Goal: Task Accomplishment & Management: Complete application form

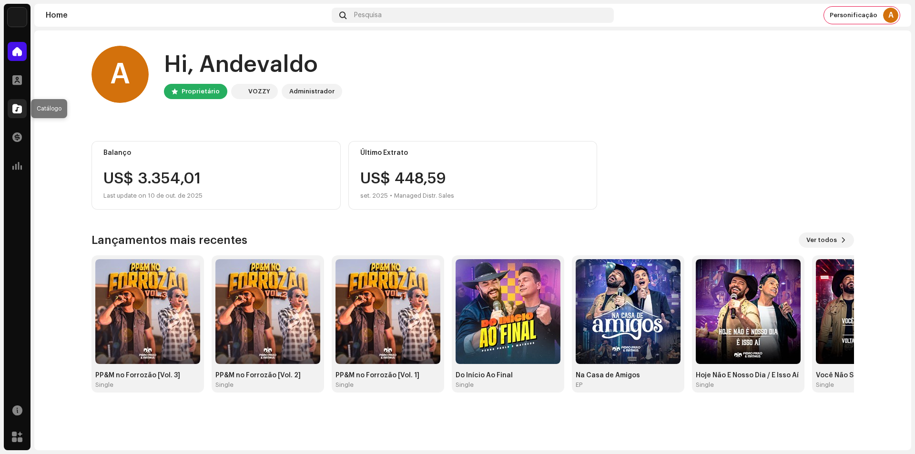
click at [22, 108] on div at bounding box center [17, 108] width 19 height 19
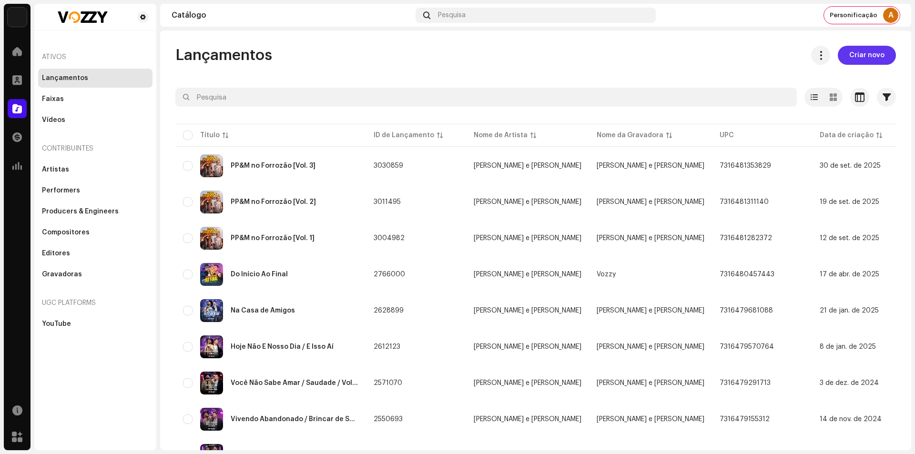
click at [849, 53] on span "Criar novo" at bounding box center [866, 55] width 35 height 19
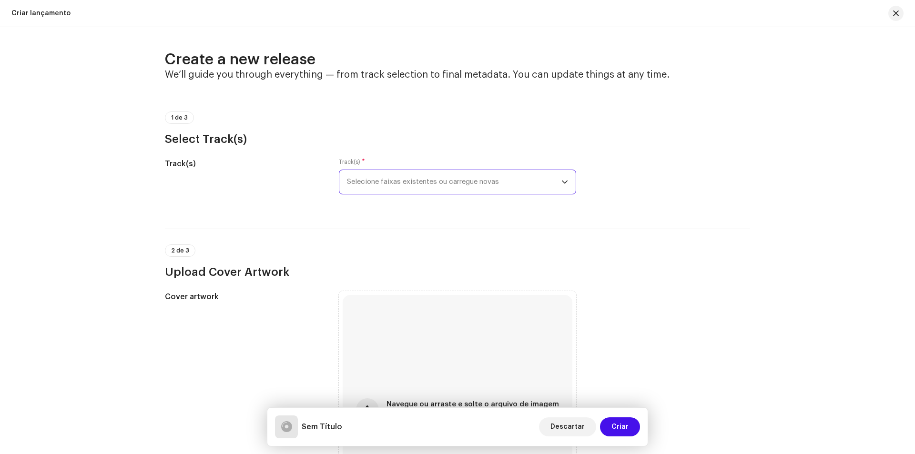
click at [396, 185] on span "Selecione faixas existentes ou carregue novas" at bounding box center [454, 182] width 214 height 24
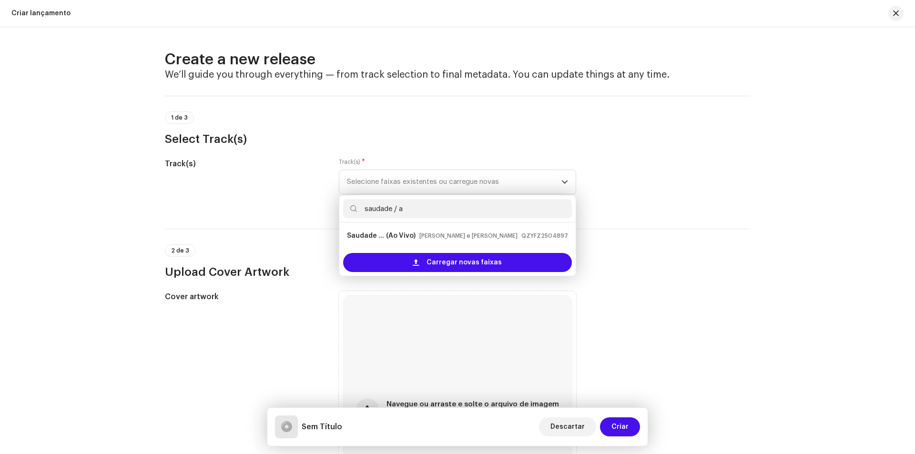
type input "saudade / a"
click at [417, 205] on input "saudade / a" at bounding box center [457, 208] width 229 height 19
click at [384, 236] on strong "Saudade / Apaixonado" at bounding box center [365, 235] width 37 height 15
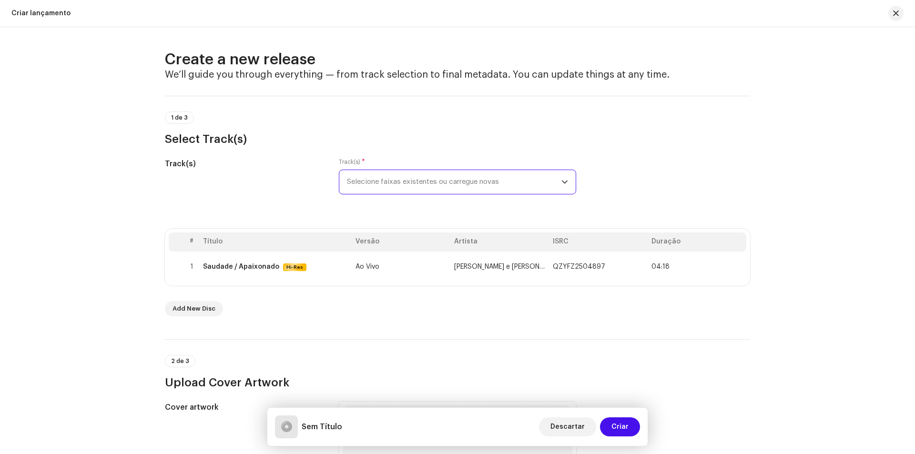
click at [374, 187] on span "Selecione faixas existentes ou carregue novas" at bounding box center [454, 182] width 214 height 24
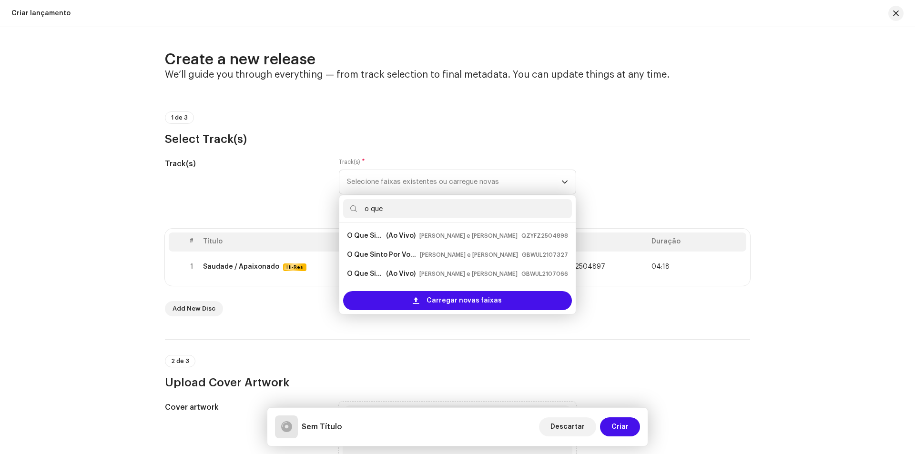
type input "o que"
click at [398, 228] on li "O Que Sinto Por Você / Não Sei Se Vou Lá (Ao Vivo) Pedro Paulo e Matheus QZYFZ2…" at bounding box center [457, 235] width 229 height 19
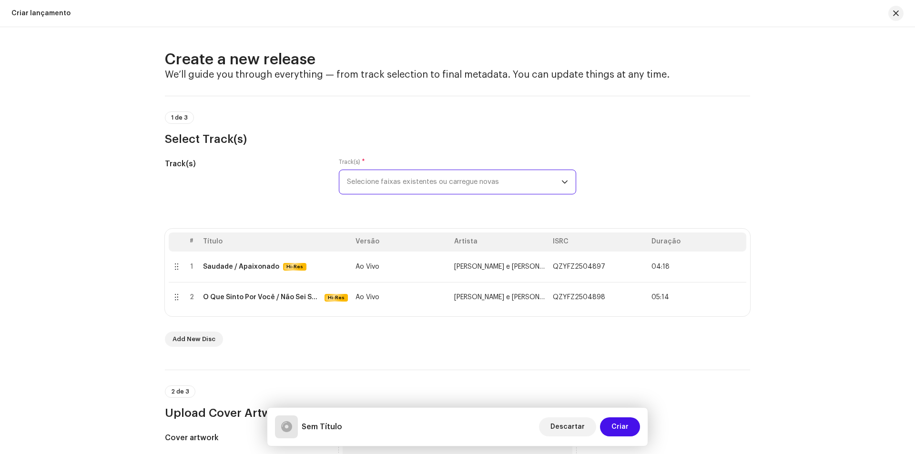
click at [424, 186] on span "Selecione faixas existentes ou carregue novas" at bounding box center [454, 182] width 214 height 24
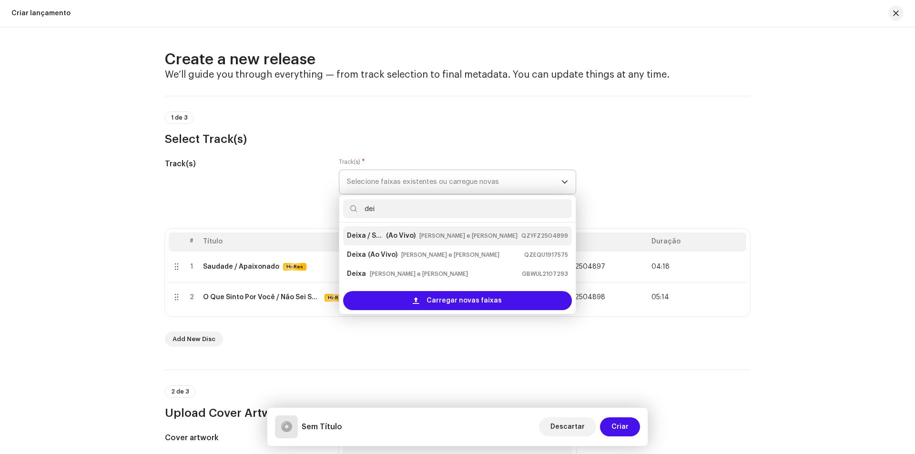
type input "dei"
click at [416, 238] on strong "(Ao Vivo)" at bounding box center [401, 235] width 30 height 15
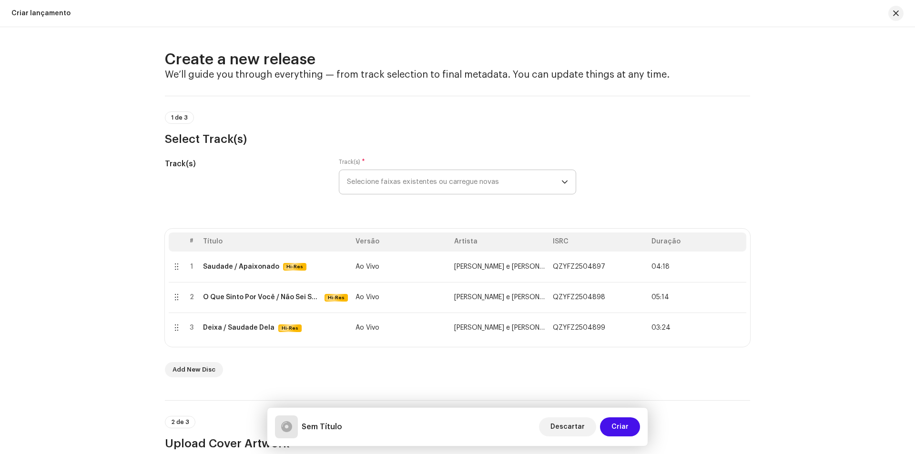
click at [385, 191] on span "Selecione faixas existentes ou carregue novas" at bounding box center [454, 182] width 214 height 24
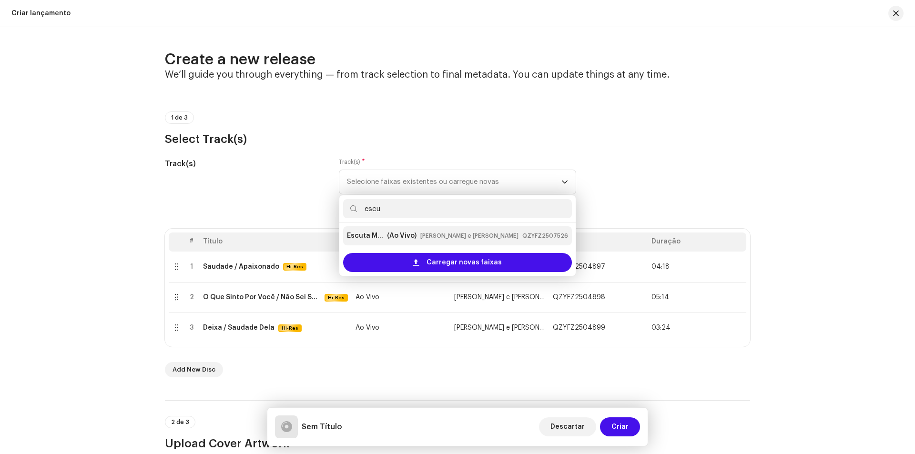
type input "escu"
click at [380, 237] on strong "Escuta Meu Bem / Minta, Finja / Divergências" at bounding box center [366, 235] width 38 height 15
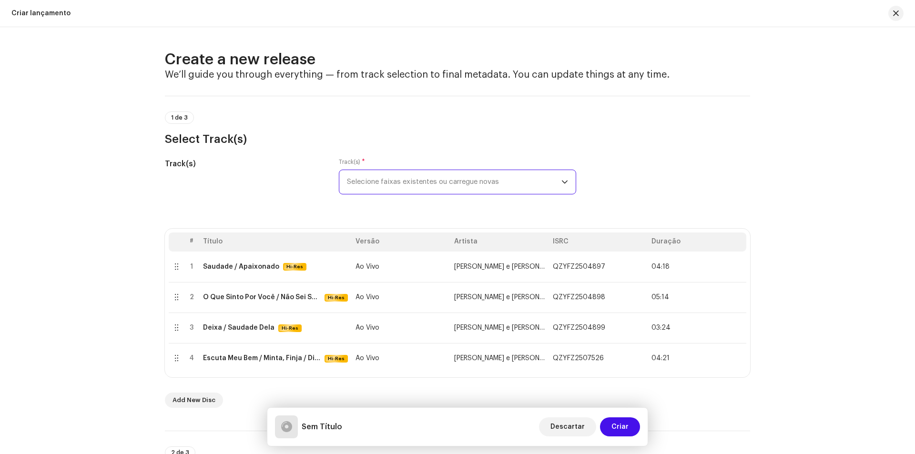
click at [417, 179] on span "Selecione faixas existentes ou carregue novas" at bounding box center [454, 182] width 214 height 24
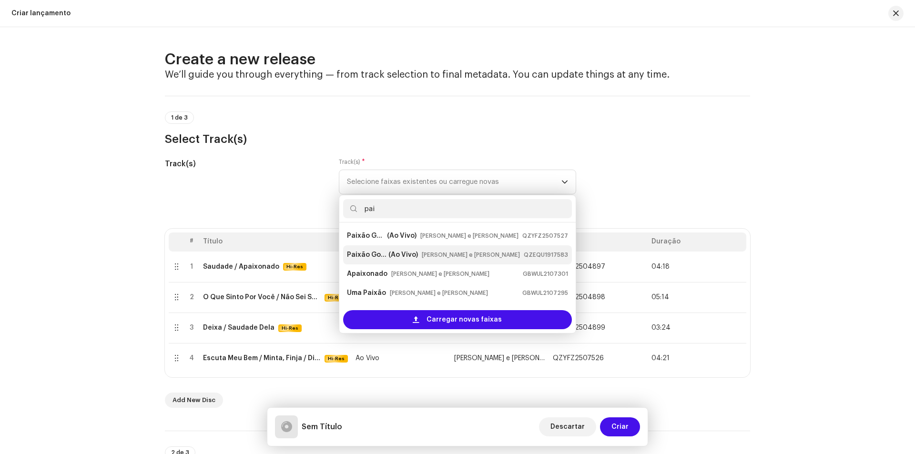
type input "pai"
click at [404, 256] on strong "(Ao Vivo)" at bounding box center [403, 254] width 30 height 15
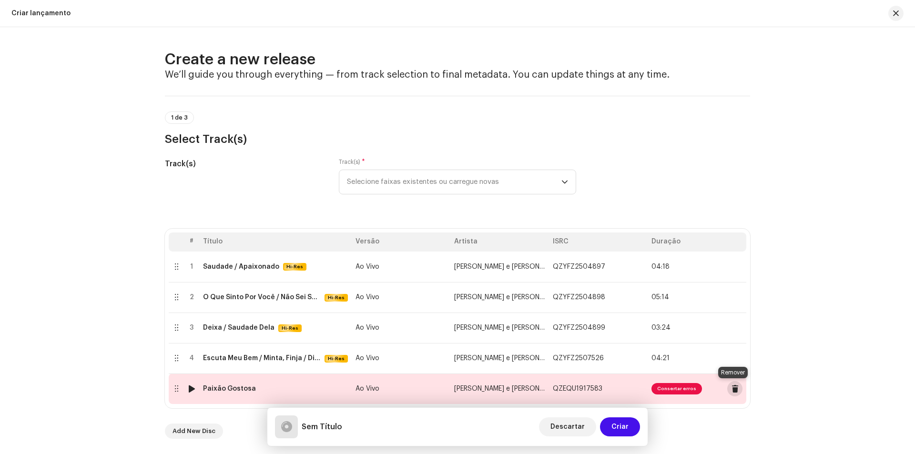
click at [733, 387] on span at bounding box center [735, 389] width 7 height 8
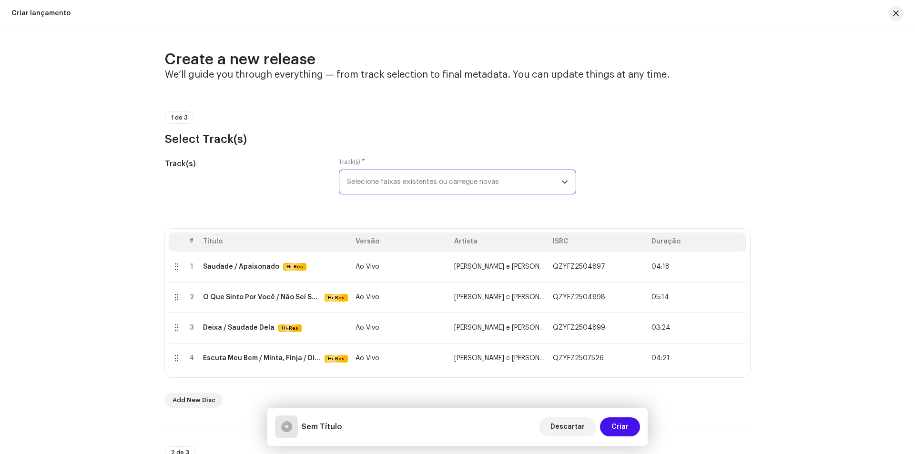
click at [456, 174] on span "Selecione faixas existentes ou carregue novas" at bounding box center [454, 182] width 214 height 24
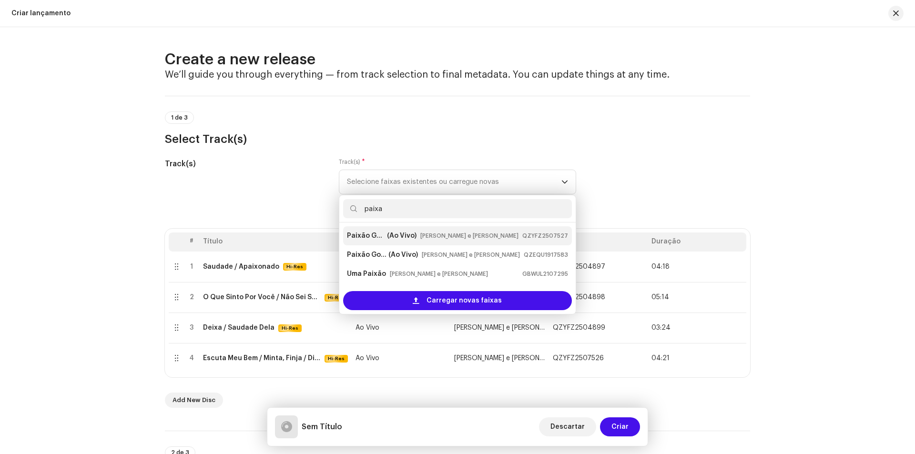
type input "paixa"
click at [417, 238] on strong "(Ao Vivo)" at bounding box center [402, 235] width 30 height 15
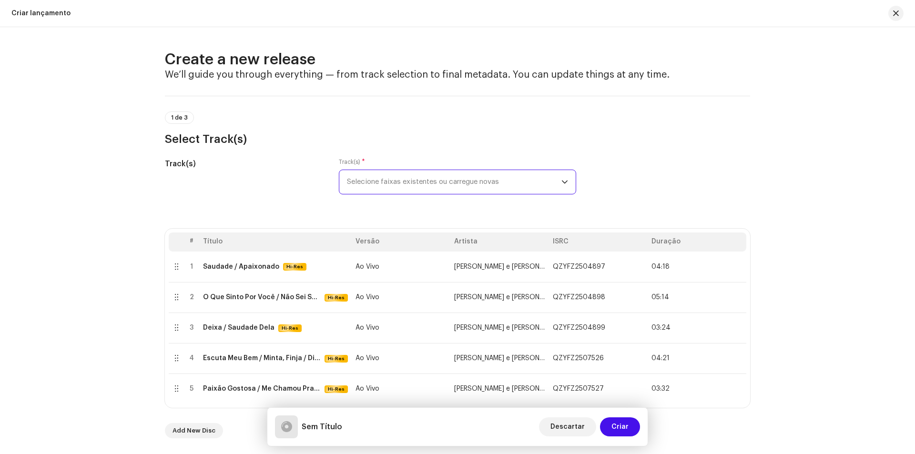
click at [437, 192] on span "Selecione faixas existentes ou carregue novas" at bounding box center [454, 182] width 214 height 24
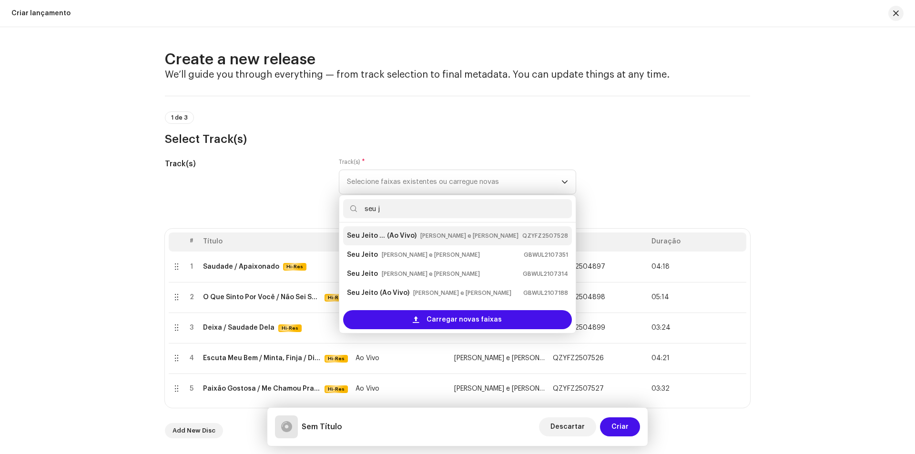
type input "seu j"
click at [417, 231] on strong "(Ao Vivo)" at bounding box center [402, 235] width 30 height 15
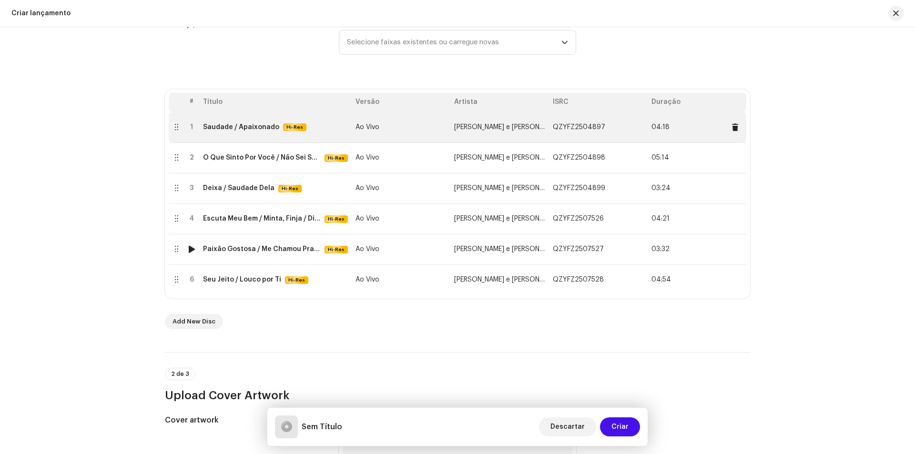
scroll to position [143, 0]
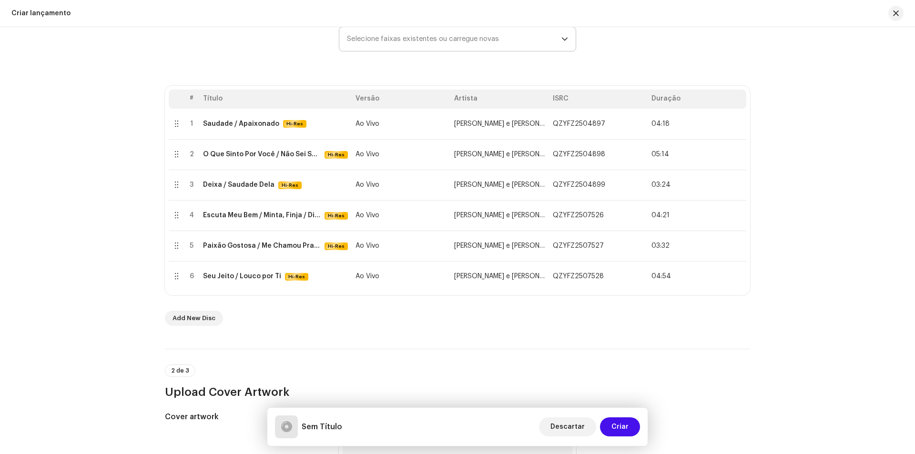
click at [427, 45] on span "Selecione faixas existentes ou carregue novas" at bounding box center [454, 39] width 214 height 24
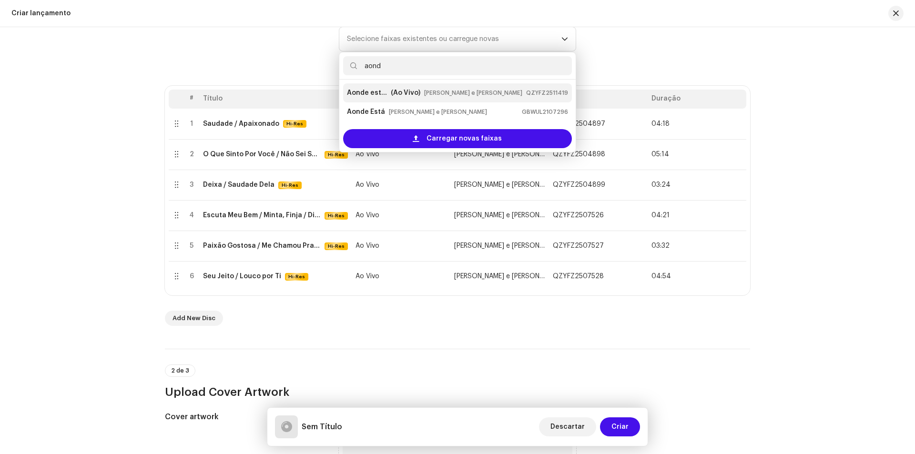
type input "aond"
click at [389, 91] on strong "Aonde está / Amor Platônico" at bounding box center [368, 92] width 42 height 15
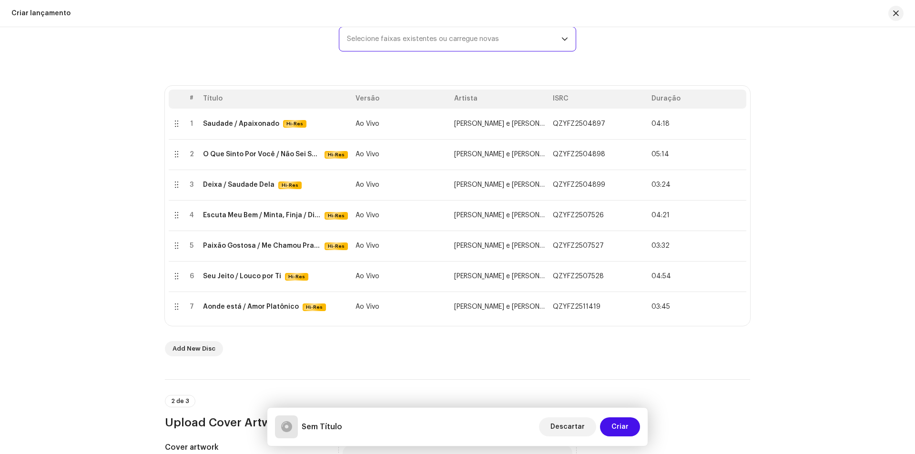
click at [420, 35] on span "Selecione faixas existentes ou carregue novas" at bounding box center [454, 39] width 214 height 24
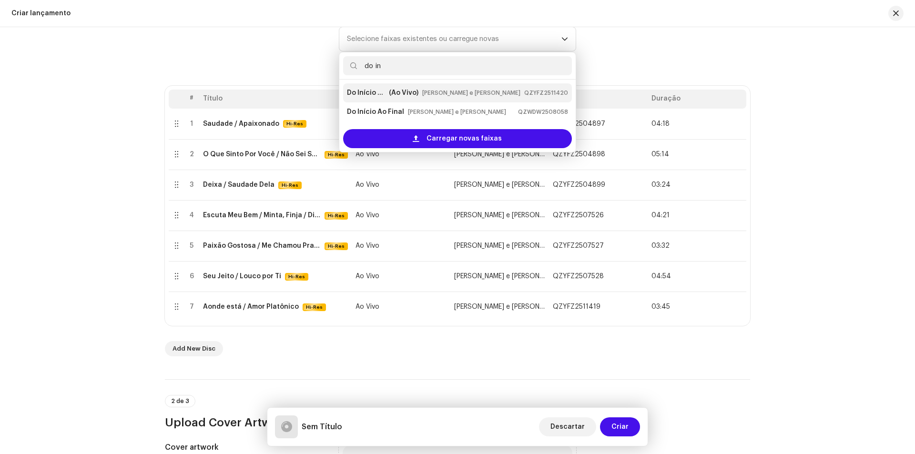
type input "do in"
click at [404, 92] on strong "(Ao Vivo)" at bounding box center [404, 92] width 30 height 15
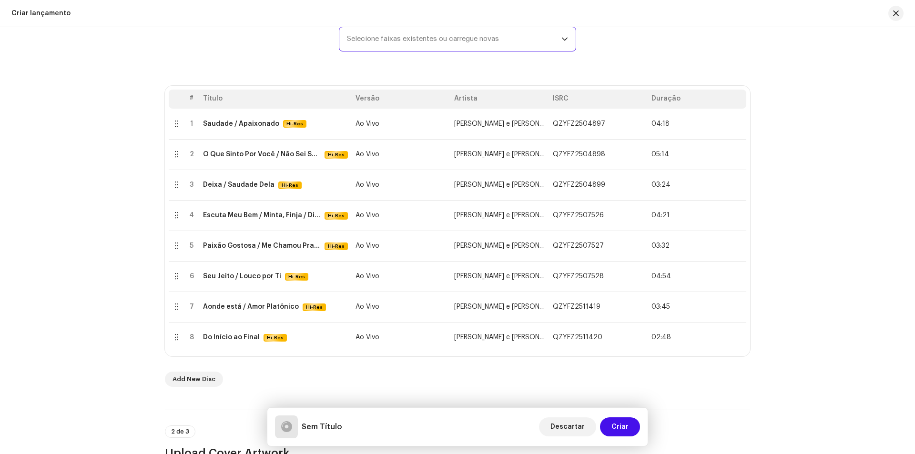
click at [453, 38] on span "Selecione faixas existentes ou carregue novas" at bounding box center [454, 39] width 214 height 24
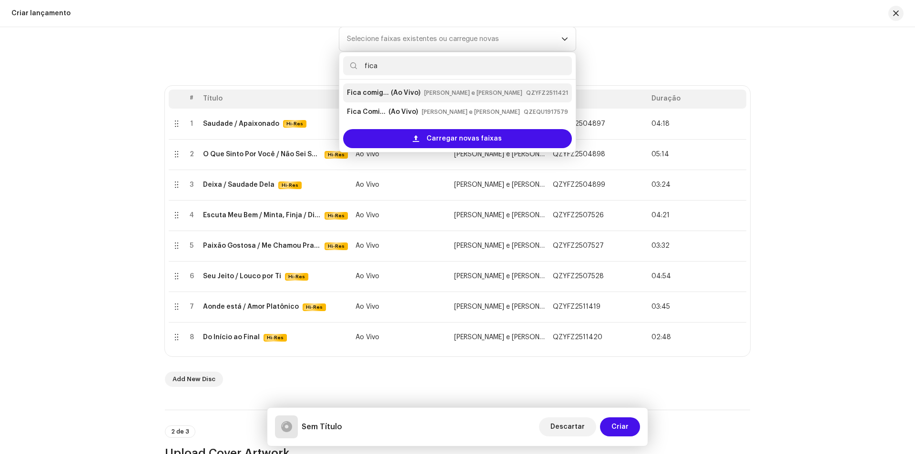
type input "fica"
click at [472, 92] on small "[PERSON_NAME] e [PERSON_NAME]" at bounding box center [473, 93] width 98 height 10
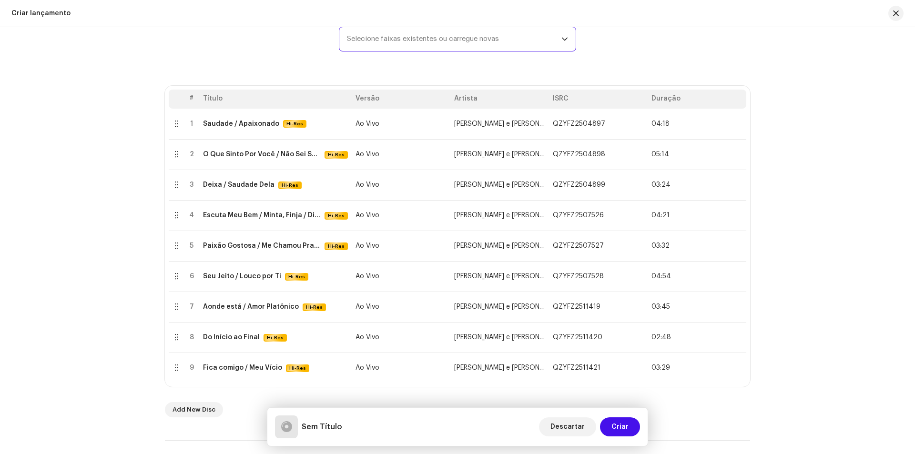
click at [455, 39] on span "Selecione faixas existentes ou carregue novas" at bounding box center [454, 39] width 214 height 24
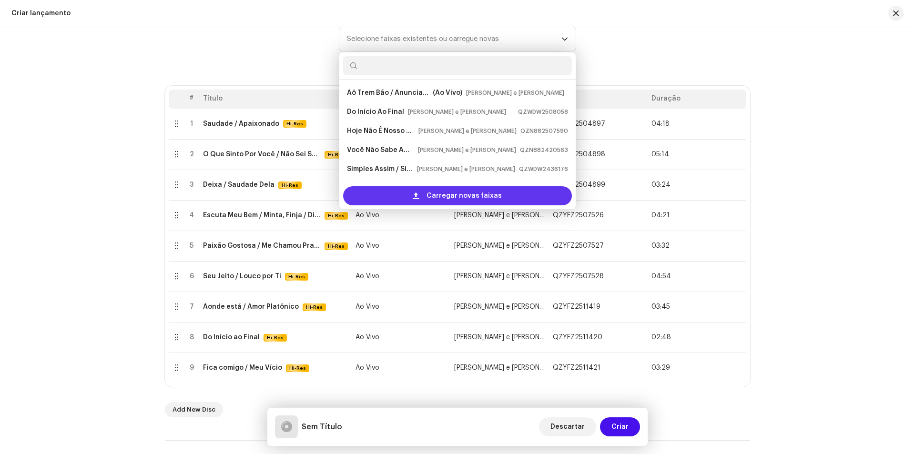
scroll to position [15, 0]
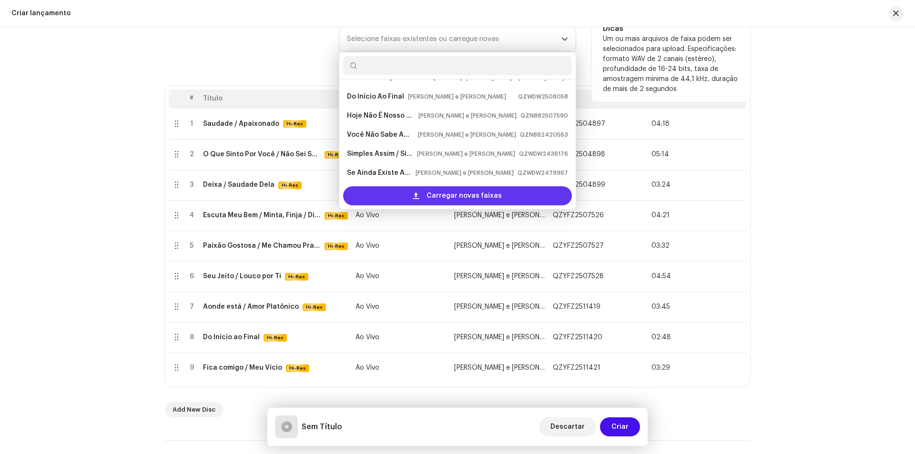
click at [436, 191] on span "Carregar novas faixas" at bounding box center [464, 195] width 75 height 19
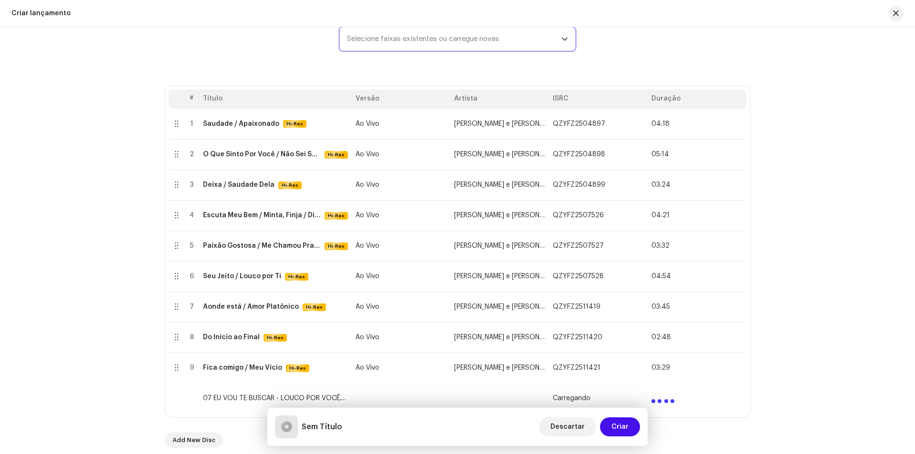
click at [411, 42] on span "Selecione faixas existentes ou carregue novas" at bounding box center [454, 39] width 214 height 24
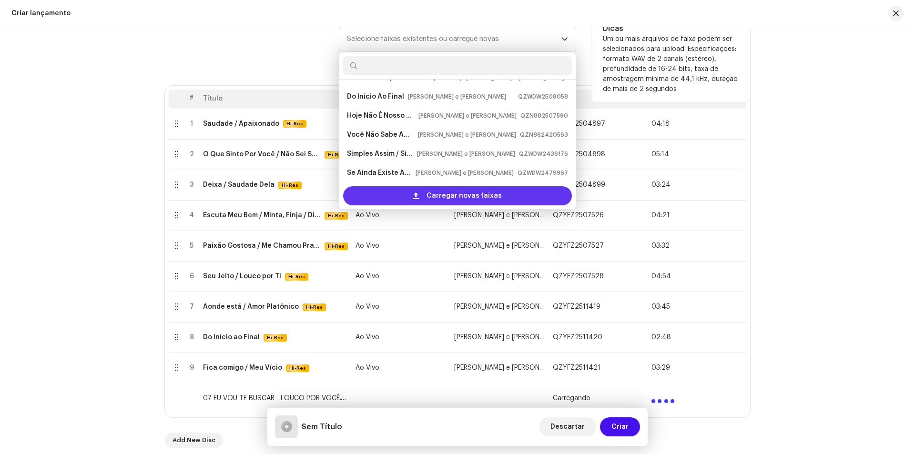
click at [419, 192] on span at bounding box center [416, 196] width 6 height 8
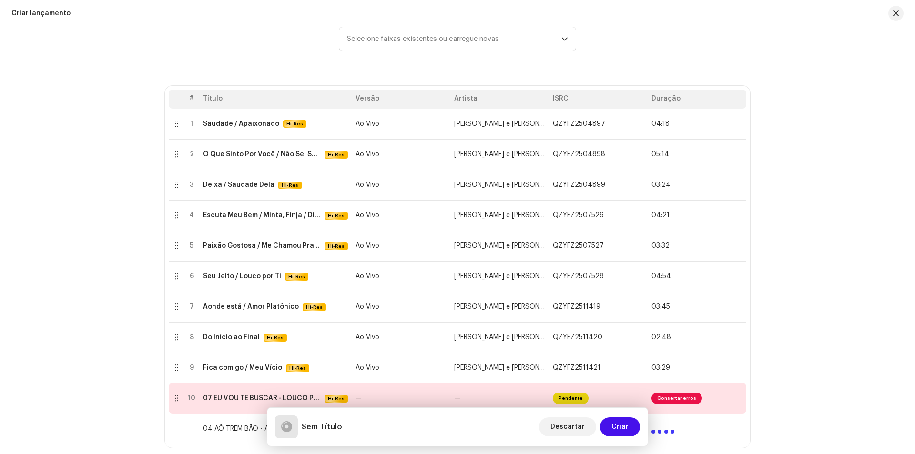
click at [127, 328] on div "Create a new release We’ll guide you through everything — from track selection …" at bounding box center [457, 240] width 915 height 427
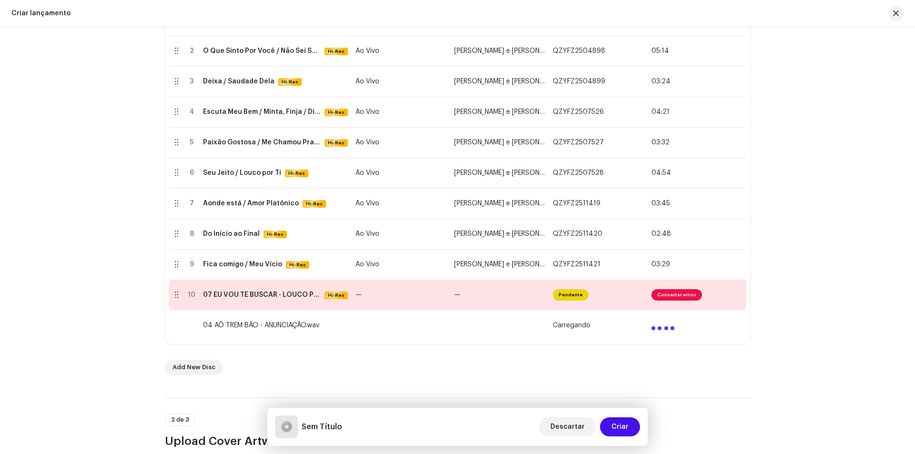
scroll to position [286, 0]
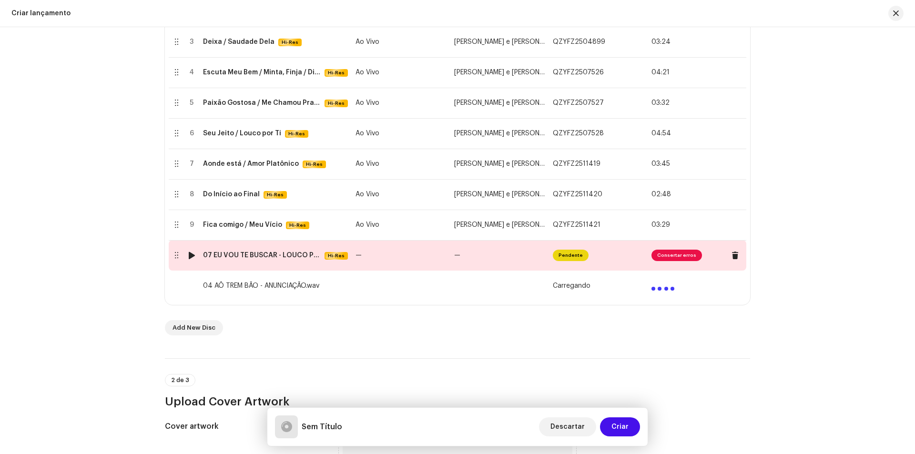
click at [191, 254] on div at bounding box center [191, 256] width 7 height 8
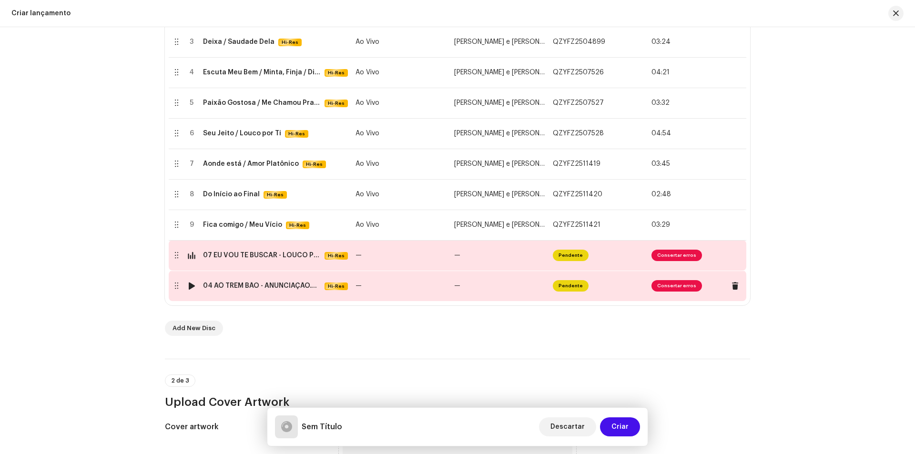
click at [221, 280] on td "04 AÔ TREM BÃO - ANUNCIAÇÃO.wav Hi-Res" at bounding box center [275, 286] width 153 height 31
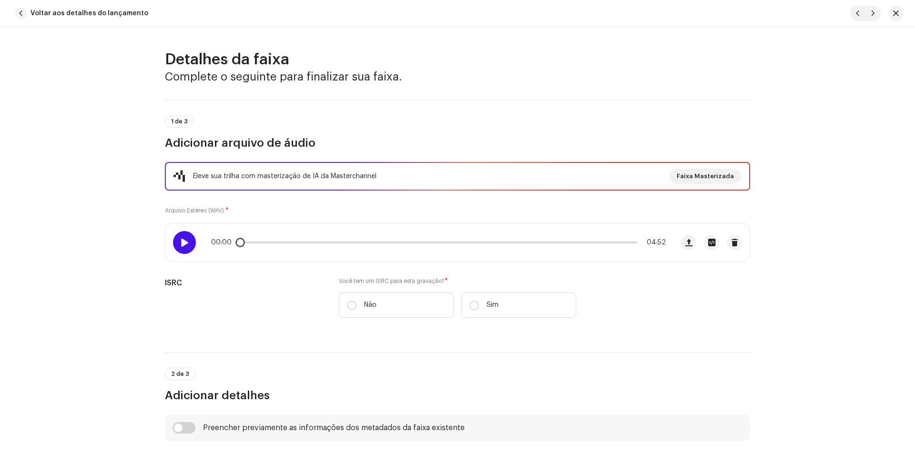
click at [182, 245] on span at bounding box center [184, 243] width 8 height 8
click at [897, 13] on span "button" at bounding box center [896, 14] width 6 height 8
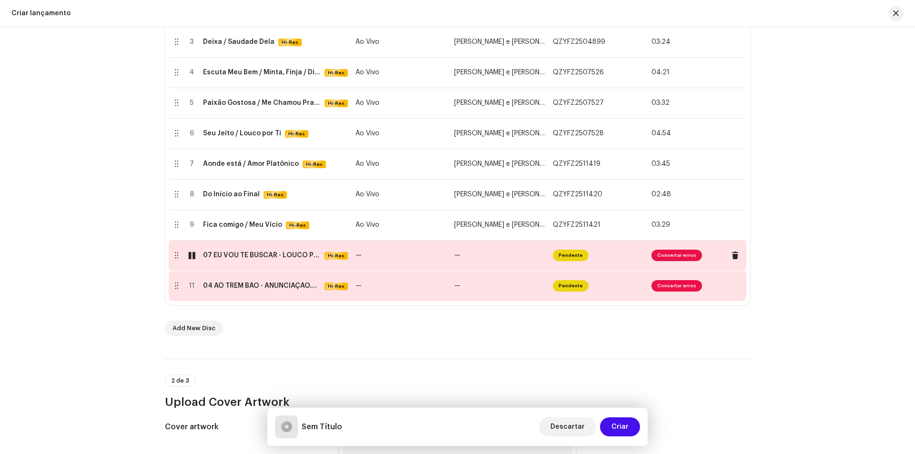
click at [189, 254] on div at bounding box center [191, 256] width 7 height 8
click at [191, 282] on div at bounding box center [191, 286] width 7 height 8
click at [388, 262] on td "—" at bounding box center [401, 255] width 99 height 31
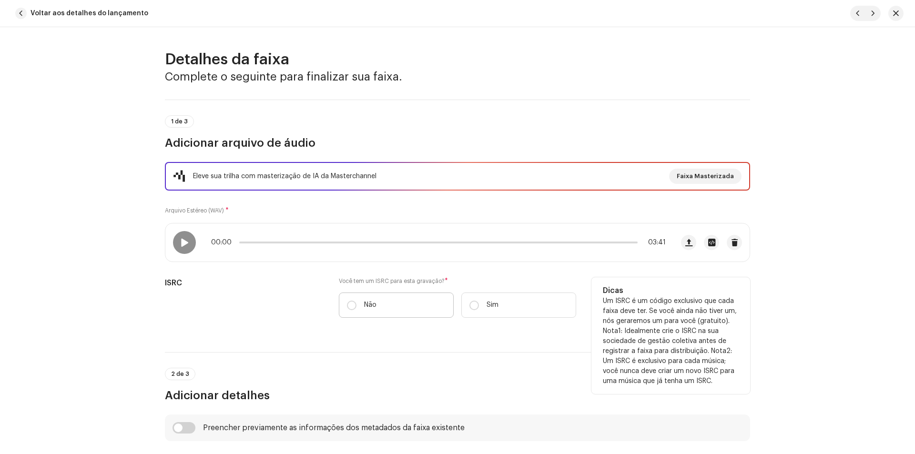
click at [416, 298] on label "Não" at bounding box center [396, 305] width 115 height 25
click at [357, 301] on input "Não" at bounding box center [352, 306] width 10 height 10
radio input "true"
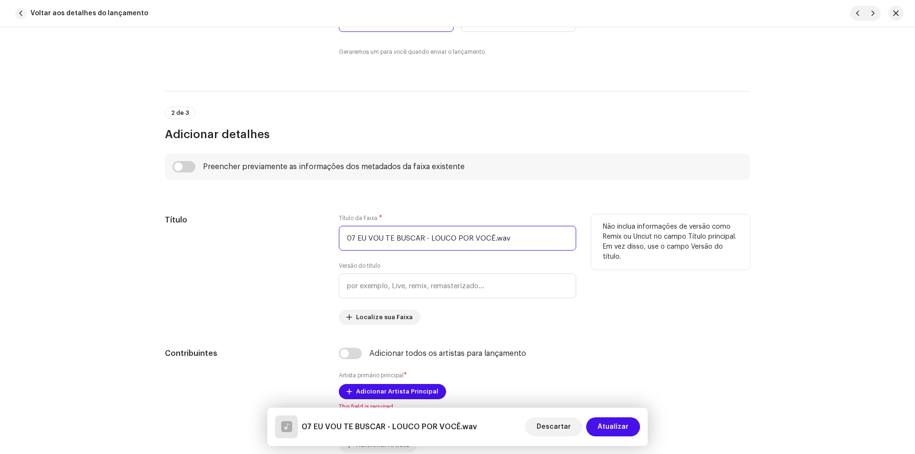
drag, startPoint x: 515, startPoint y: 235, endPoint x: 309, endPoint y: 239, distance: 206.4
click at [309, 239] on div "Título Título da Faixa * 07 EU VOU TE BUSCAR - LOUCO POR VOCÊ.wav Versão do tít…" at bounding box center [457, 269] width 585 height 111
type input "Eu Vou Te Buscar / Louco Por Você"
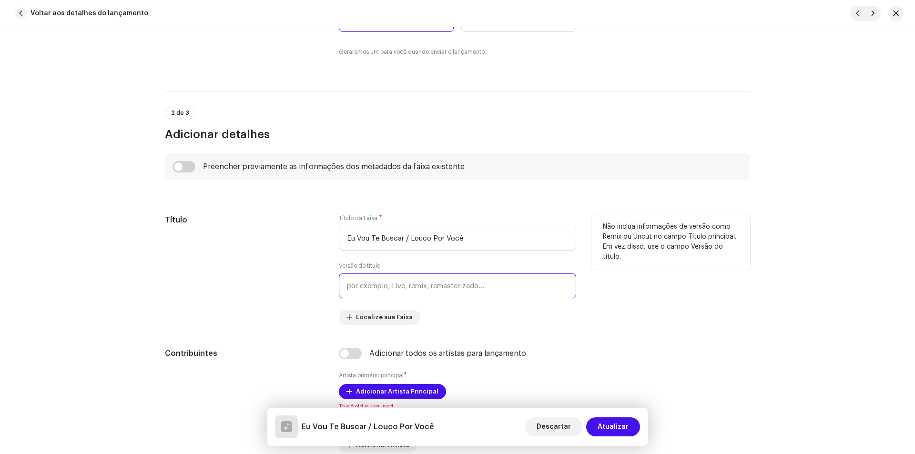
click at [373, 290] on input "text" at bounding box center [457, 286] width 237 height 25
click at [261, 244] on div "Título" at bounding box center [244, 269] width 159 height 111
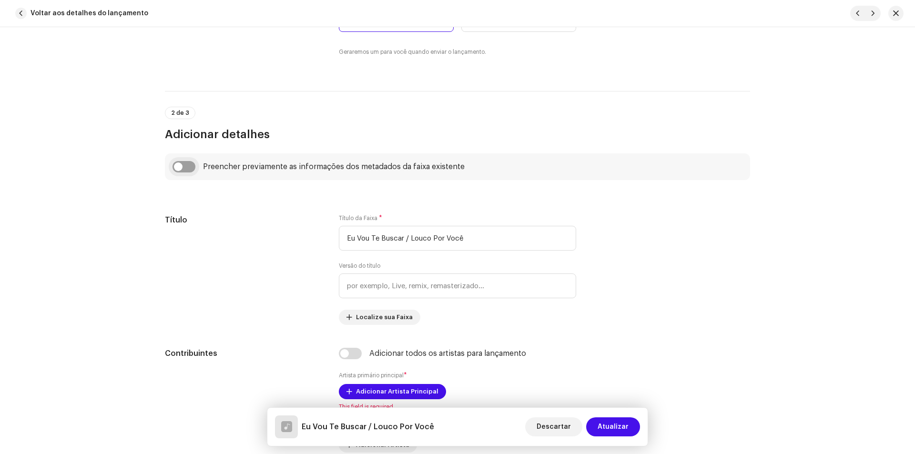
click at [178, 161] on input "checkbox" at bounding box center [184, 166] width 23 height 11
checkbox input "true"
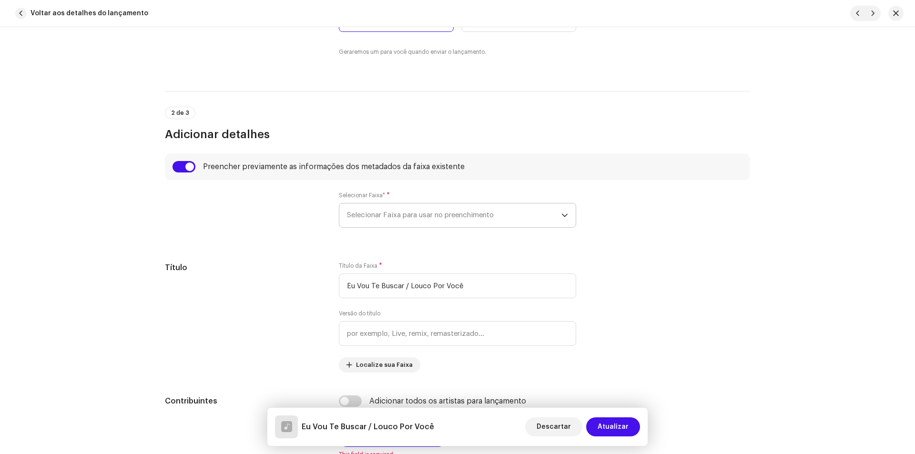
click at [410, 216] on span "Selecionar Faixa para usar no preenchimento" at bounding box center [454, 216] width 214 height 24
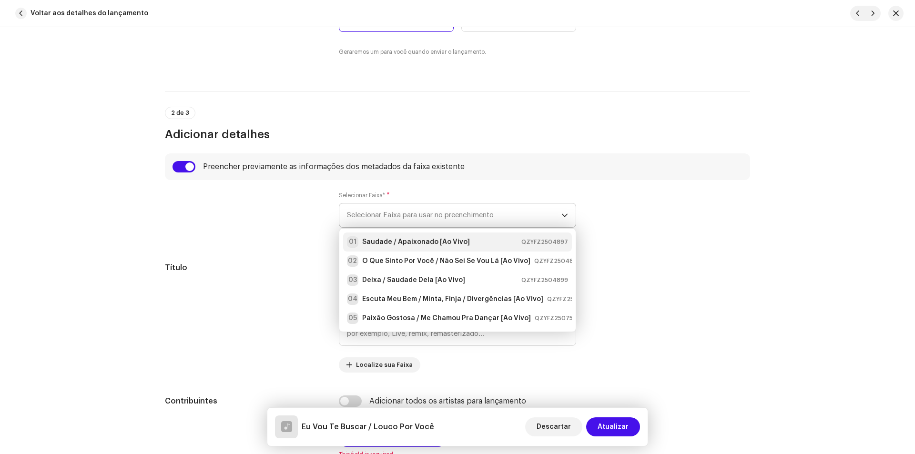
click at [391, 238] on strong "Saudade / Apaixonado [Ao Vivo]" at bounding box center [416, 242] width 108 height 10
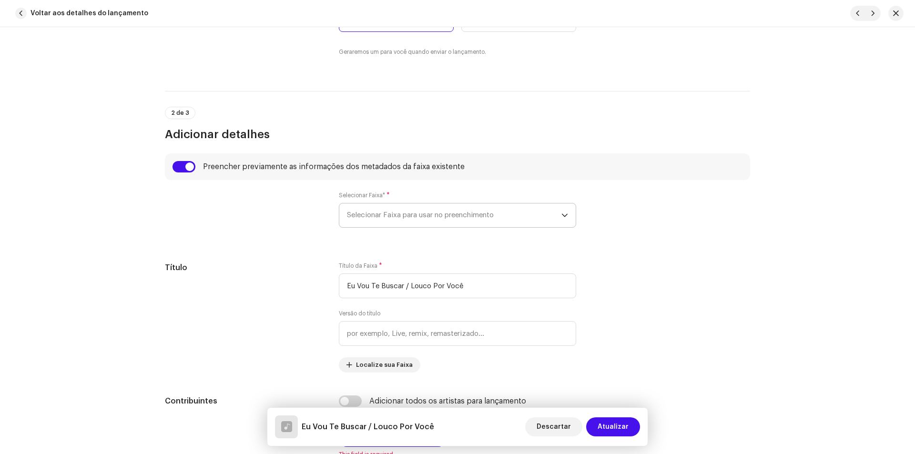
type input "Ao Vivo"
type input "00:00"
radio input "true"
type input "[PERSON_NAME] e [PERSON_NAME]"
checkbox input "true"
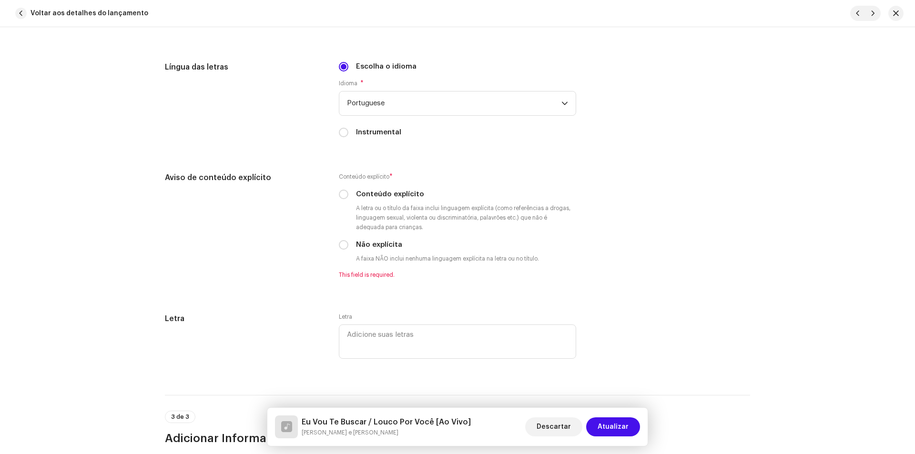
scroll to position [1573, 0]
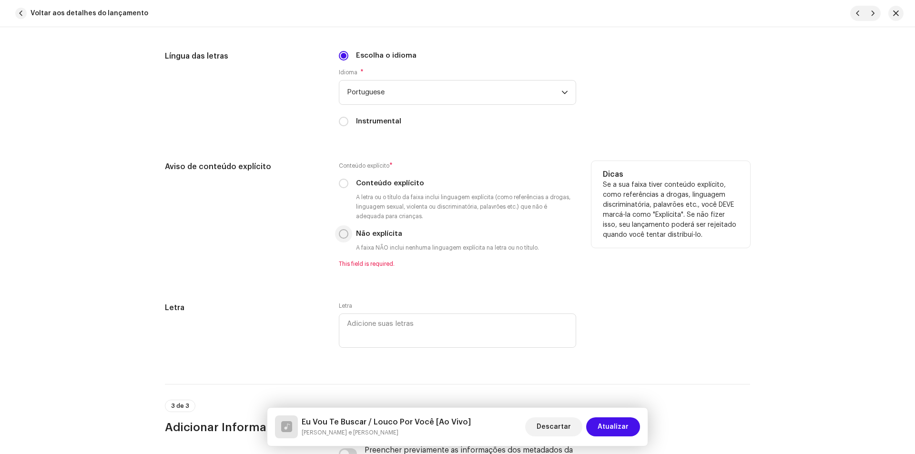
click at [343, 233] on input "Não explícita" at bounding box center [344, 234] width 10 height 10
radio input "true"
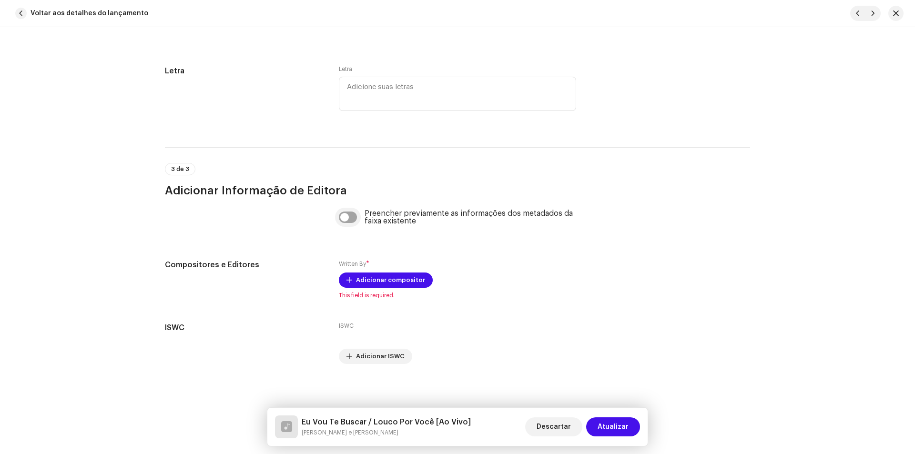
scroll to position [1752, 0]
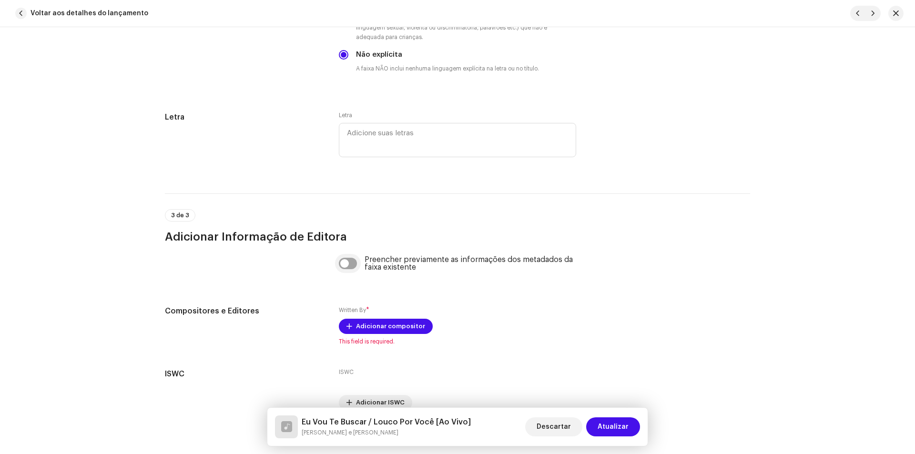
click at [351, 263] on input "checkbox" at bounding box center [348, 263] width 19 height 11
checkbox input "true"
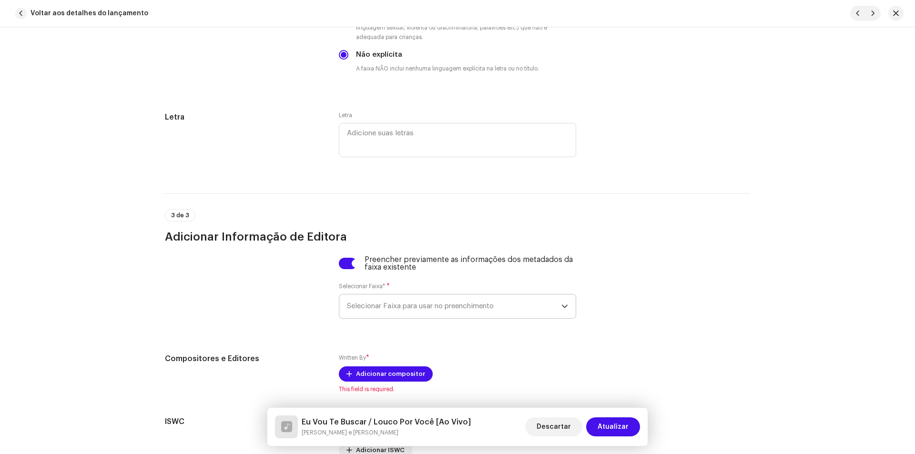
click at [368, 309] on span "Selecionar Faixa para usar no preenchimento" at bounding box center [454, 307] width 214 height 24
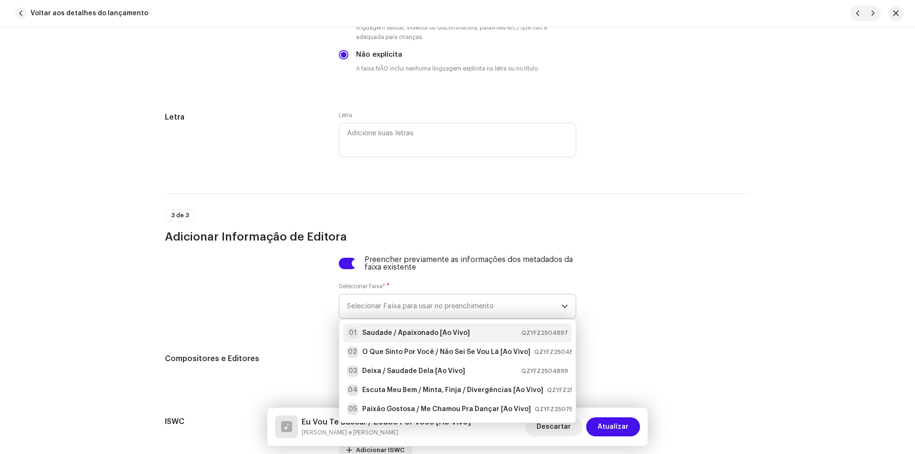
click at [370, 329] on strong "Saudade / Apaixonado [Ao Vivo]" at bounding box center [416, 333] width 108 height 10
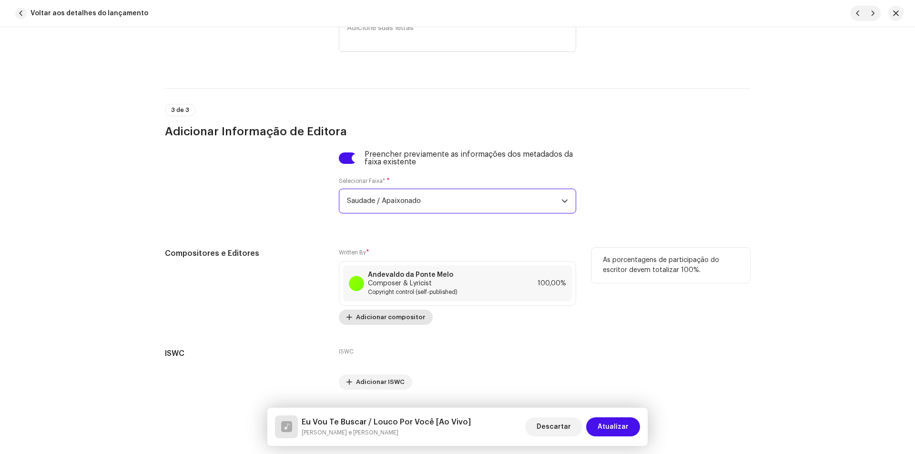
scroll to position [1876, 0]
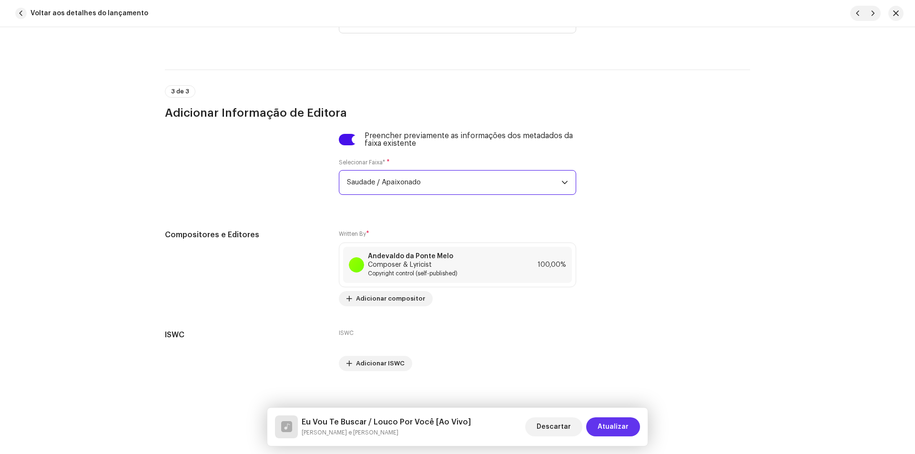
click at [626, 431] on span "Atualizar" at bounding box center [613, 427] width 31 height 19
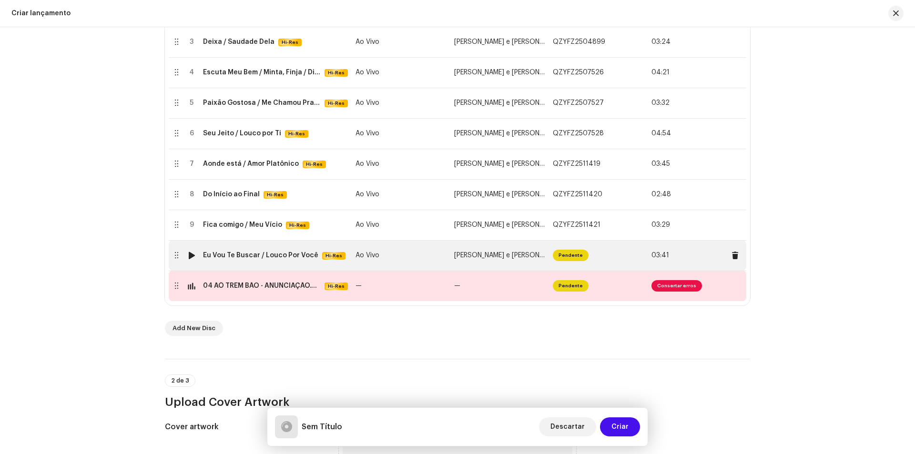
click at [295, 261] on td "Eu Vou Te Buscar / Louco Por Você Hi-Res" at bounding box center [275, 255] width 153 height 31
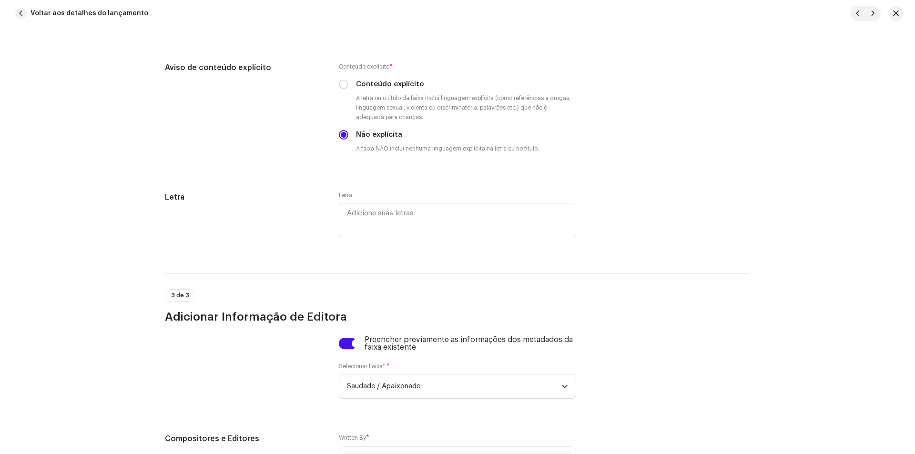
scroll to position [1811, 0]
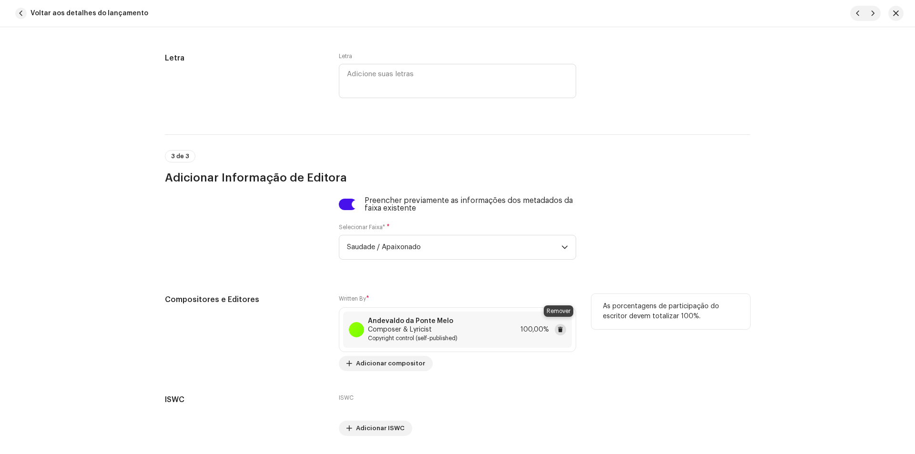
click at [558, 326] on span at bounding box center [561, 330] width 6 height 8
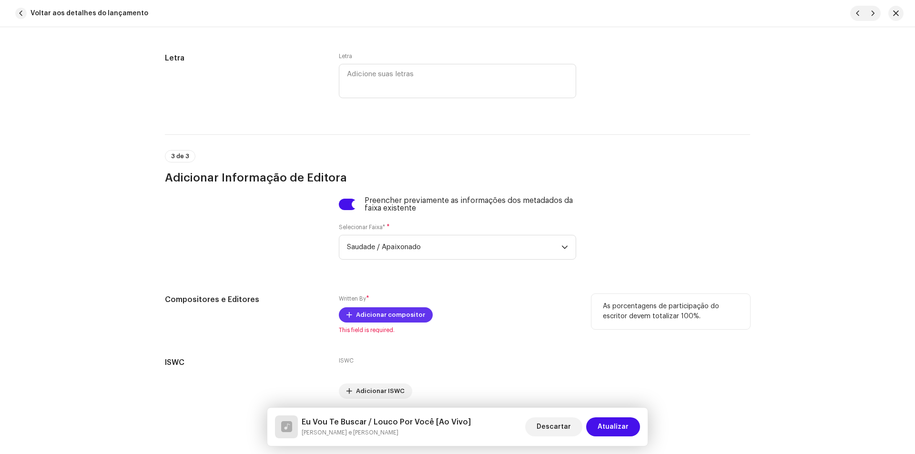
click at [357, 313] on span "Adicionar compositor" at bounding box center [390, 315] width 69 height 19
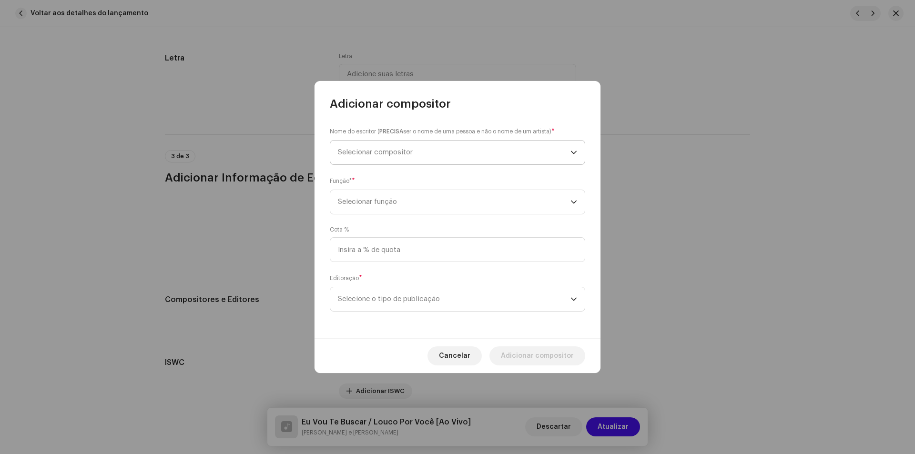
click at [430, 158] on span "Selecionar compositor" at bounding box center [454, 153] width 233 height 24
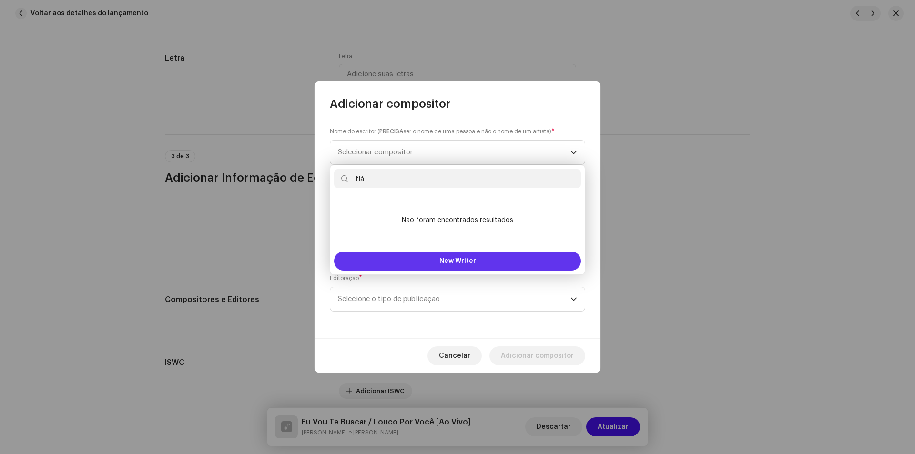
type input "flá"
click at [403, 257] on button "New Writer" at bounding box center [457, 261] width 247 height 19
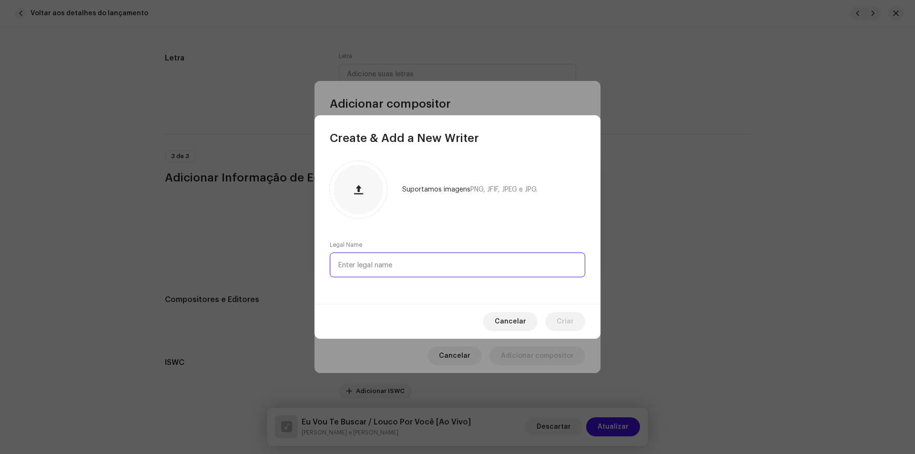
click at [376, 259] on input "text" at bounding box center [457, 265] width 255 height 25
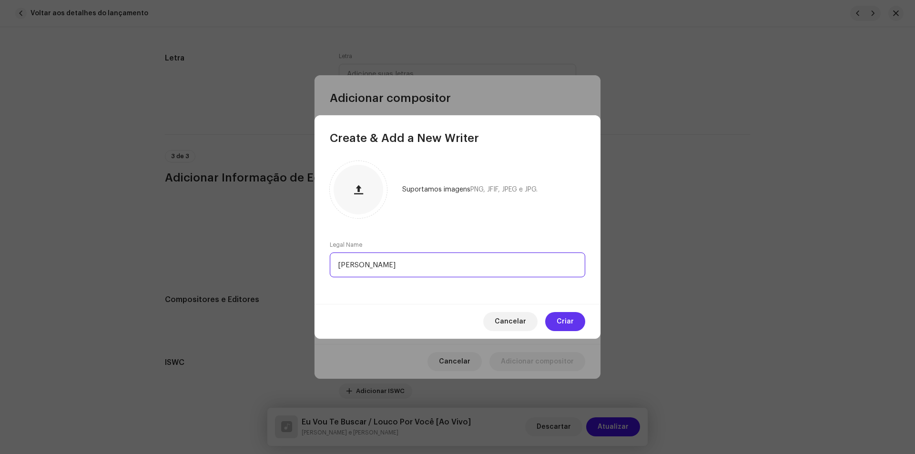
type input "[PERSON_NAME]"
click at [572, 322] on span "Criar" at bounding box center [565, 321] width 17 height 19
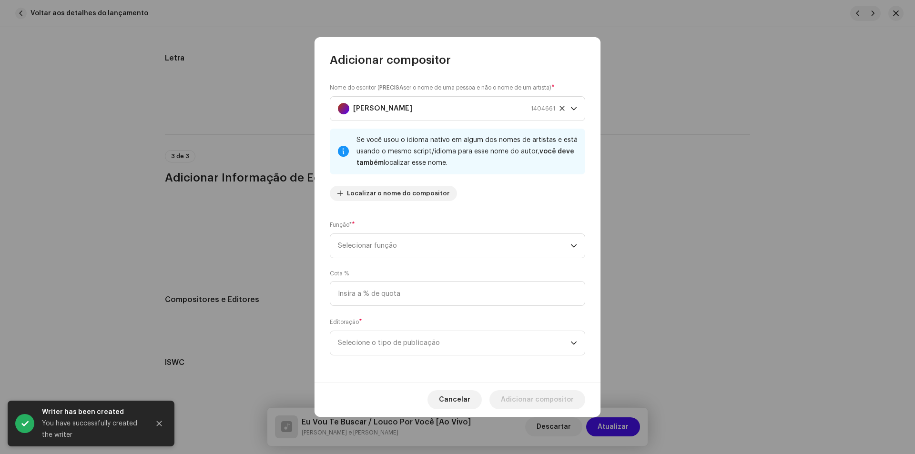
click at [439, 232] on div "Função* * Selecionar função" at bounding box center [457, 239] width 255 height 38
click at [425, 243] on span "Selecionar função" at bounding box center [454, 246] width 233 height 24
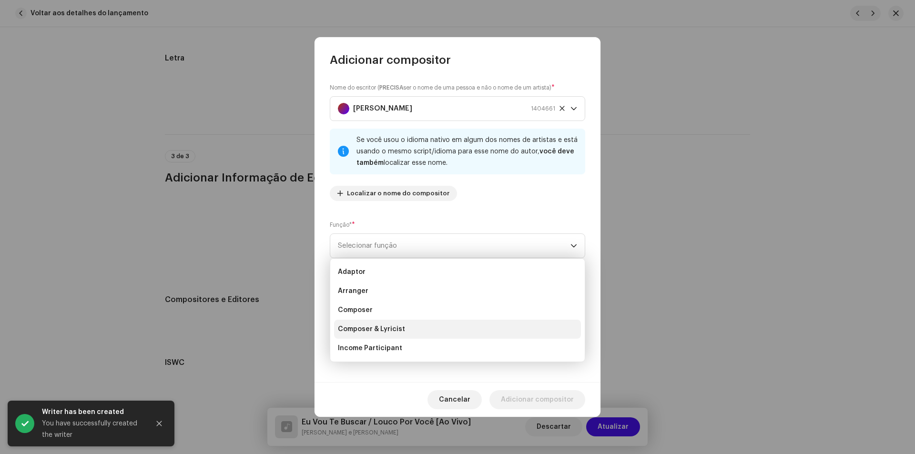
click at [403, 328] on li "Composer & Lyricist" at bounding box center [457, 329] width 247 height 19
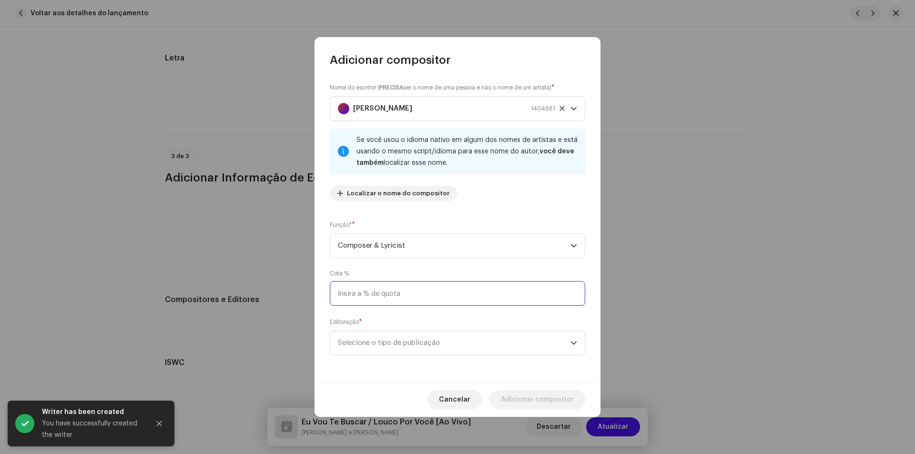
click at [416, 293] on input at bounding box center [457, 293] width 255 height 25
type input "100,00"
drag, startPoint x: 410, startPoint y: 345, endPoint x: 411, endPoint y: 349, distance: 4.8
click at [410, 346] on span "Selecione o tipo de publicação" at bounding box center [454, 343] width 233 height 24
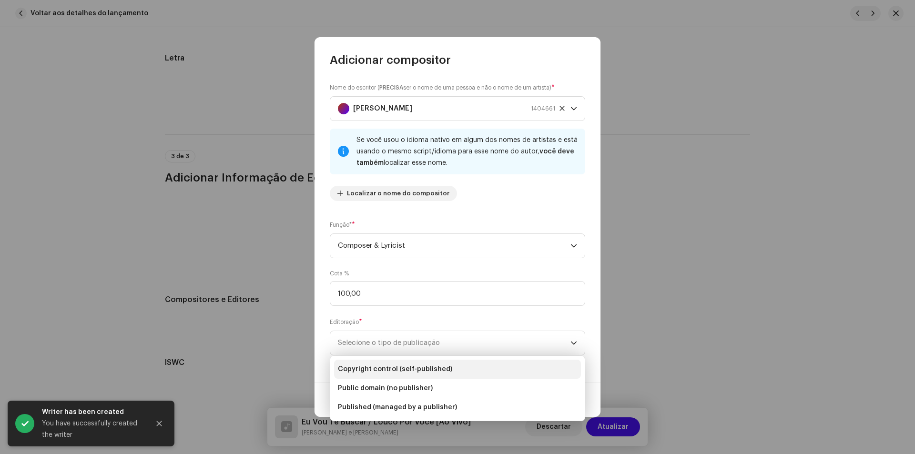
click at [416, 363] on li "Copyright control (self-published)" at bounding box center [457, 369] width 247 height 19
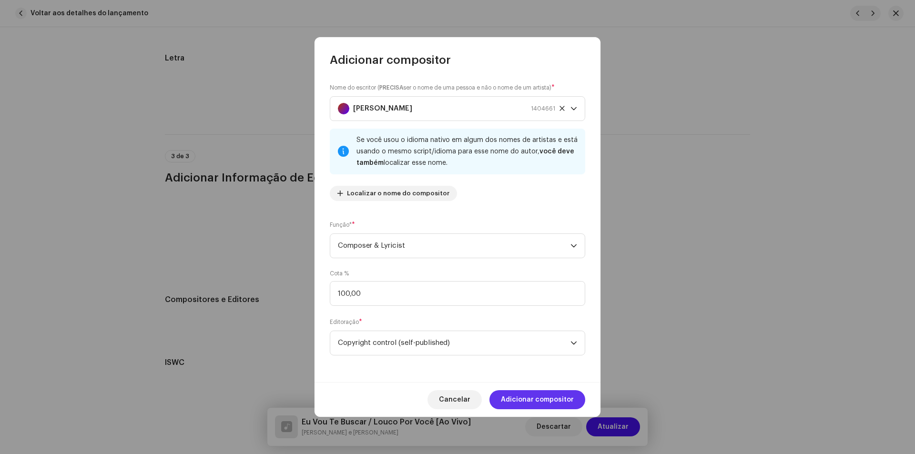
click at [523, 398] on span "Adicionar compositor" at bounding box center [537, 399] width 73 height 19
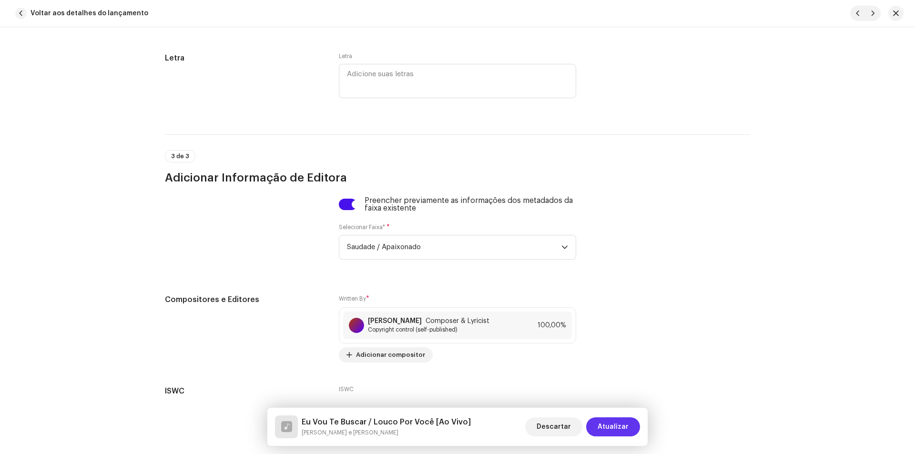
click at [622, 429] on span "Atualizar" at bounding box center [613, 427] width 31 height 19
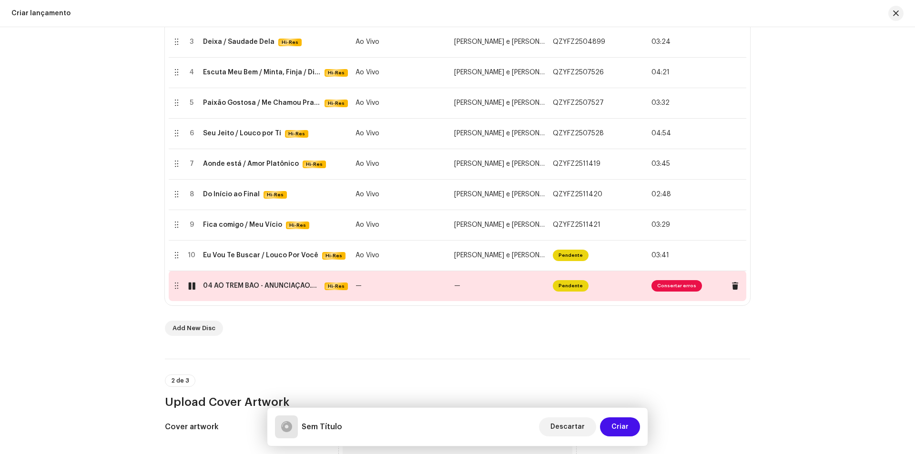
click at [310, 286] on div "04 AÔ TREM BÃO - ANUNCIAÇÃO.wav" at bounding box center [262, 286] width 118 height 8
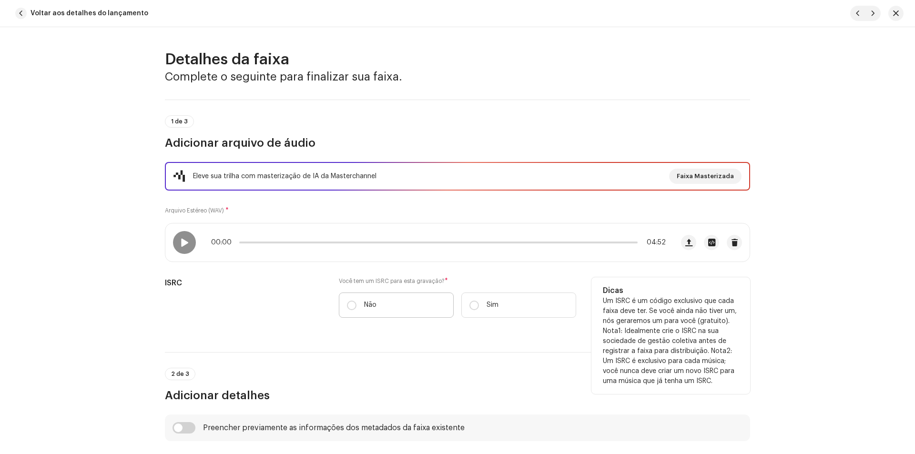
click at [374, 306] on p "Não" at bounding box center [370, 305] width 12 height 10
click at [357, 306] on input "Não" at bounding box center [352, 306] width 10 height 10
radio input "true"
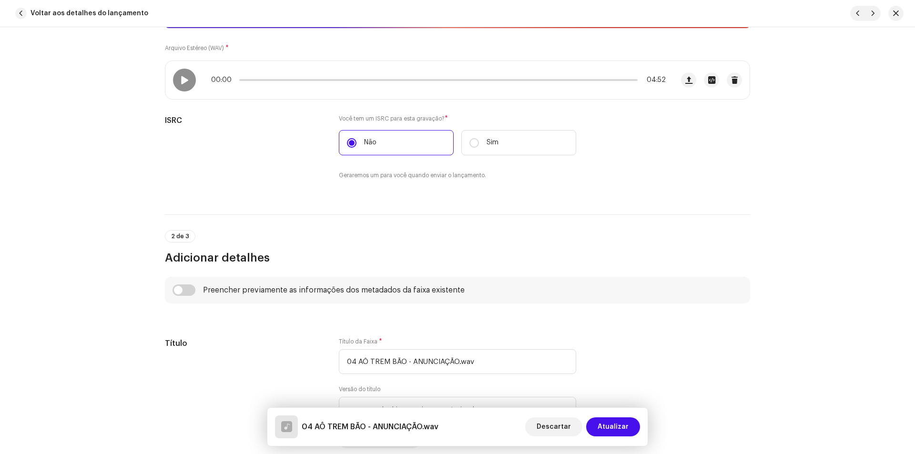
scroll to position [334, 0]
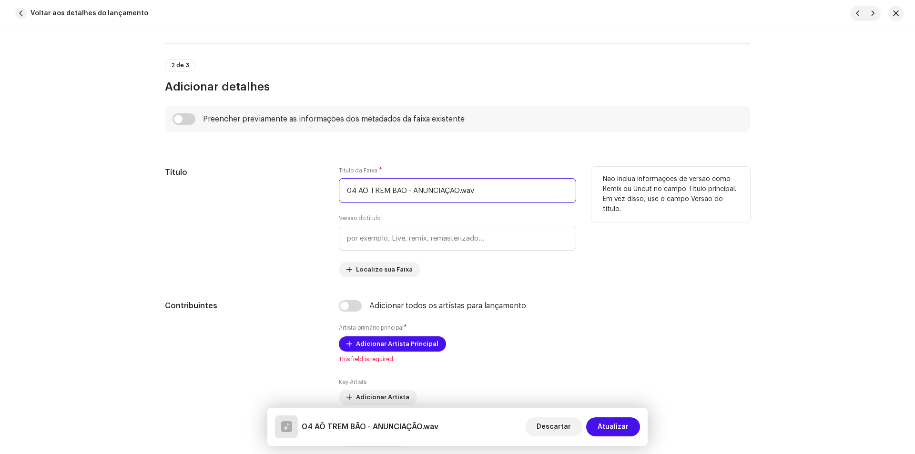
drag, startPoint x: 354, startPoint y: 190, endPoint x: 318, endPoint y: 185, distance: 36.1
click at [318, 185] on div "Título Título da Faixa * 04 AÔ TREM BÃO - ANUNCIAÇÃO.wav Versão do título Local…" at bounding box center [457, 222] width 585 height 111
type input "AÔ TREM BÃO - ANUNCIAÇÃO.wav"
drag, startPoint x: 482, startPoint y: 192, endPoint x: 288, endPoint y: 176, distance: 194.6
click at [288, 176] on div "Título Título da Faixa * AÔ TREM BÃO - ANUNCIAÇÃO.wav Versão do título Localize…" at bounding box center [457, 222] width 585 height 111
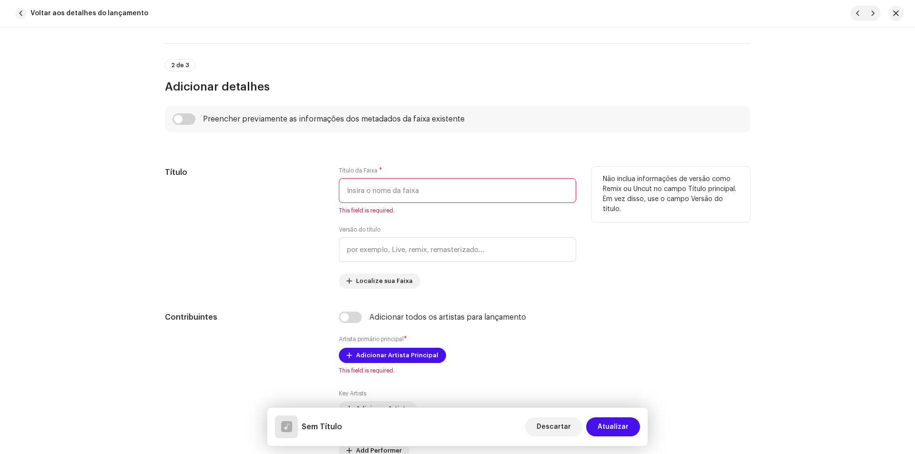
click at [392, 179] on input "text" at bounding box center [457, 190] width 237 height 25
paste input "Aô trem bão"
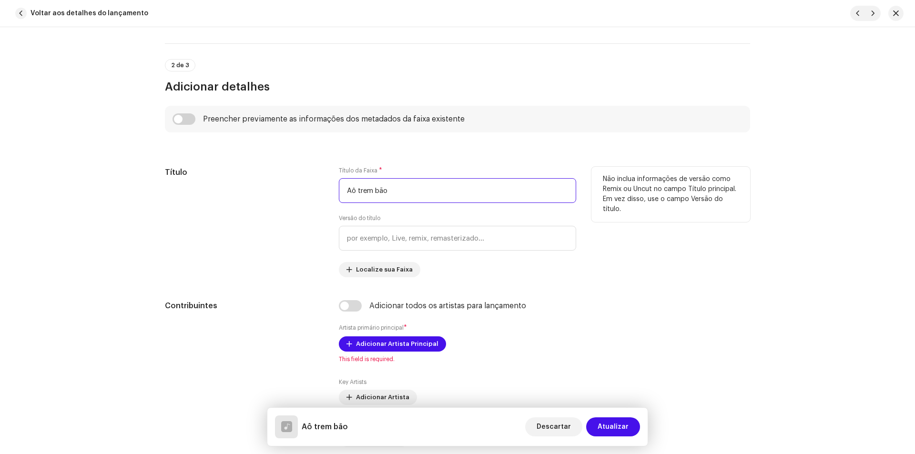
click at [357, 191] on input "Aô trem bão" at bounding box center [457, 190] width 237 height 25
click at [408, 198] on input "Aô Trem Bão" at bounding box center [457, 190] width 237 height 25
click at [410, 189] on input "Aô Trem Bão / Anu" at bounding box center [457, 190] width 237 height 25
drag, startPoint x: 417, startPoint y: 189, endPoint x: 396, endPoint y: 194, distance: 22.1
click at [396, 194] on input "Aô Trem Bão / Anu" at bounding box center [457, 190] width 237 height 25
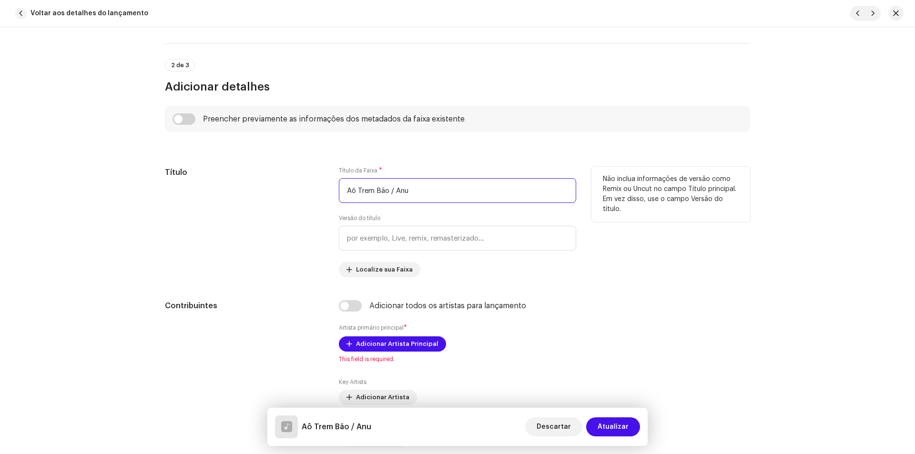
paste input "nciação"
type input "Aô Trem Bão / Anunciação"
click at [374, 245] on input "text" at bounding box center [457, 238] width 237 height 25
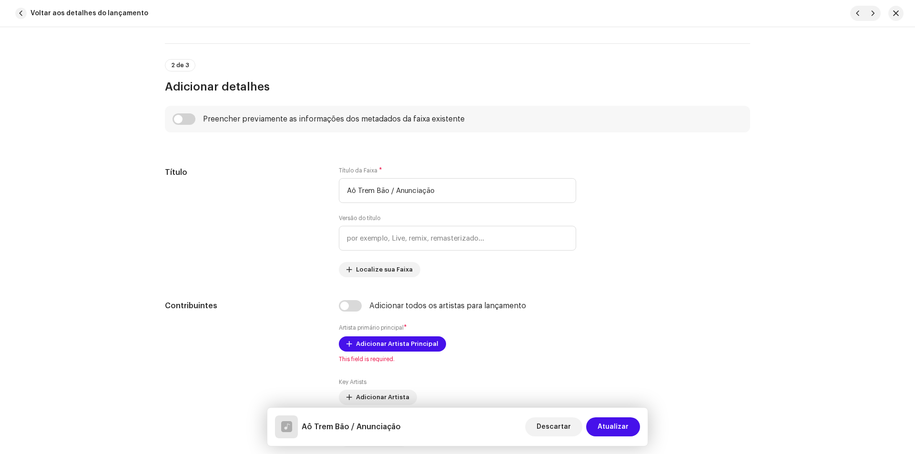
drag, startPoint x: 178, startPoint y: 114, endPoint x: 219, endPoint y: 142, distance: 49.4
click at [178, 114] on input "checkbox" at bounding box center [184, 118] width 23 height 11
checkbox input "true"
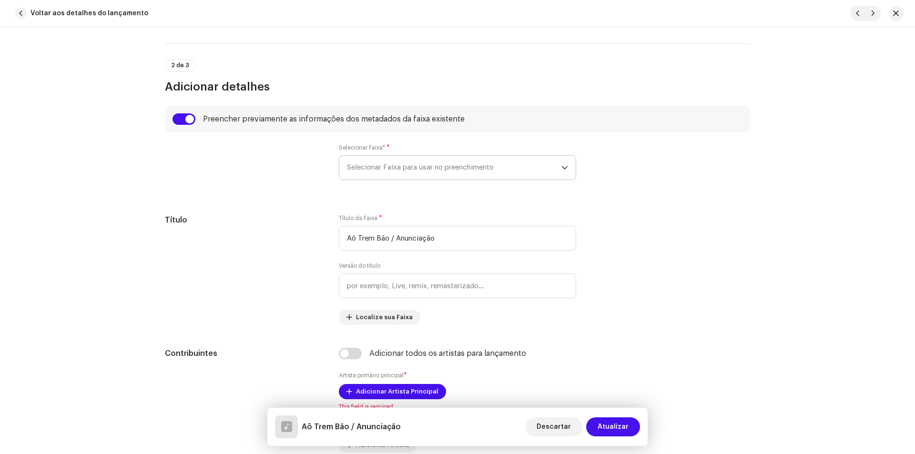
click at [356, 161] on span "Selecionar Faixa para usar no preenchimento" at bounding box center [454, 168] width 214 height 24
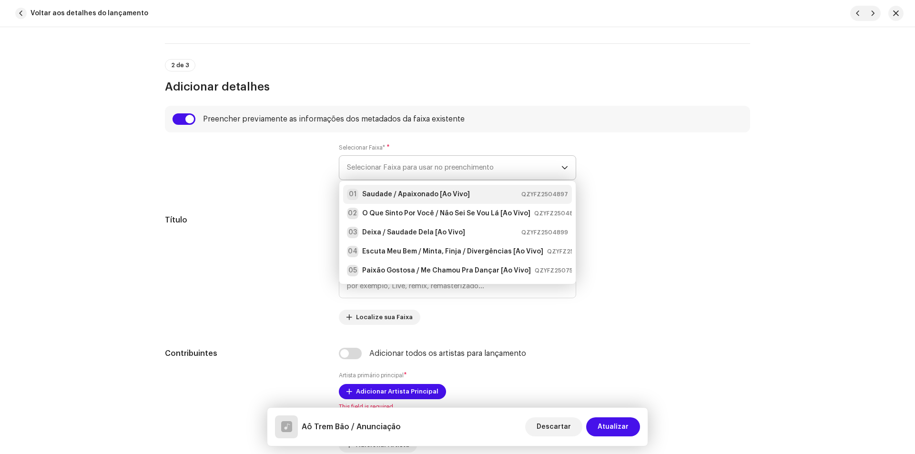
click at [352, 187] on li "01 Saudade / Apaixonado [Ao Vivo] QZYFZ2504897" at bounding box center [457, 194] width 229 height 19
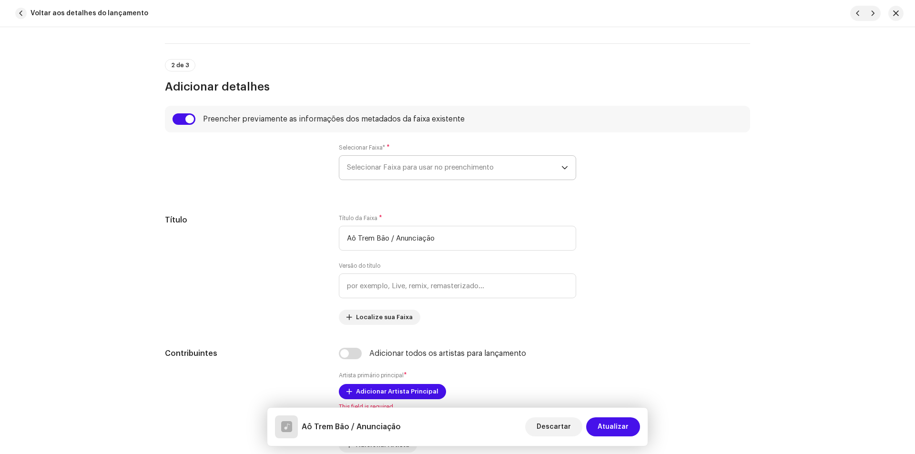
type input "Ao Vivo"
type input "00:00"
radio input "true"
type input "[PERSON_NAME] e [PERSON_NAME]"
checkbox input "true"
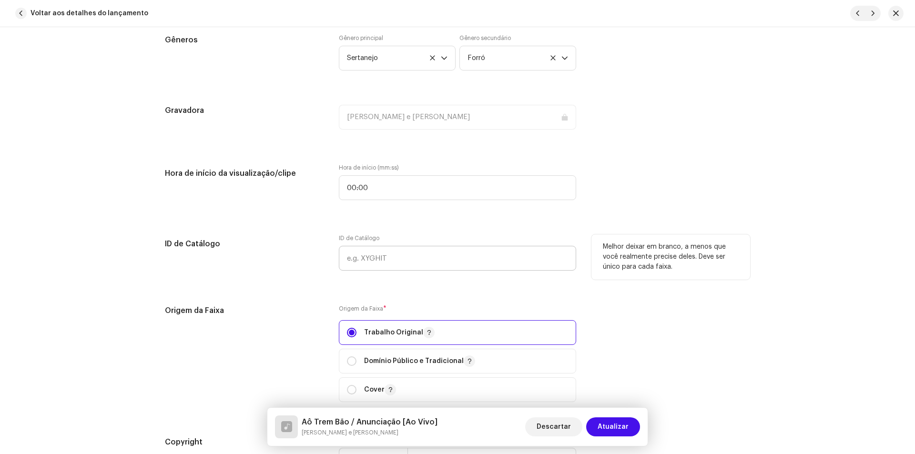
scroll to position [1049, 0]
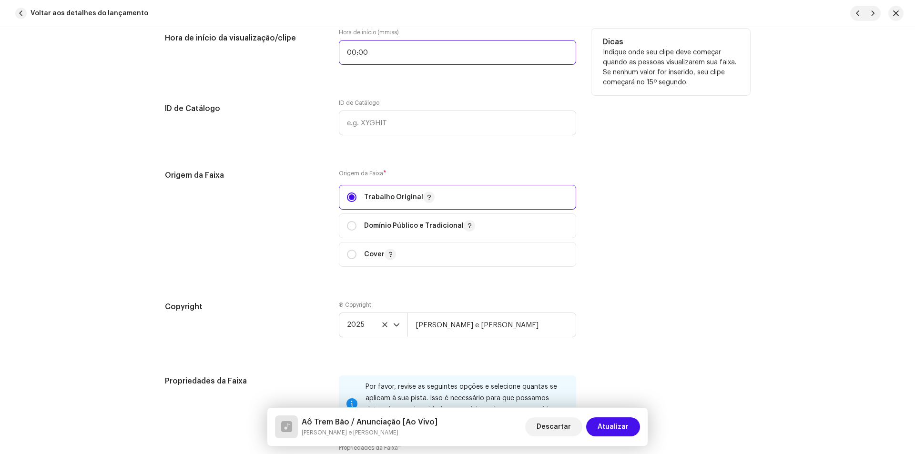
click at [374, 45] on input "00:00" at bounding box center [457, 52] width 237 height 25
click at [374, 46] on input "00:00" at bounding box center [457, 52] width 237 height 25
click at [376, 54] on input "00:00" at bounding box center [457, 52] width 237 height 25
click at [376, 53] on input "00:00" at bounding box center [457, 52] width 237 height 25
click at [391, 50] on input "00:00" at bounding box center [457, 52] width 237 height 25
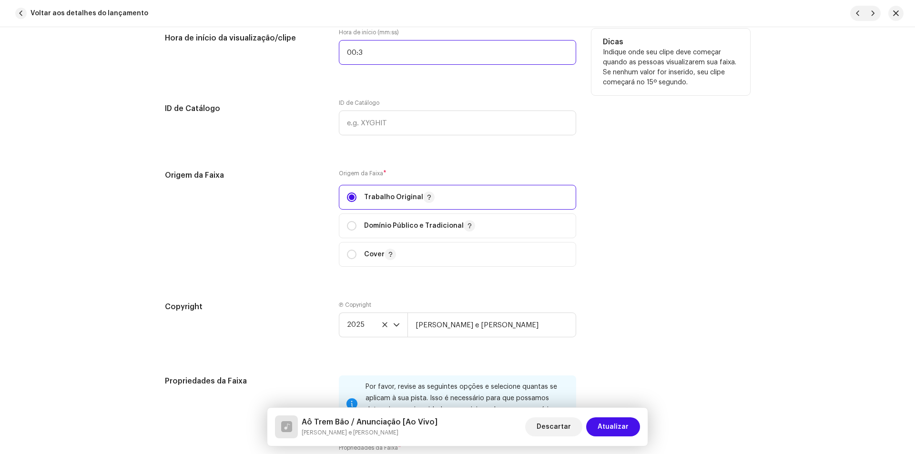
type input "00:30"
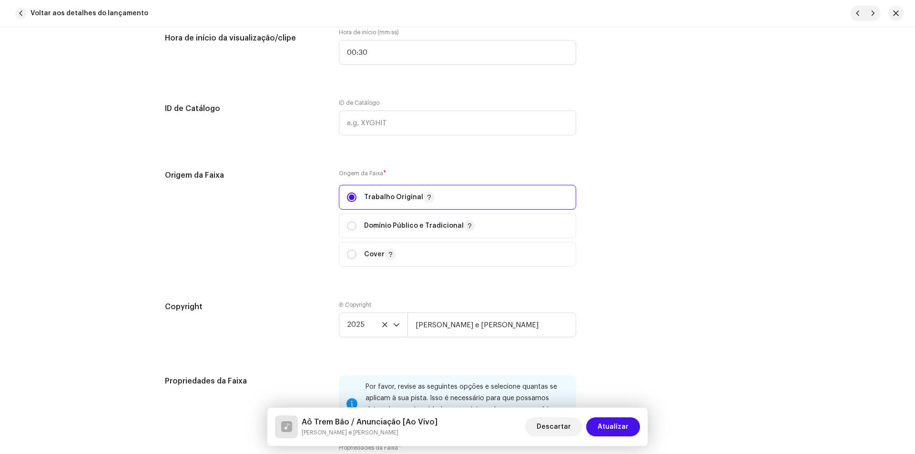
click at [355, 88] on div "Detalhes da faixa Complete o seguinte para finalizar sua faixa. 1 de 3 Adiciona…" at bounding box center [458, 63] width 616 height 2124
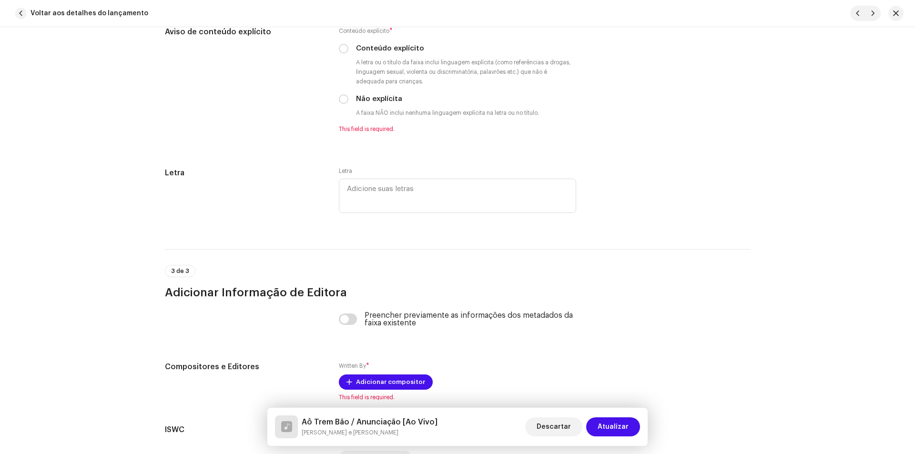
scroll to position [1716, 0]
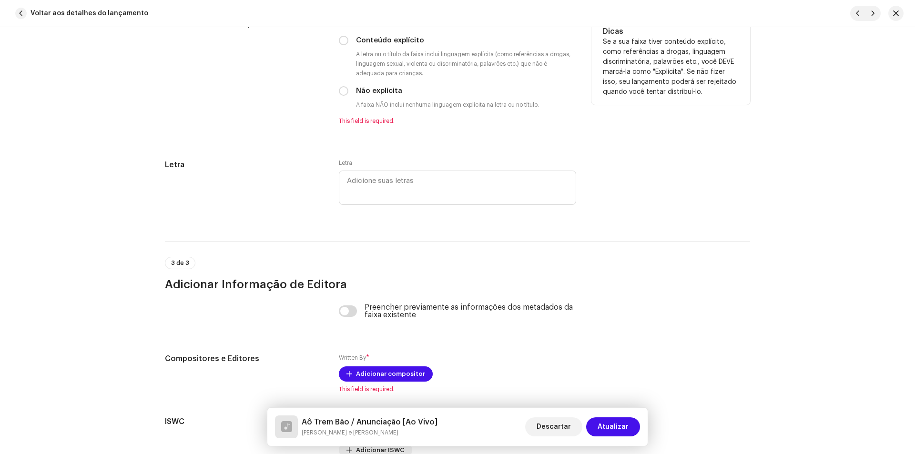
click at [336, 90] on div "Aviso de conteúdo explícito Conteúdo explícito * Conteúdo explícito A letra ou …" at bounding box center [457, 77] width 585 height 118
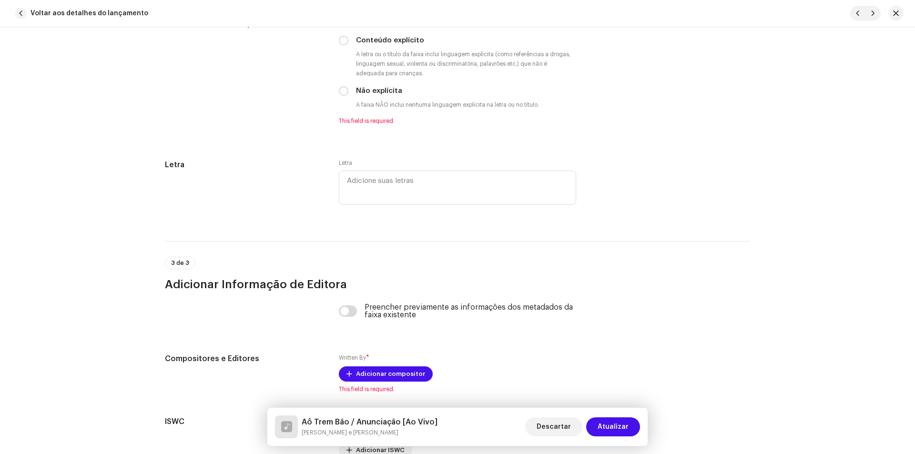
drag, startPoint x: 339, startPoint y: 89, endPoint x: 348, endPoint y: 138, distance: 50.0
click at [339, 89] on input "Não explícita" at bounding box center [344, 91] width 10 height 10
radio input "true"
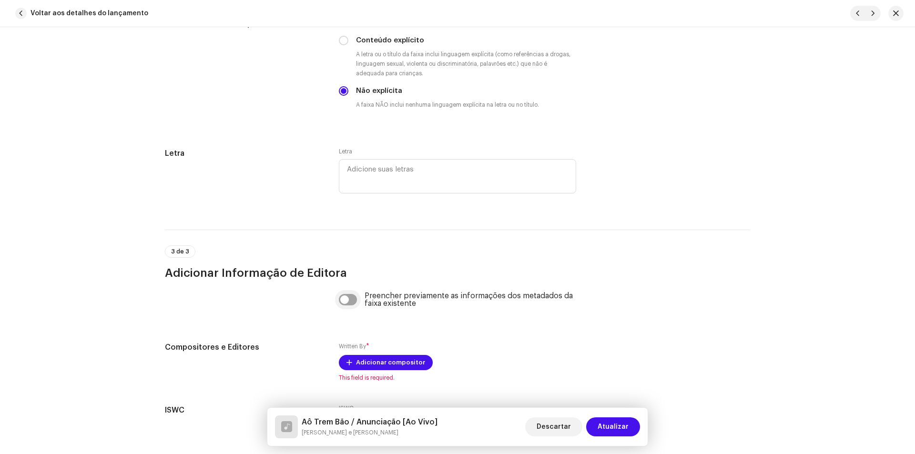
click at [347, 305] on input "checkbox" at bounding box center [348, 299] width 19 height 11
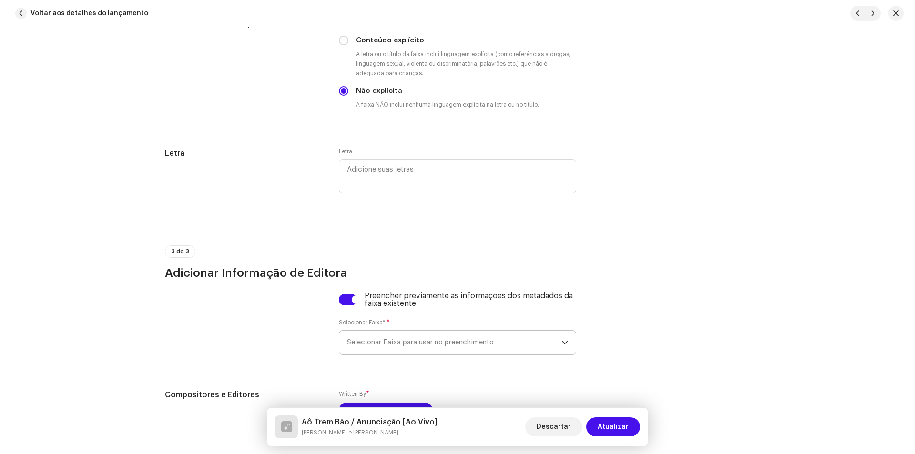
click at [380, 338] on span "Selecionar Faixa para usar no preenchimento" at bounding box center [454, 343] width 214 height 24
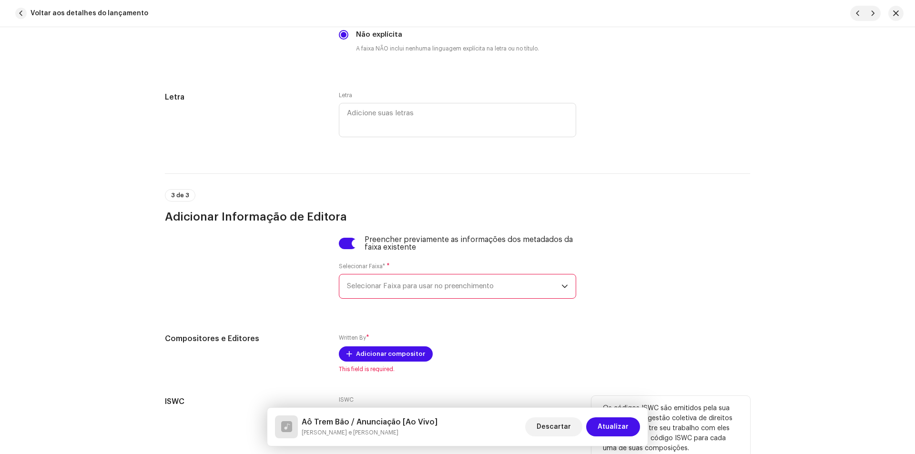
scroll to position [1848, 0]
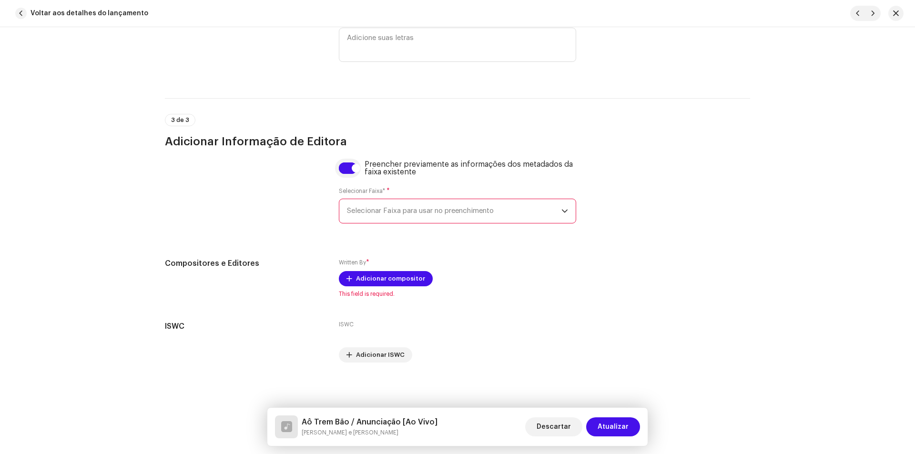
click at [348, 163] on input "checkbox" at bounding box center [348, 168] width 19 height 11
checkbox input "false"
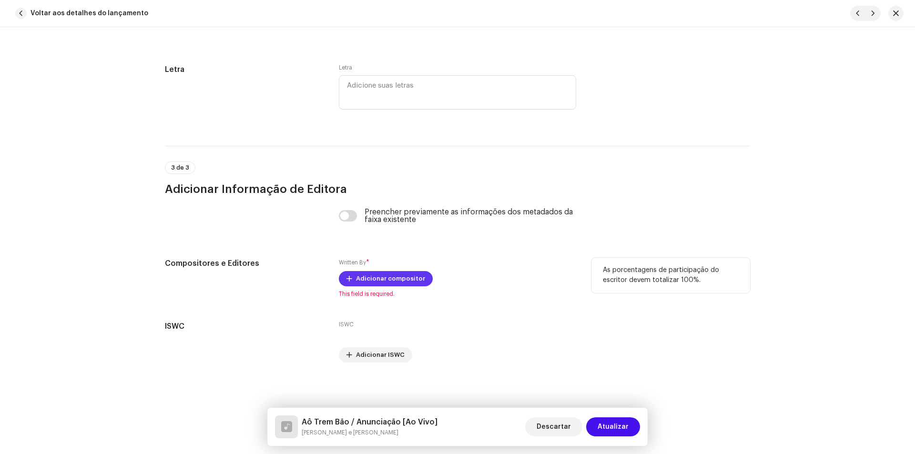
click at [378, 278] on span "Adicionar compositor" at bounding box center [390, 278] width 69 height 19
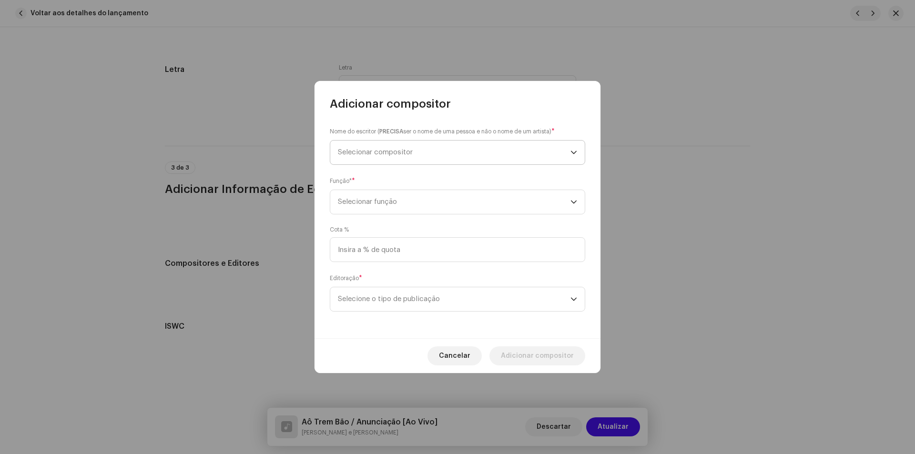
click at [421, 145] on span "Selecionar compositor" at bounding box center [454, 153] width 233 height 24
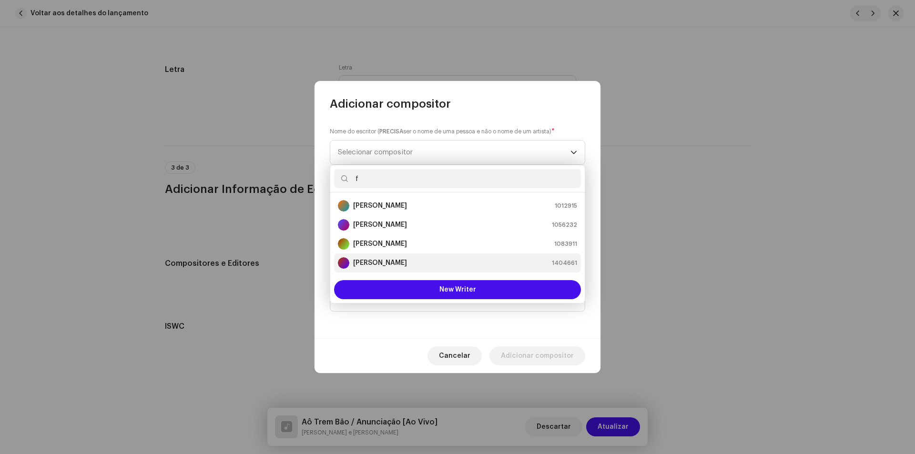
type input "f"
click at [417, 258] on div "Flávio Brasil 1404661" at bounding box center [457, 262] width 239 height 11
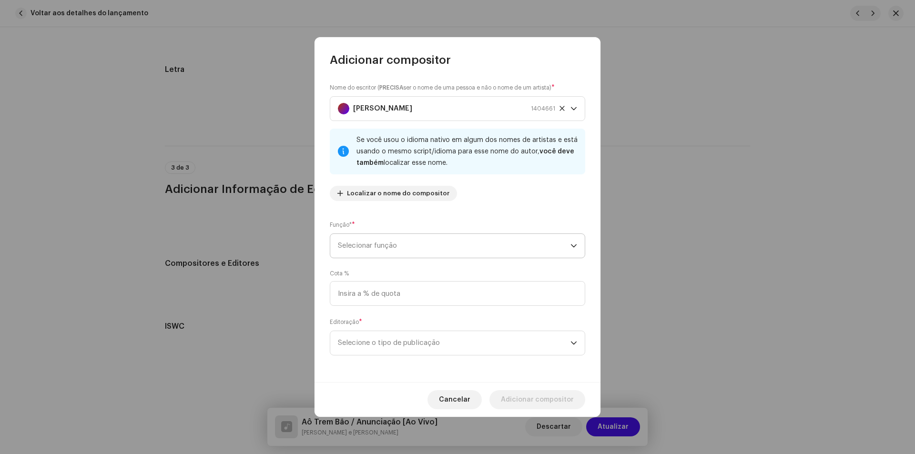
click at [402, 236] on span "Selecionar função" at bounding box center [454, 246] width 233 height 24
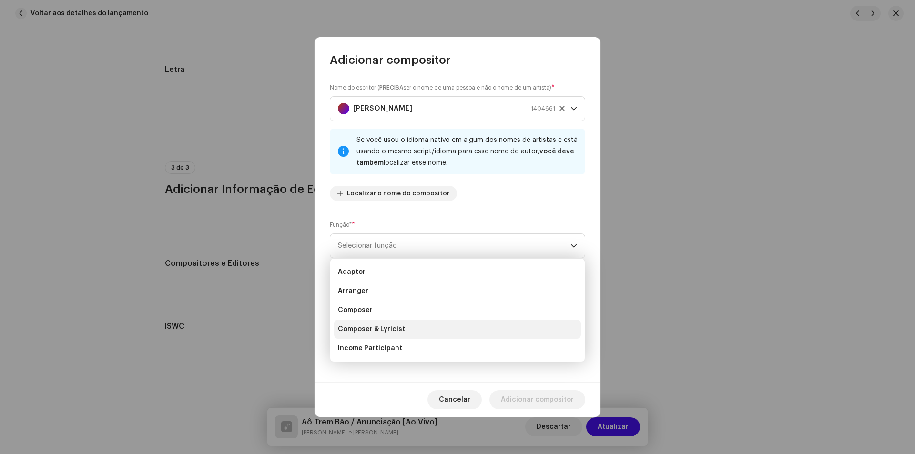
click at [406, 328] on li "Composer & Lyricist" at bounding box center [457, 329] width 247 height 19
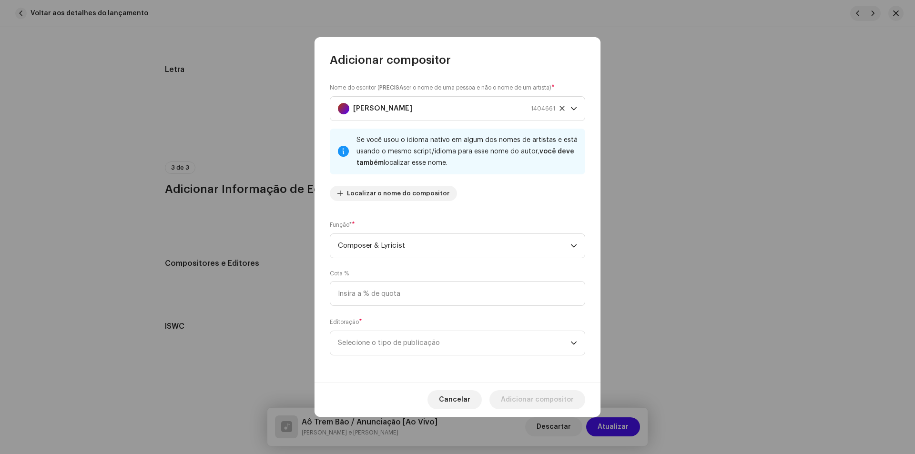
click at [413, 308] on div "Nome do escritor ( PRECISA ser o nome de uma pessoa e não o nome de um artista)…" at bounding box center [458, 225] width 286 height 315
click at [417, 284] on input at bounding box center [457, 293] width 255 height 25
type input "50,00"
click at [422, 352] on span "Selecione o tipo de publicação" at bounding box center [454, 343] width 233 height 24
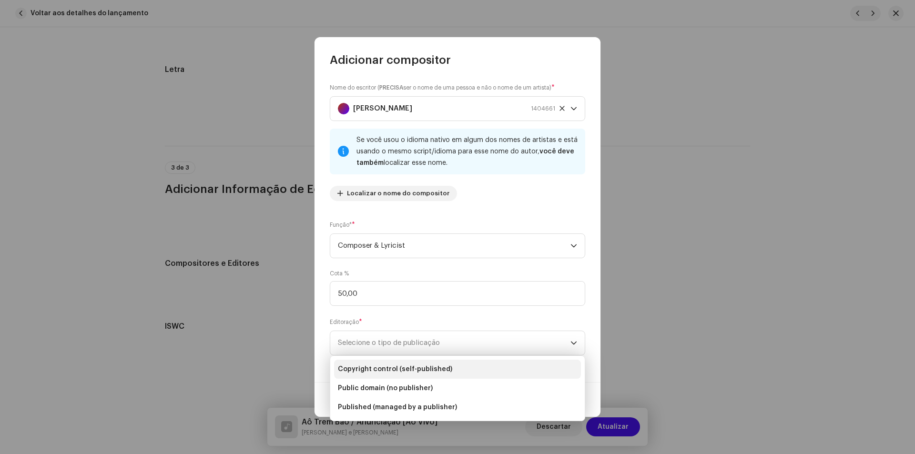
drag, startPoint x: 433, startPoint y: 366, endPoint x: 359, endPoint y: 372, distance: 74.1
click at [433, 367] on span "Copyright control (self-published)" at bounding box center [395, 370] width 114 height 10
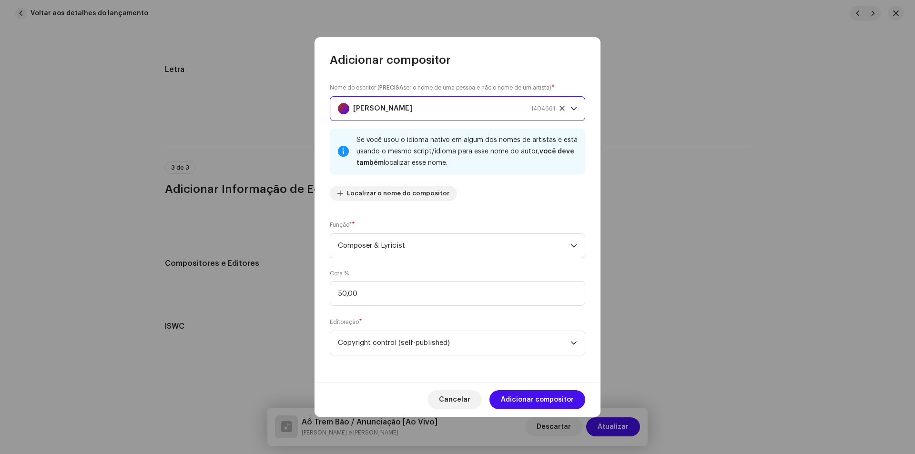
click at [467, 114] on div "Flávio Brasil 1404661" at bounding box center [446, 109] width 217 height 24
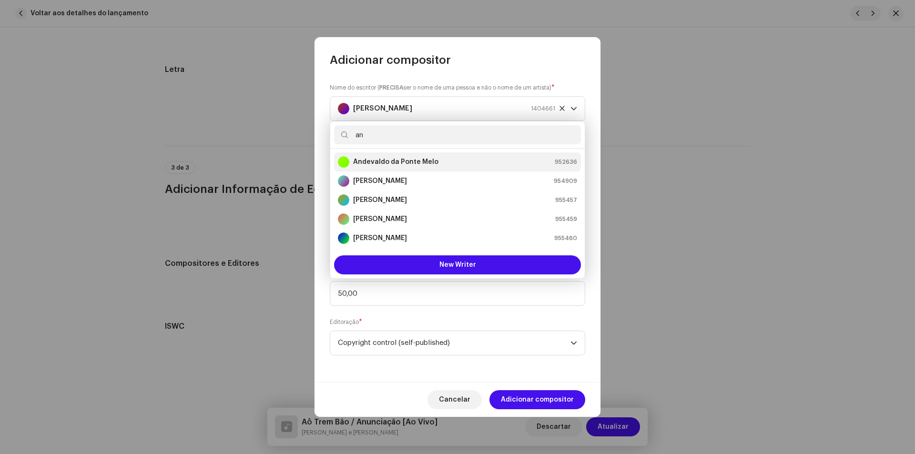
type input "an"
click at [394, 164] on strong "Andevaldo da Ponte Melo" at bounding box center [395, 162] width 85 height 10
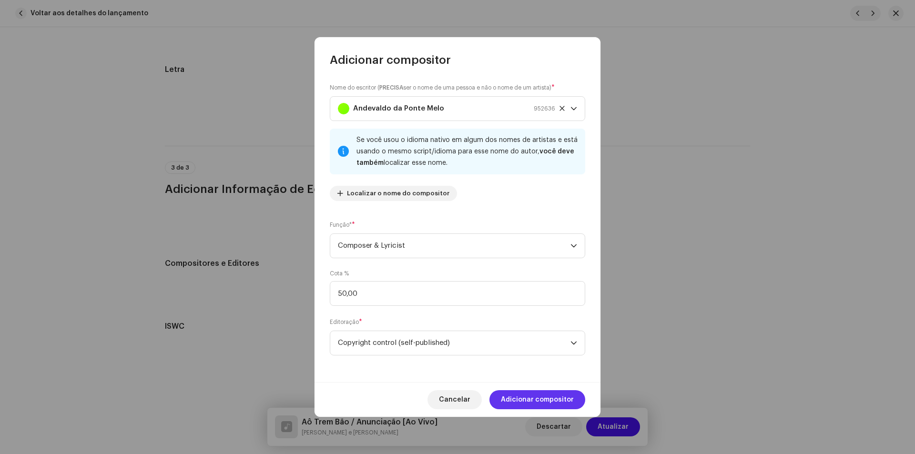
click at [527, 403] on span "Adicionar compositor" at bounding box center [537, 399] width 73 height 19
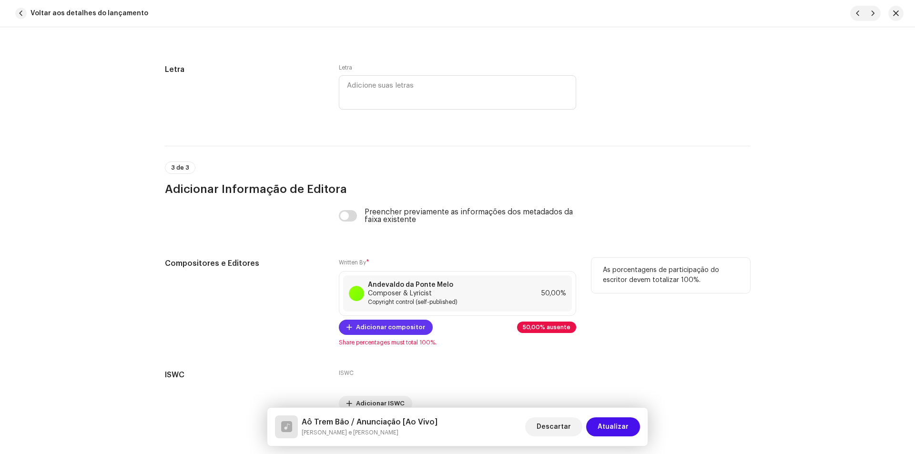
click at [382, 324] on span "Adicionar compositor" at bounding box center [390, 327] width 69 height 19
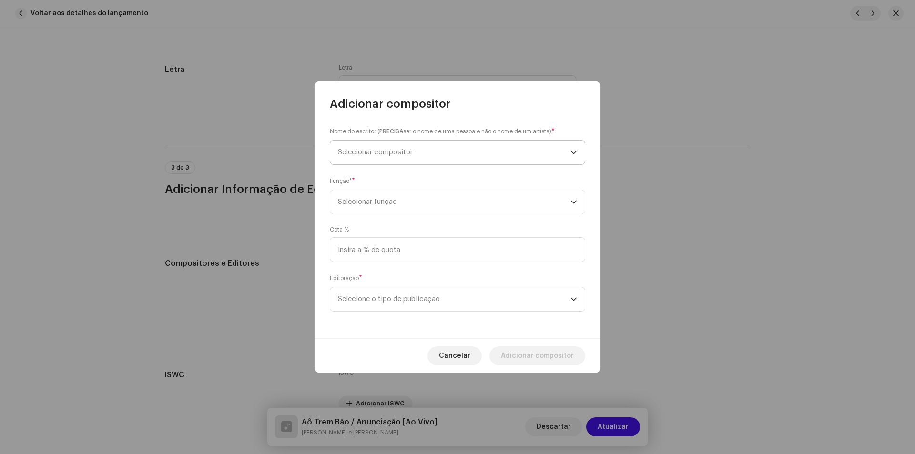
click at [460, 154] on span "Selecionar compositor" at bounding box center [454, 153] width 233 height 24
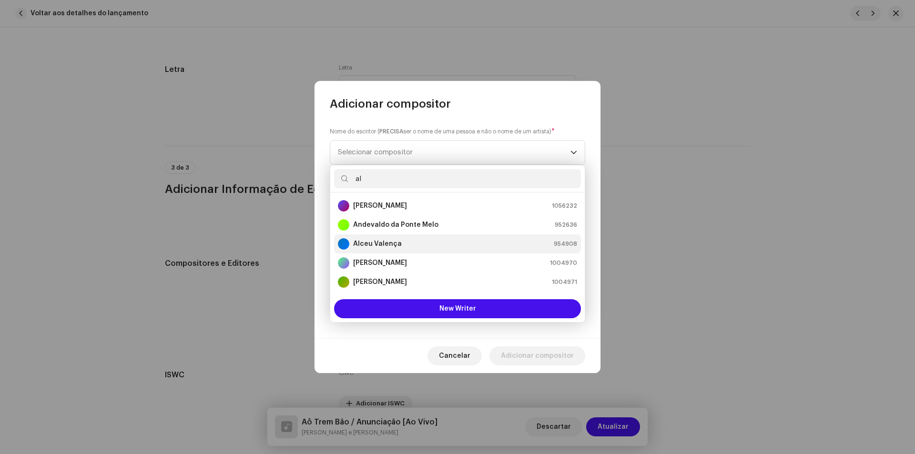
type input "al"
click at [365, 244] on strong "Alceu Valença" at bounding box center [377, 244] width 49 height 10
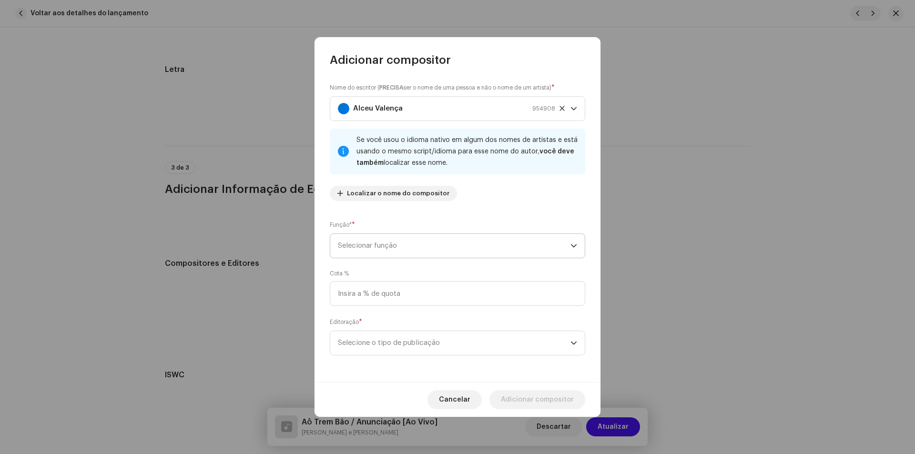
click at [386, 247] on span "Selecionar função" at bounding box center [454, 246] width 233 height 24
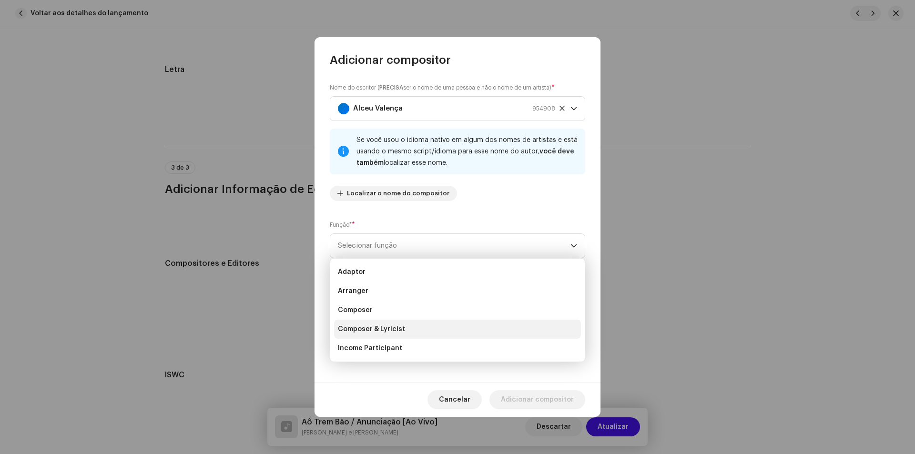
click at [382, 324] on li "Composer & Lyricist" at bounding box center [457, 329] width 247 height 19
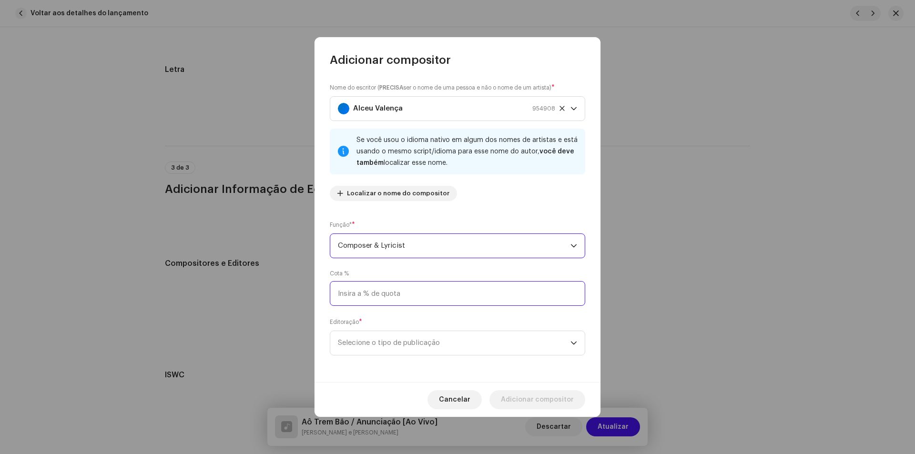
click at [409, 291] on input at bounding box center [457, 293] width 255 height 25
type input "50,00"
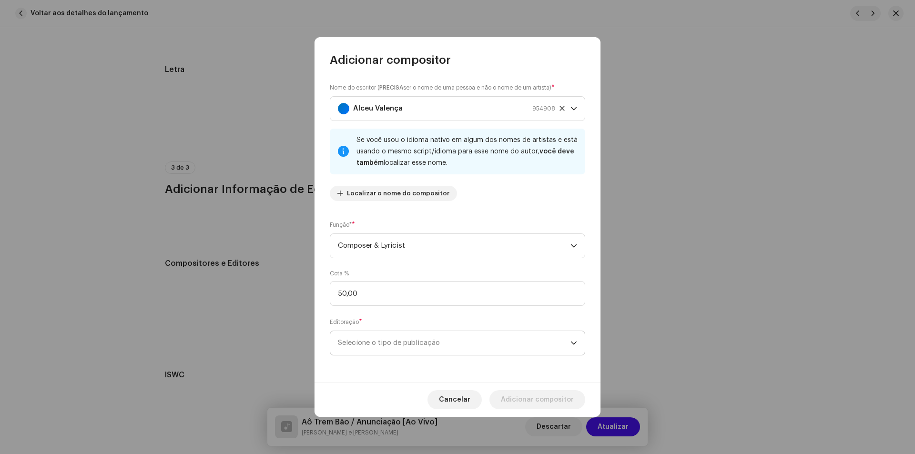
click at [407, 333] on span "Selecione o tipo de publicação" at bounding box center [454, 343] width 233 height 24
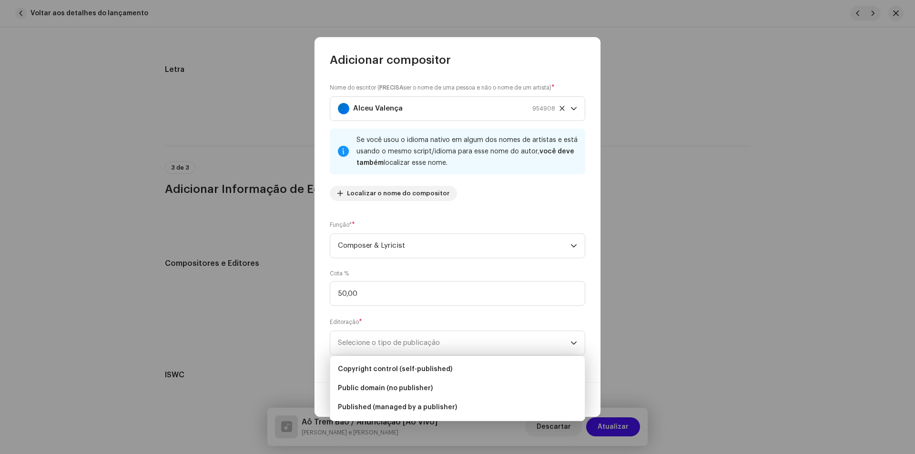
drag, startPoint x: 410, startPoint y: 369, endPoint x: 522, endPoint y: 405, distance: 117.4
click at [410, 370] on span "Copyright control (self-published)" at bounding box center [395, 370] width 114 height 10
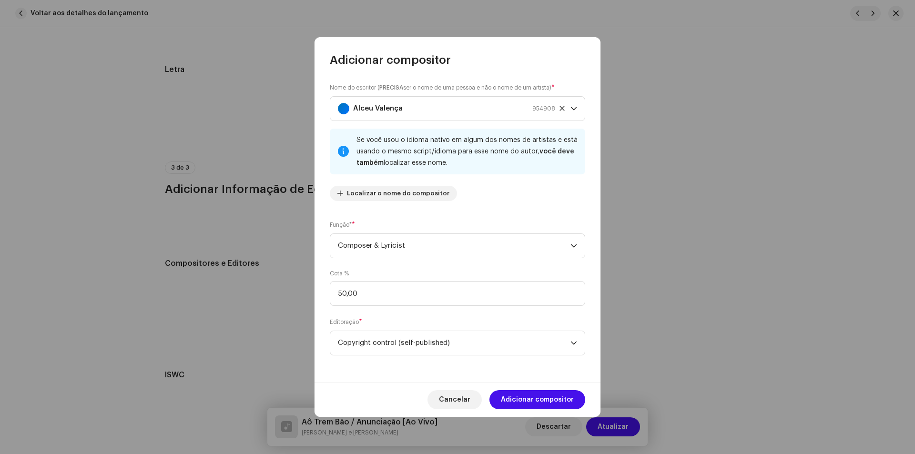
click at [523, 381] on div "Nome do escritor ( PRECISA ser o nome de uma pessoa e não o nome de um artista)…" at bounding box center [458, 225] width 286 height 315
click at [528, 402] on span "Adicionar compositor" at bounding box center [537, 399] width 73 height 19
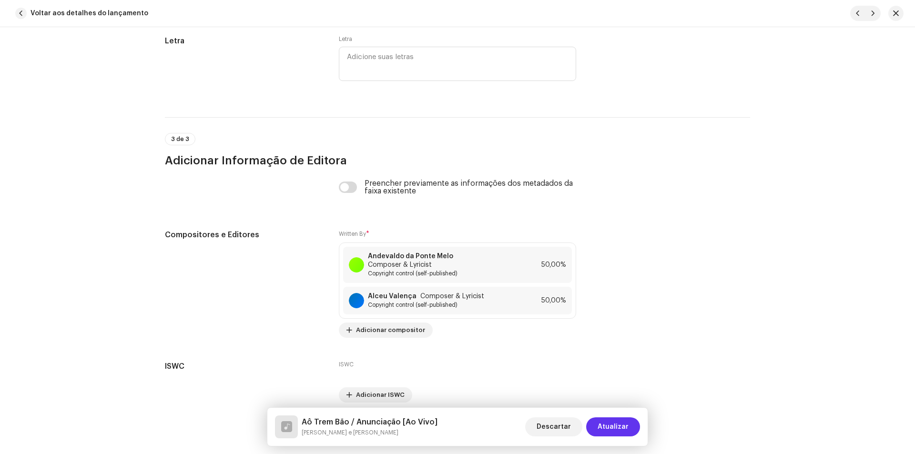
scroll to position [1860, 0]
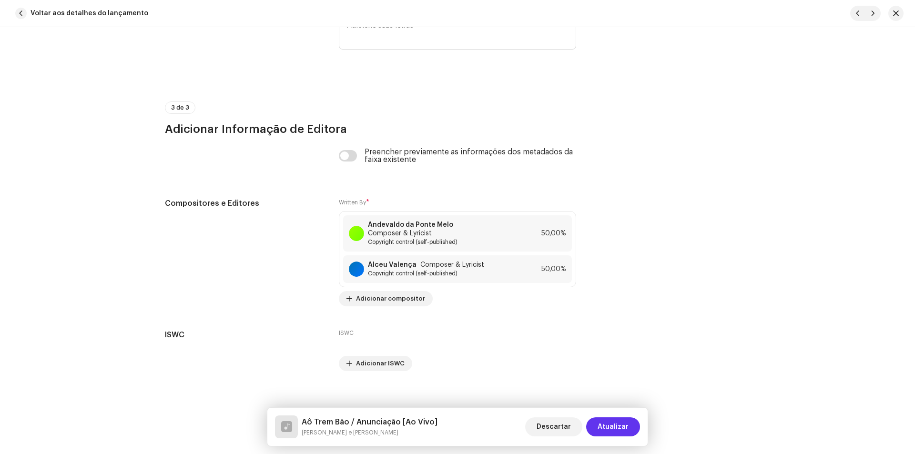
click at [622, 432] on span "Atualizar" at bounding box center [613, 427] width 31 height 19
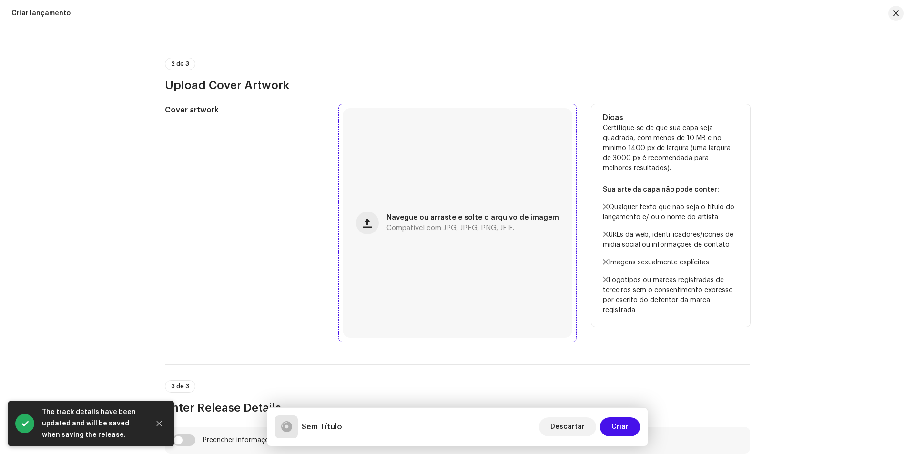
scroll to position [620, 0]
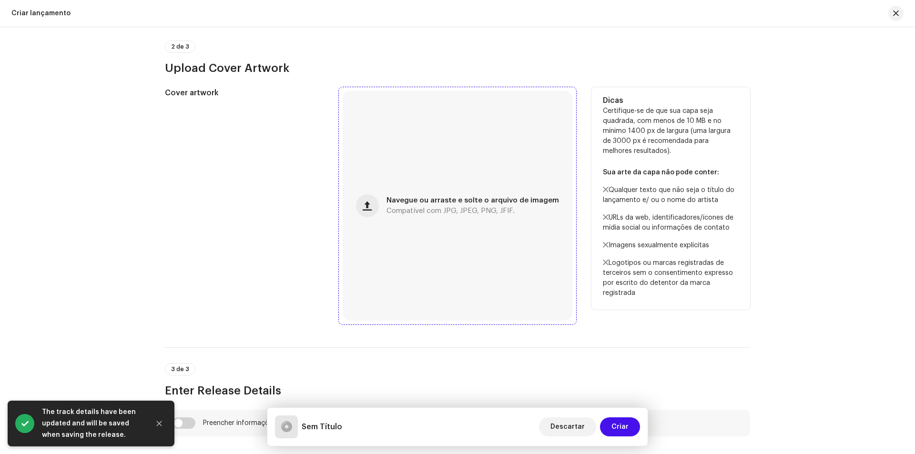
click at [482, 178] on div "Navegue ou arraste e solte o arquivo de imagem Compatível com JPG, JPEG, PNG, J…" at bounding box center [458, 206] width 230 height 230
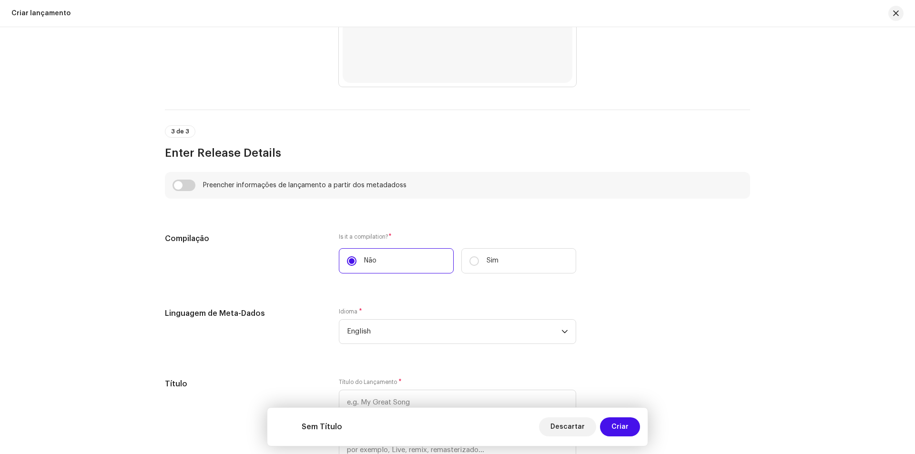
scroll to position [858, 0]
click at [174, 184] on input "checkbox" at bounding box center [184, 184] width 23 height 11
checkbox input "true"
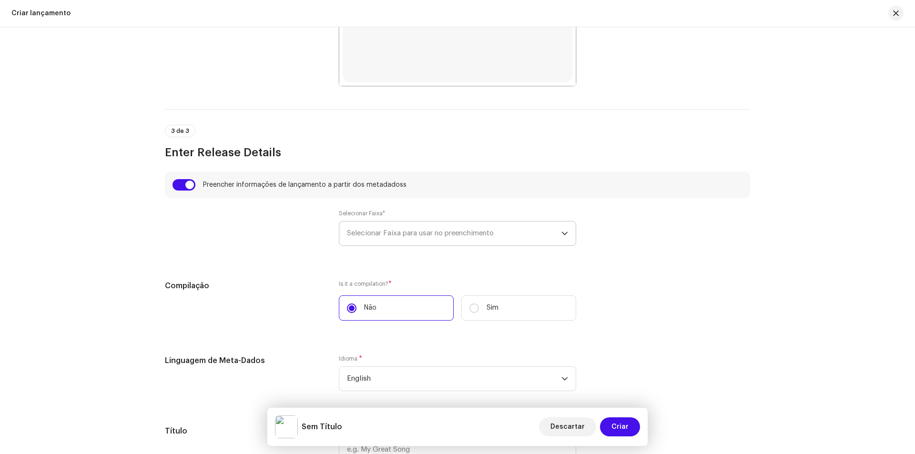
click at [453, 239] on span "Selecionar Faixa para usar no preenchimento" at bounding box center [454, 234] width 214 height 24
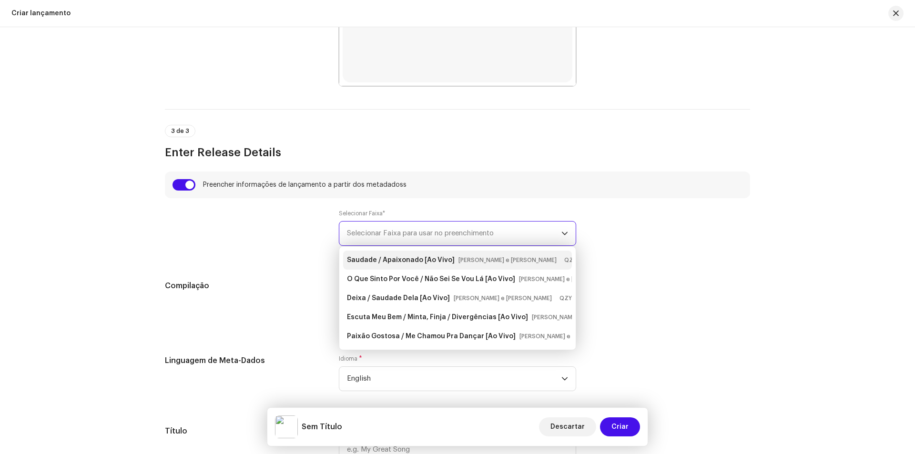
click at [439, 260] on strong "Saudade / Apaixonado [Ao Vivo]" at bounding box center [401, 260] width 108 height 15
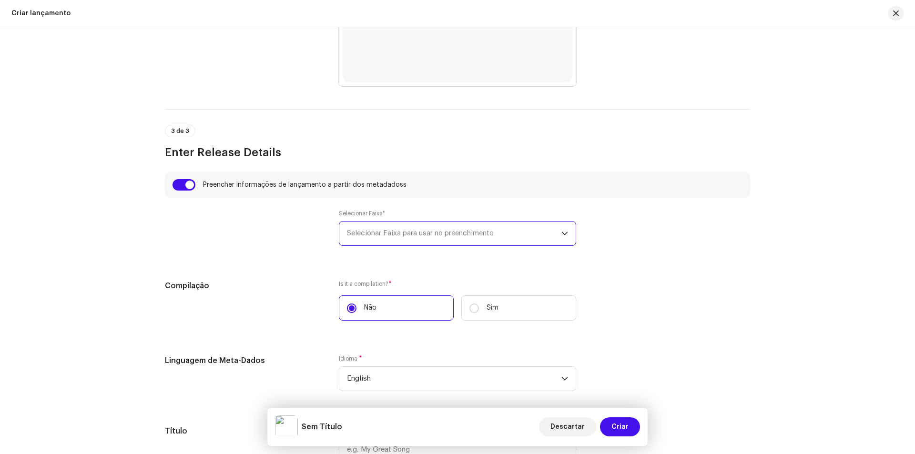
type input "Saudade / Apaixonado"
type input "Ao Vivo"
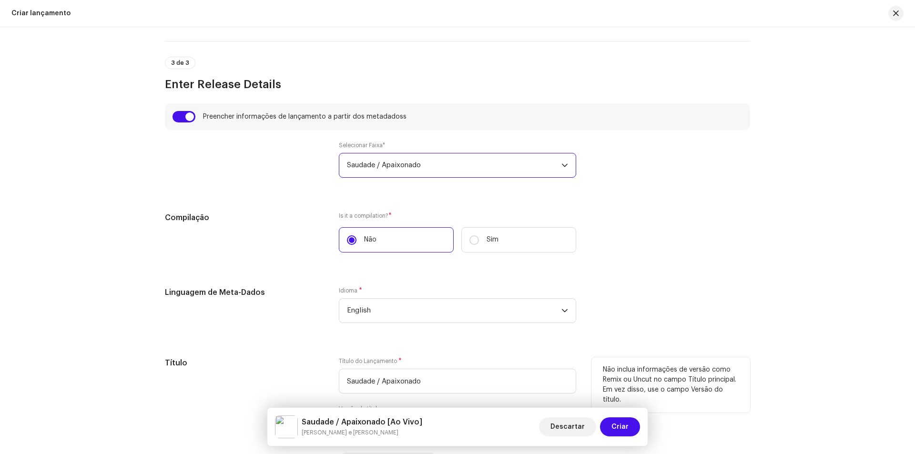
scroll to position [1049, 0]
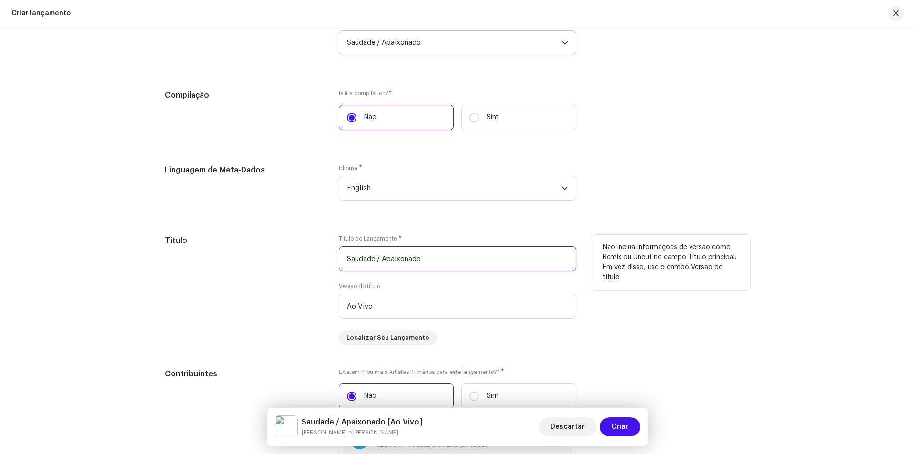
drag, startPoint x: 433, startPoint y: 258, endPoint x: 301, endPoint y: 253, distance: 132.2
click at [301, 253] on div "Título Título do Lançamento * Saudade / Apaixonado Versão do título Ao Vivo Loc…" at bounding box center [457, 290] width 585 height 111
drag, startPoint x: 379, startPoint y: 257, endPoint x: 286, endPoint y: 255, distance: 93.5
click at [286, 255] on div "Título Título do Lançamento * Pedro Versão do título Ao Vivo Localizar Seu Lanç…" at bounding box center [457, 290] width 585 height 111
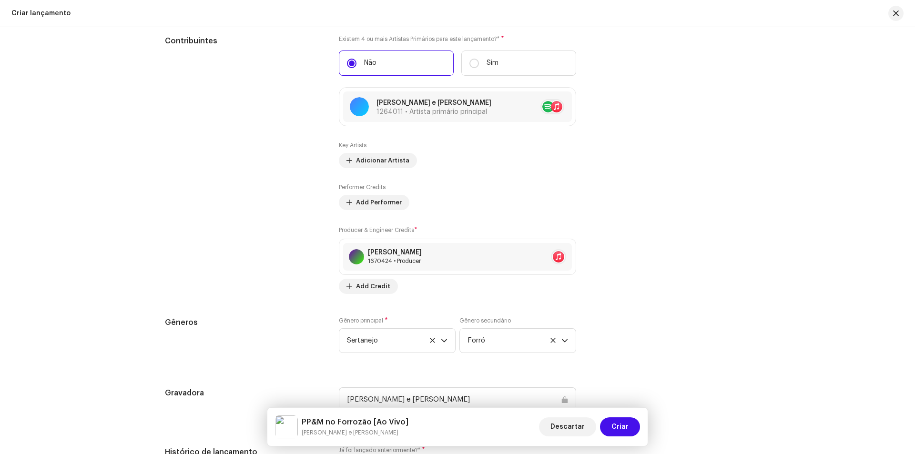
scroll to position [1573, 0]
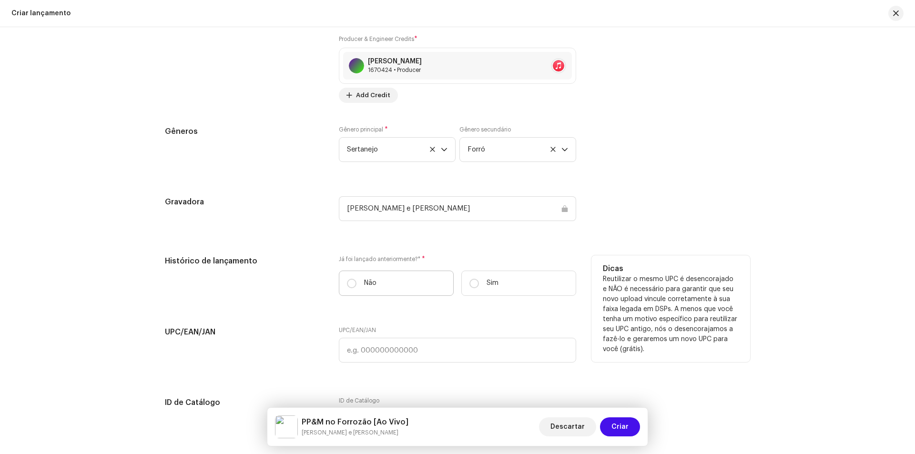
type input "PP&M no Forrozão"
click at [375, 278] on label "Não" at bounding box center [396, 283] width 115 height 25
click at [357, 279] on input "Não" at bounding box center [352, 284] width 10 height 10
radio input "true"
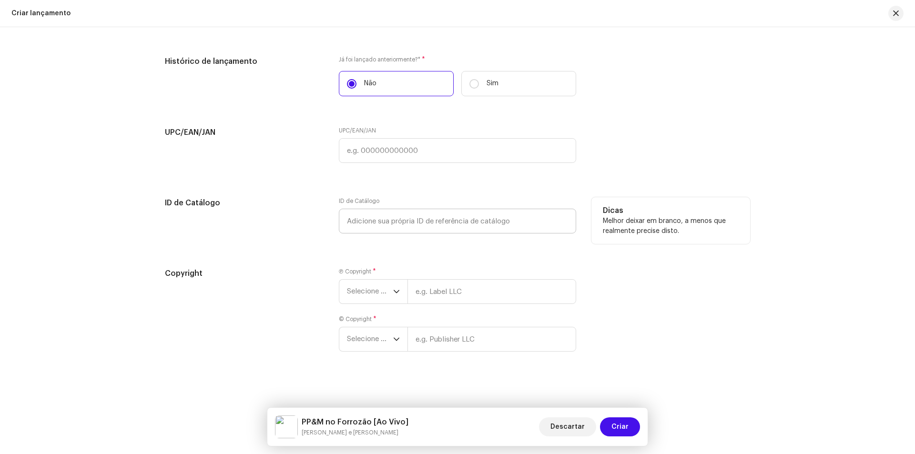
scroll to position [1773, 0]
drag, startPoint x: 387, startPoint y: 281, endPoint x: 386, endPoint y: 288, distance: 7.2
click at [387, 282] on span "Selecione o ano" at bounding box center [370, 291] width 46 height 24
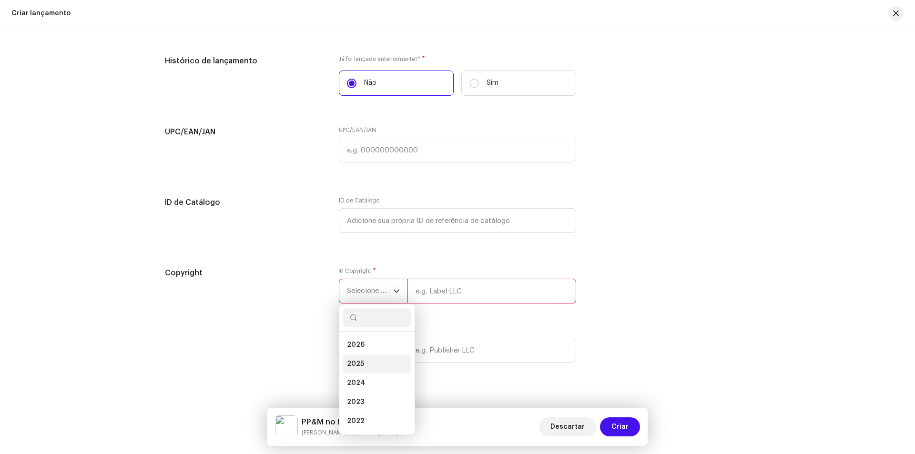
click at [374, 364] on li "2025" at bounding box center [377, 364] width 68 height 19
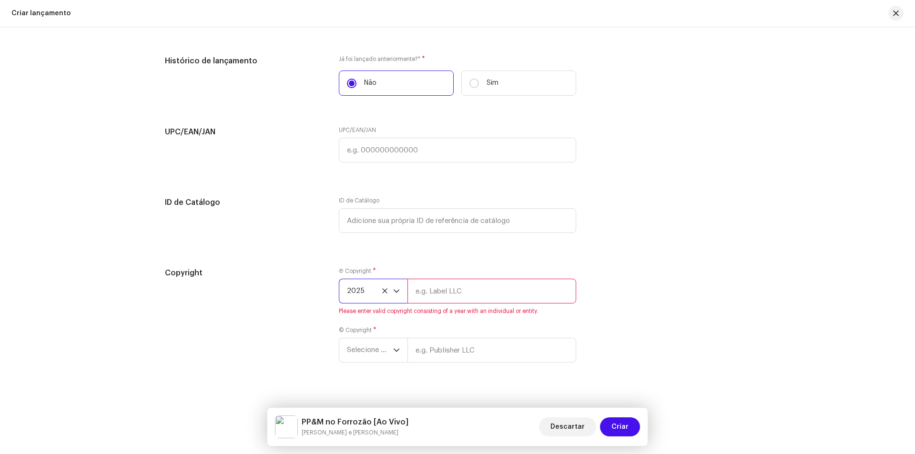
click at [424, 305] on div "Ⓟ Copyright * 2025 Please enter valid copyright consisting of a year with an in…" at bounding box center [457, 291] width 237 height 48
click at [431, 297] on input "text" at bounding box center [492, 291] width 169 height 25
type input "[PERSON_NAME] e [PERSON_NAME]"
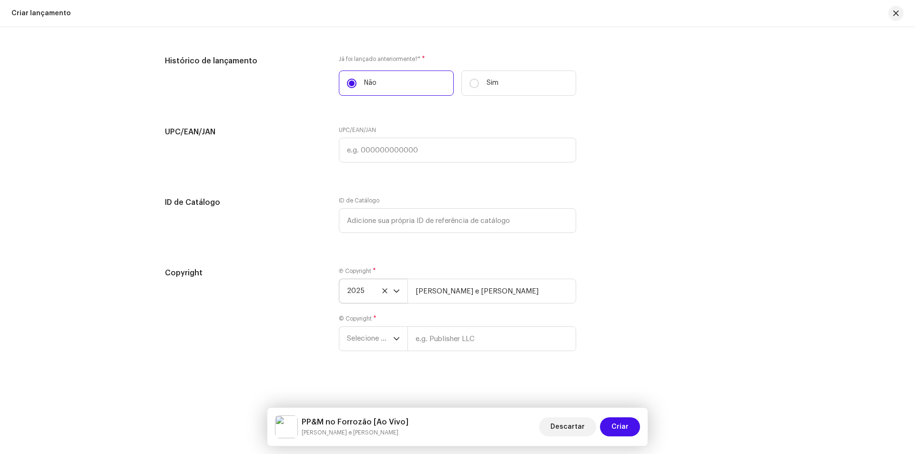
click at [324, 333] on div "Copyright Ⓟ Copyright * 2025 Pedro Paulo e Matheus © Copyright * Selecione o ano" at bounding box center [457, 314] width 585 height 95
click at [357, 332] on span "Selecione o ano" at bounding box center [370, 339] width 46 height 24
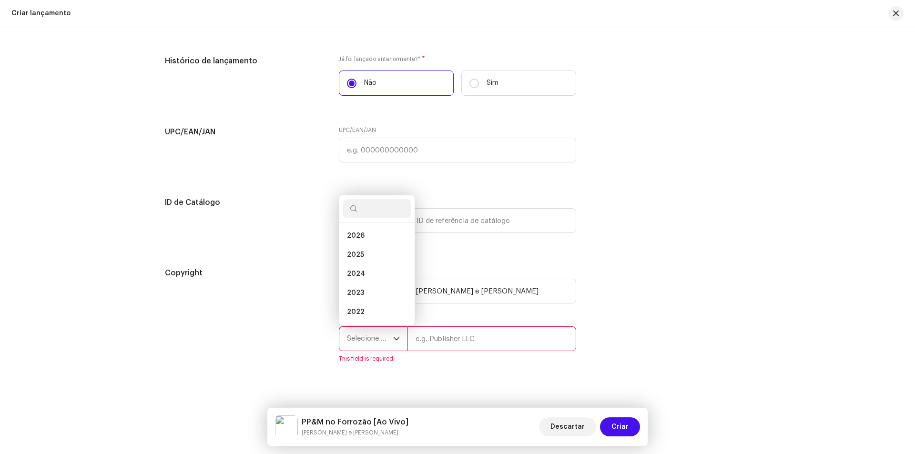
scroll to position [15, 0]
drag, startPoint x: 372, startPoint y: 256, endPoint x: 381, endPoint y: 283, distance: 27.6
click at [372, 258] on li "2024" at bounding box center [377, 258] width 68 height 19
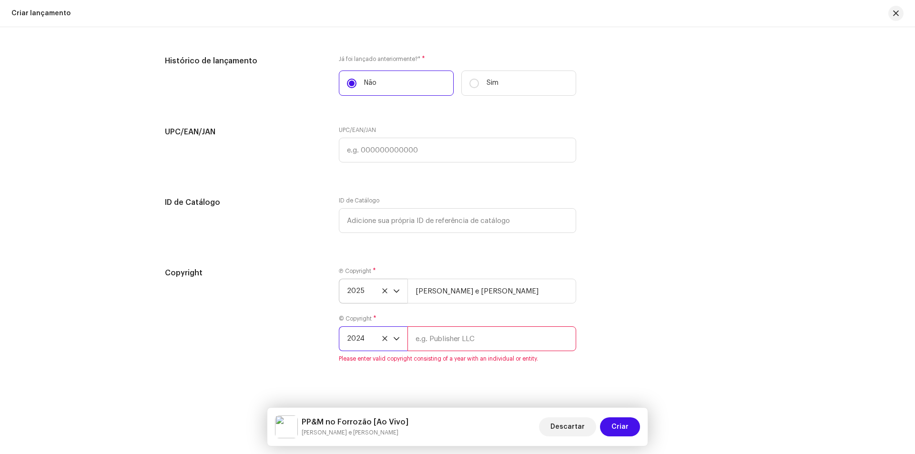
click at [448, 347] on input "text" at bounding box center [492, 339] width 169 height 25
type input "[PERSON_NAME] e [PERSON_NAME]"
click at [662, 321] on div "Copyright Ⓟ Copyright * 2025 Pedro Paulo e Matheus © Copyright * 2024 Pedro Pau…" at bounding box center [457, 314] width 585 height 95
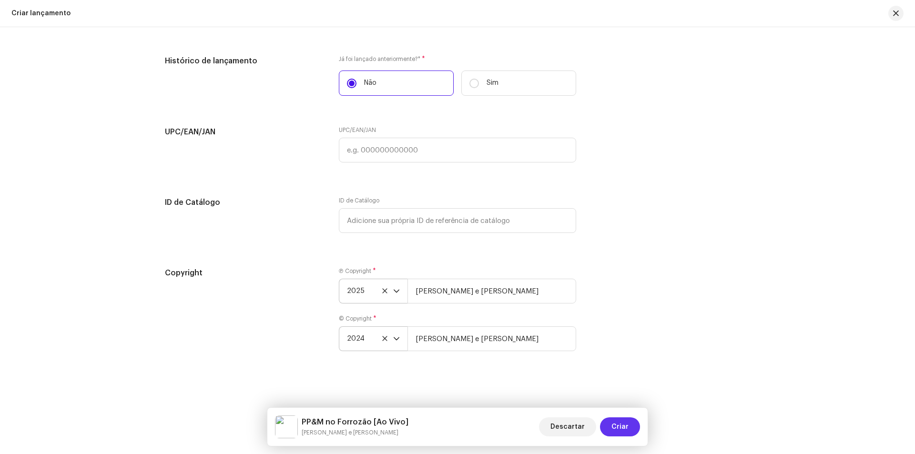
click at [627, 434] on span "Criar" at bounding box center [620, 427] width 17 height 19
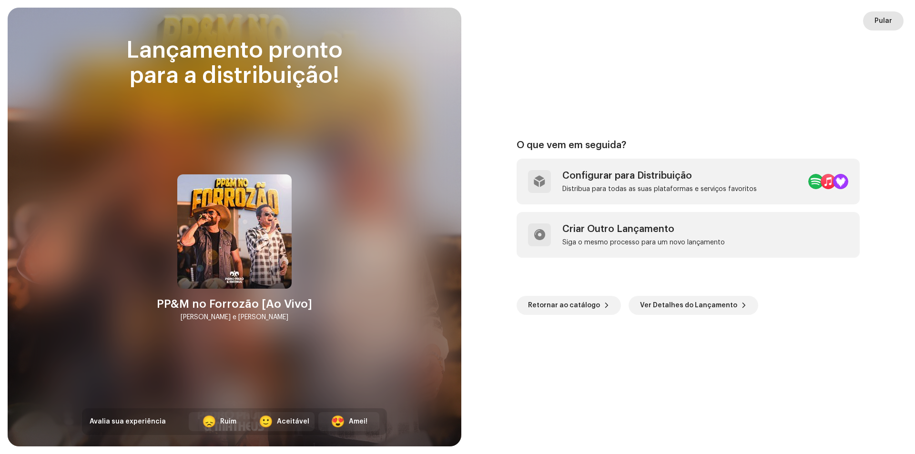
click at [881, 25] on span "Pular" at bounding box center [884, 20] width 18 height 19
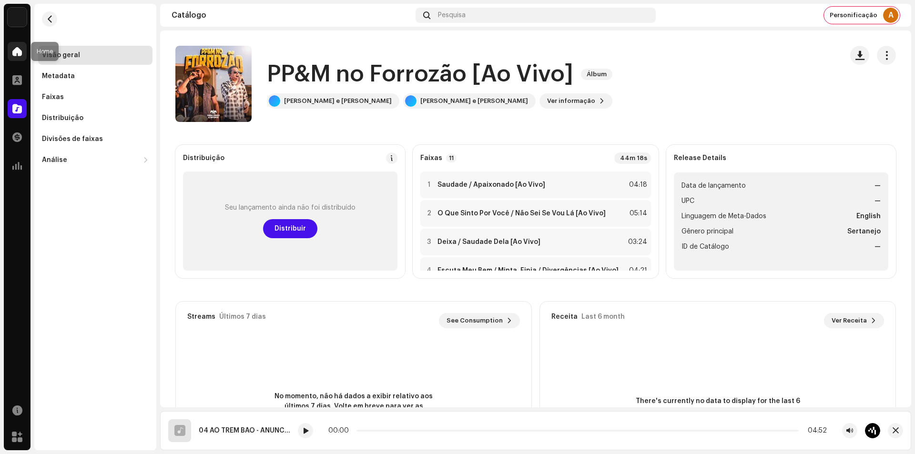
click at [18, 55] on span at bounding box center [17, 52] width 10 height 8
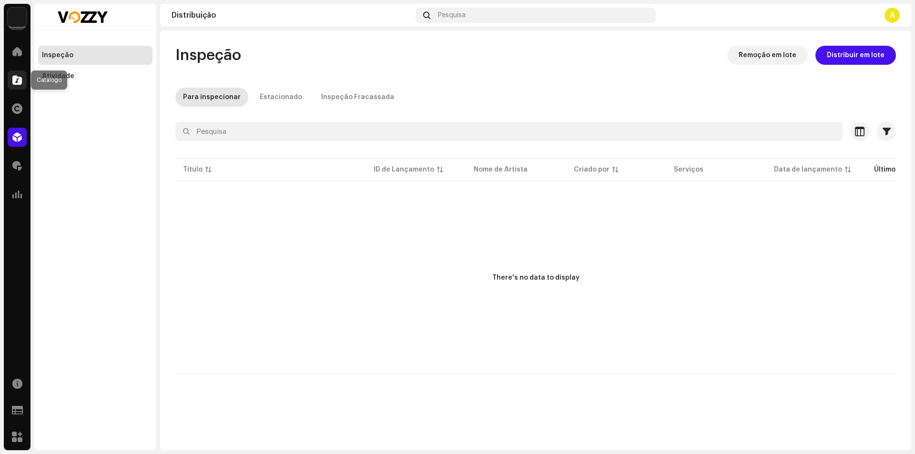
click at [21, 79] on span at bounding box center [17, 80] width 10 height 8
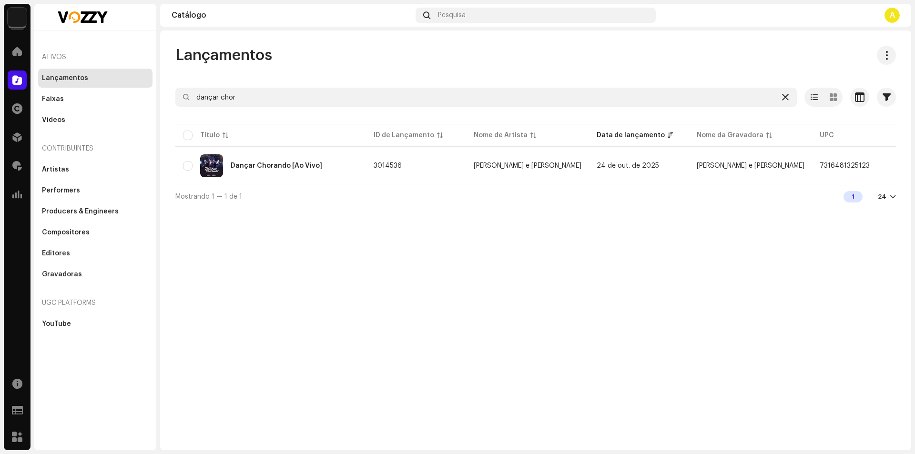
click at [782, 96] on icon at bounding box center [785, 97] width 7 height 8
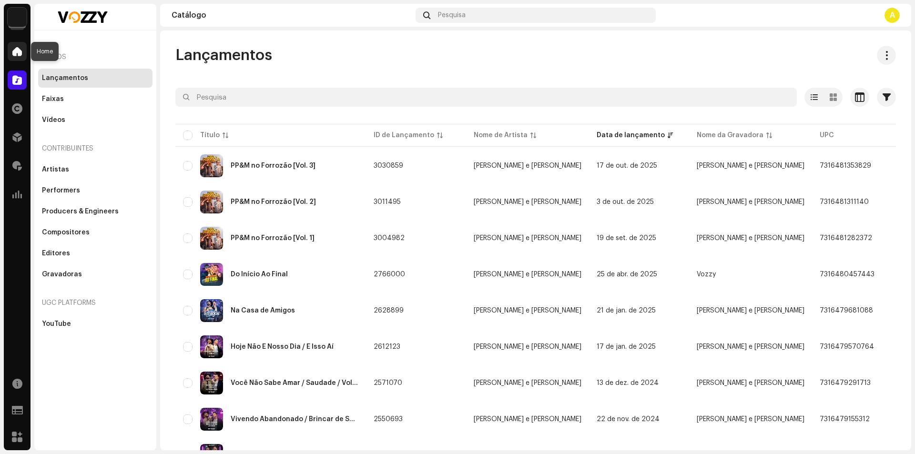
click at [24, 59] on div at bounding box center [17, 51] width 19 height 19
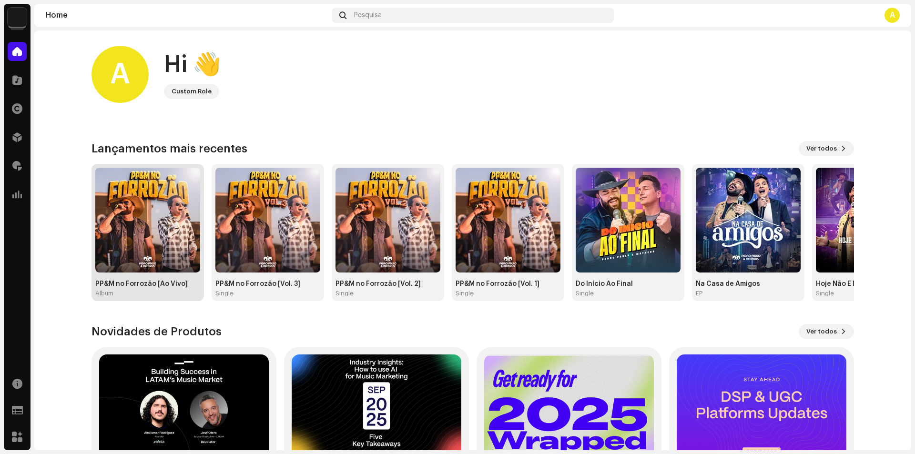
click at [143, 292] on div "Album" at bounding box center [147, 294] width 105 height 8
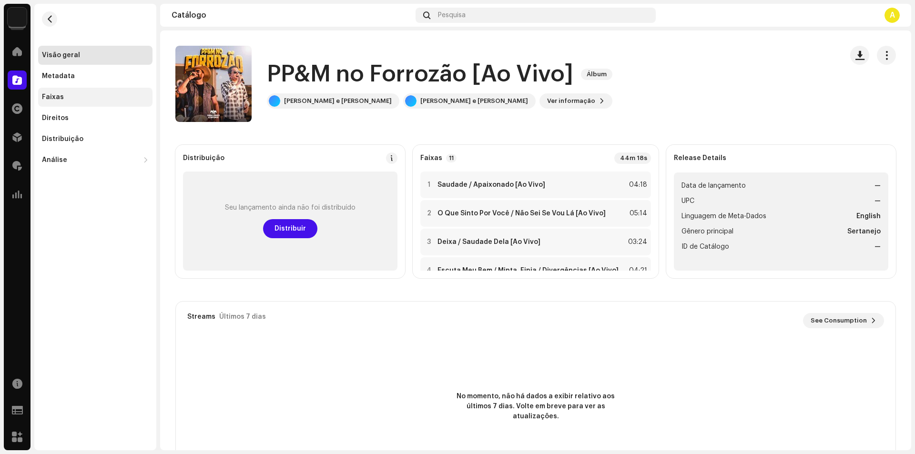
click at [83, 95] on div "Faixas" at bounding box center [95, 97] width 107 height 8
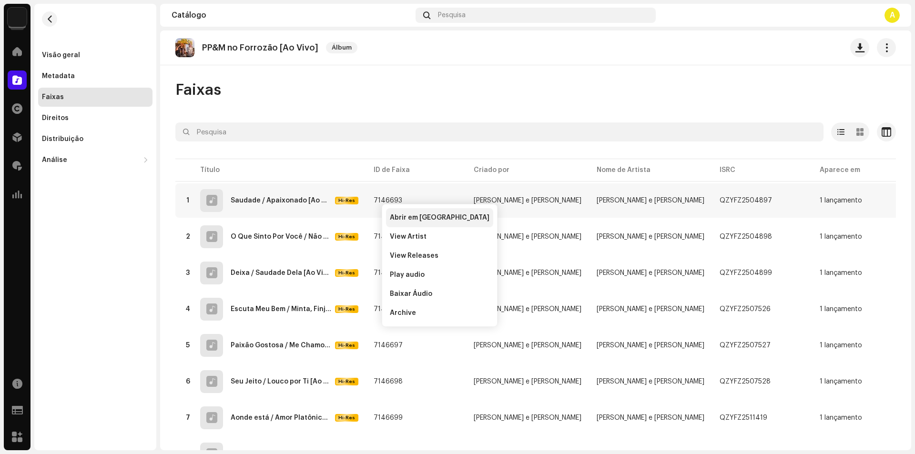
click at [409, 218] on span "Abrir em [GEOGRAPHIC_DATA]" at bounding box center [440, 218] width 100 height 8
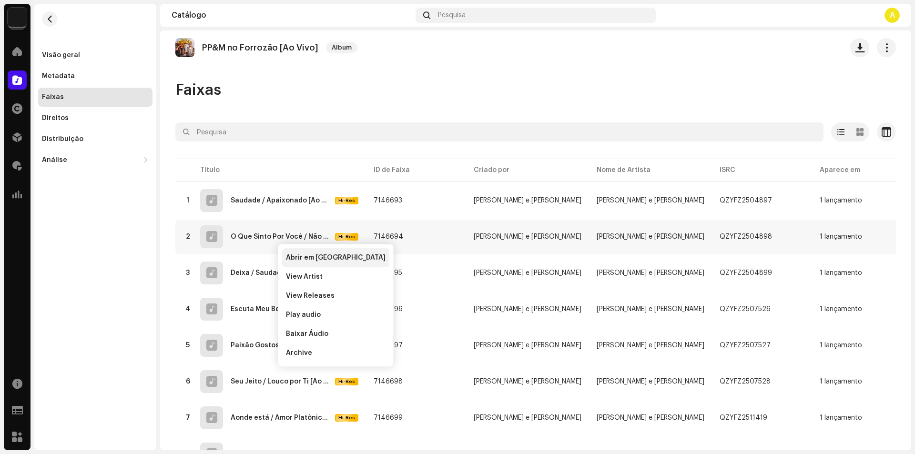
click at [301, 256] on span "Abrir em [GEOGRAPHIC_DATA]" at bounding box center [336, 258] width 100 height 8
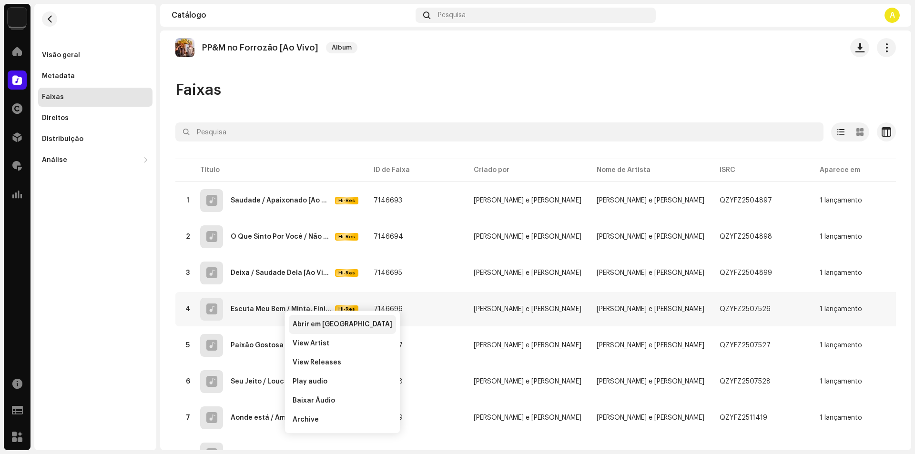
click at [300, 321] on span "Abrir em nova aba" at bounding box center [343, 325] width 100 height 8
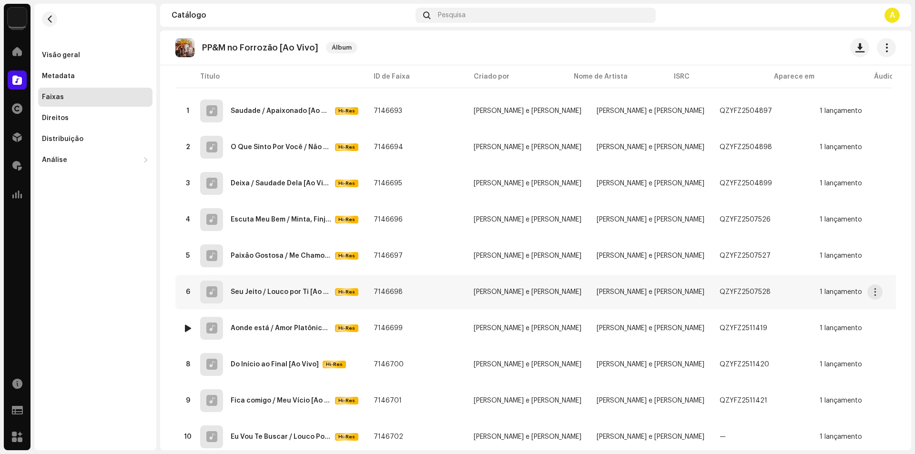
scroll to position [95, 0]
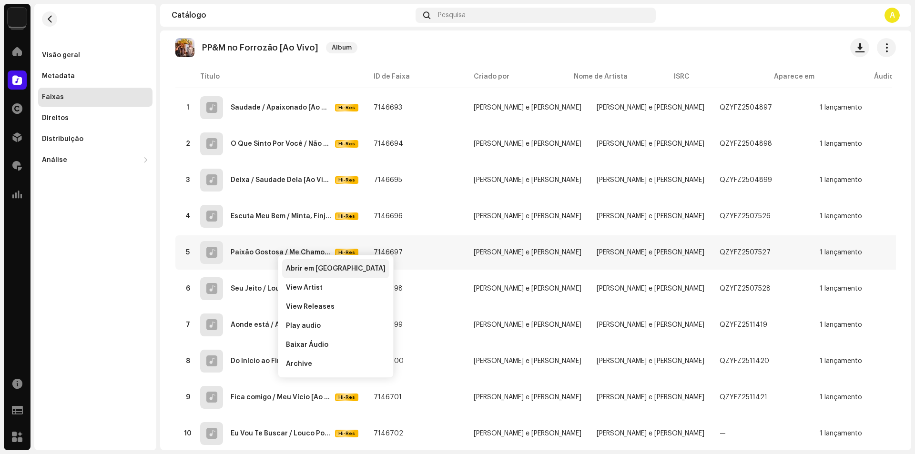
click at [307, 271] on span "Abrir em nova aba" at bounding box center [336, 269] width 100 height 8
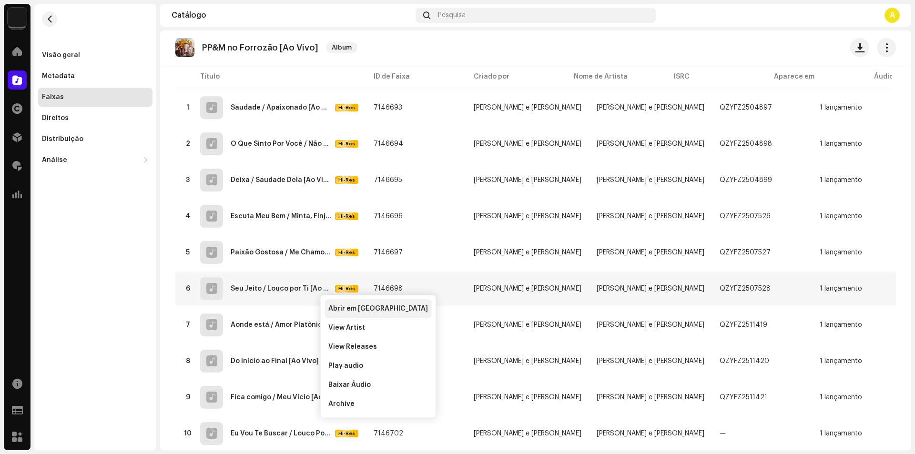
click at [357, 310] on span "Abrir em nova aba" at bounding box center [378, 309] width 100 height 8
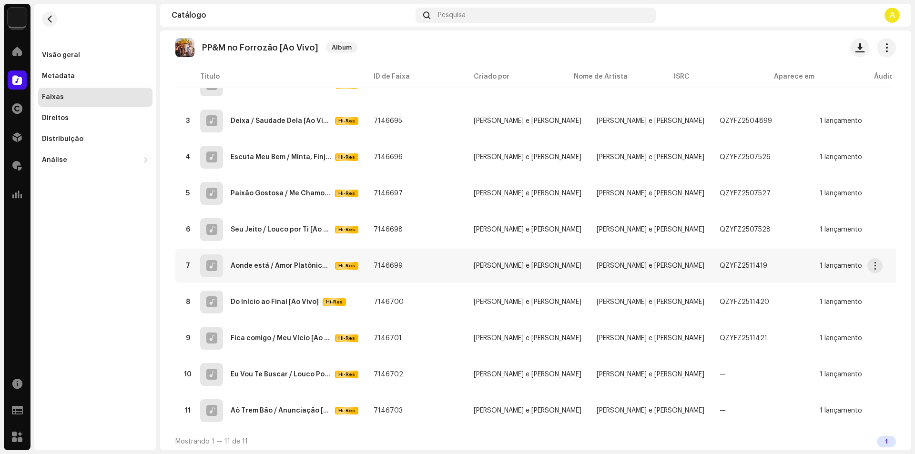
scroll to position [161, 0]
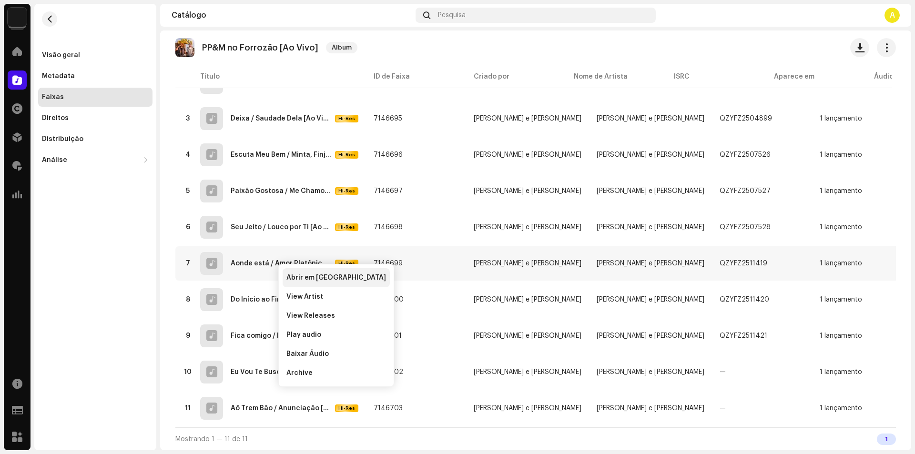
click at [328, 277] on span "Abrir em nova aba" at bounding box center [336, 278] width 100 height 8
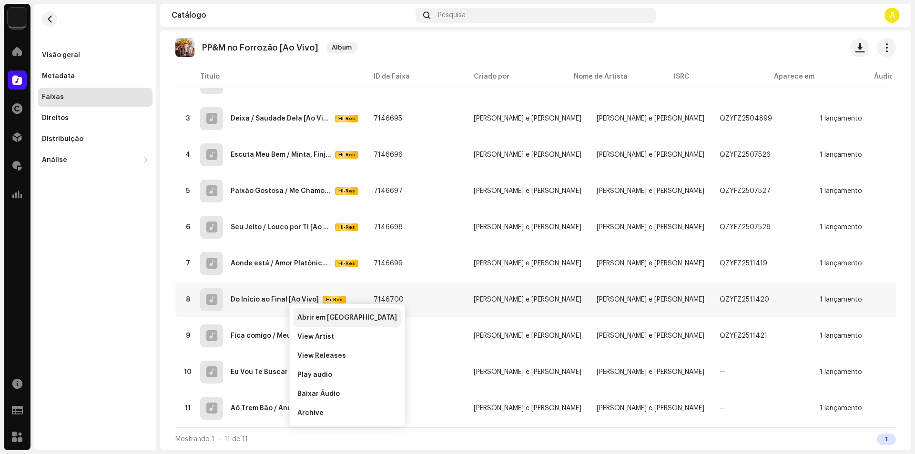
click at [335, 323] on div "Abrir em nova aba" at bounding box center [347, 317] width 107 height 19
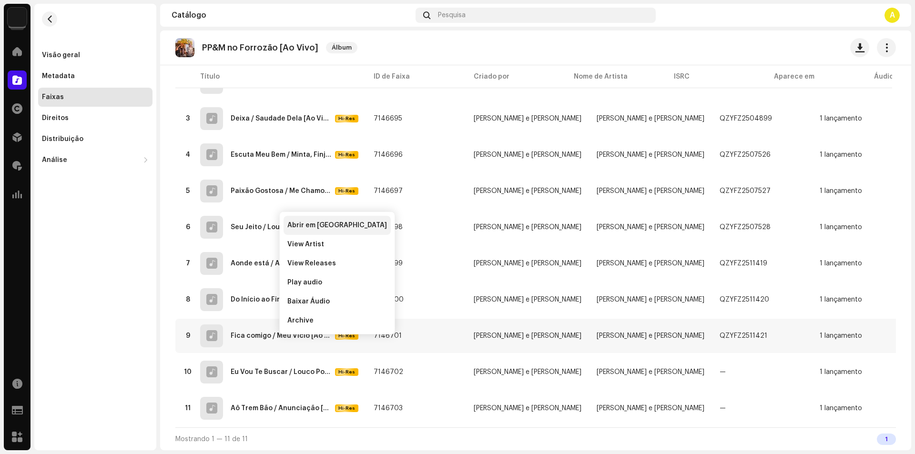
click at [328, 221] on div "Abrir em nova aba" at bounding box center [337, 225] width 107 height 19
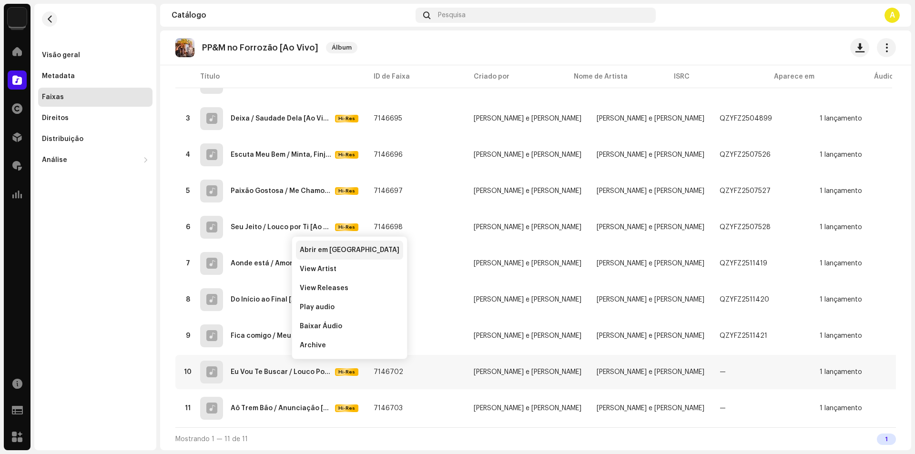
click at [339, 247] on span "Abrir em nova aba" at bounding box center [350, 250] width 100 height 8
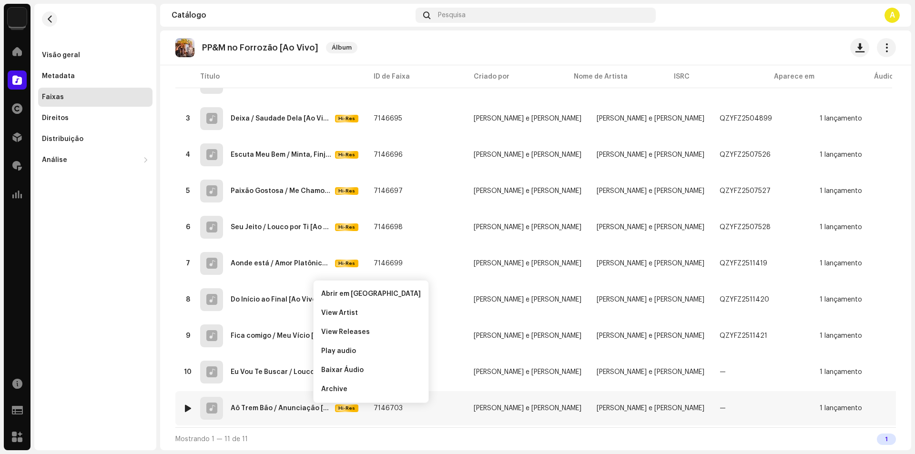
click at [278, 409] on div "11 Aô Trem Bão / Anunciação [Ao Vivo] Hi-Res" at bounding box center [270, 408] width 175 height 23
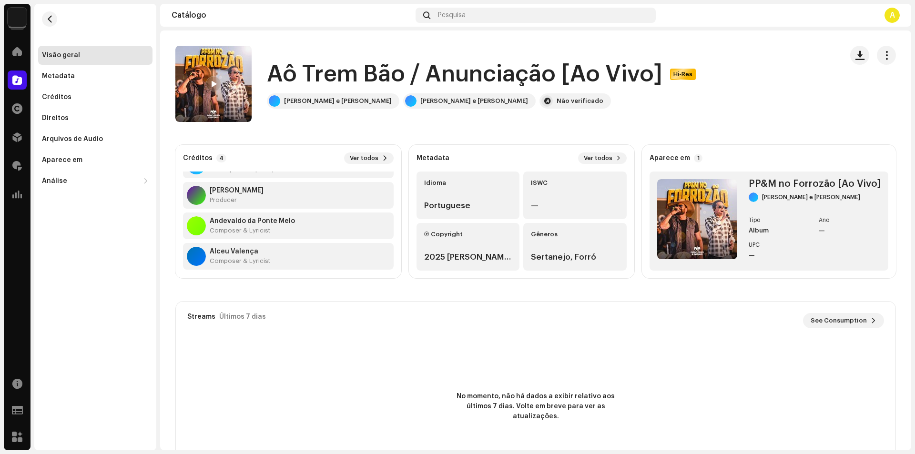
scroll to position [31, 0]
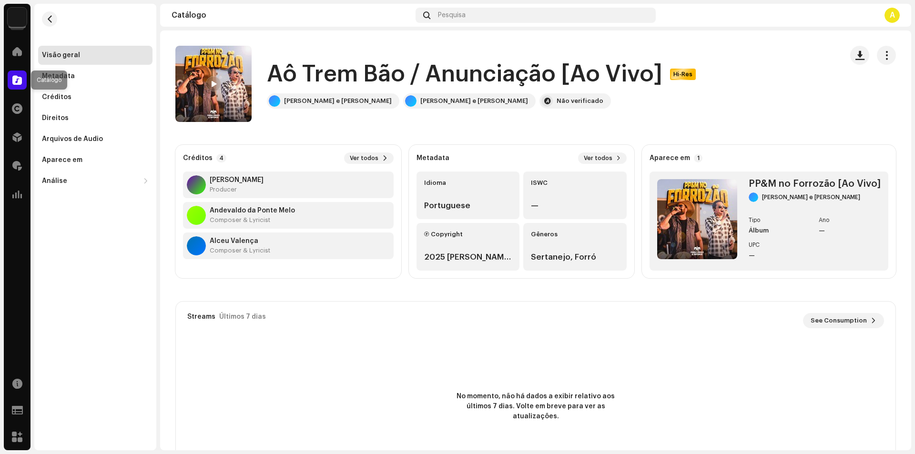
click at [12, 79] on div at bounding box center [17, 80] width 19 height 19
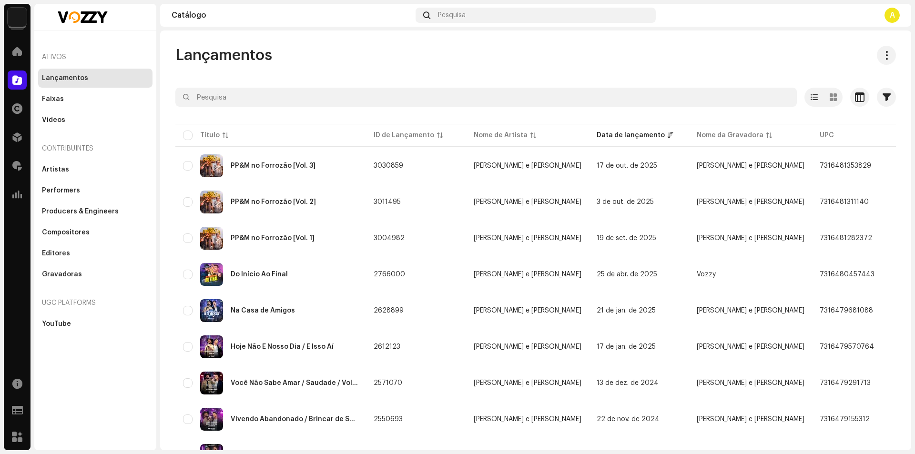
click at [67, 84] on div "Lançamentos" at bounding box center [95, 78] width 114 height 19
click at [14, 80] on span at bounding box center [17, 80] width 10 height 8
click at [15, 48] on span at bounding box center [17, 52] width 10 height 8
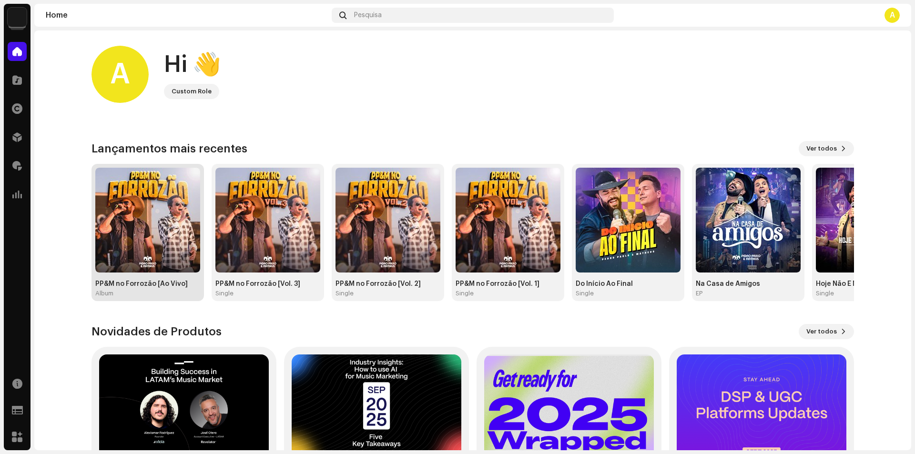
click at [171, 288] on div "PP&M no Forrozão [Ao Vivo] Album" at bounding box center [147, 288] width 105 height 17
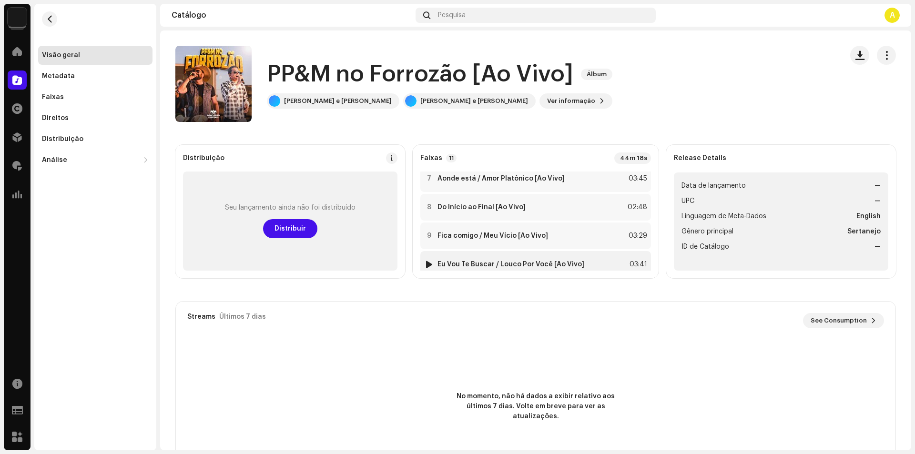
scroll to position [221, 0]
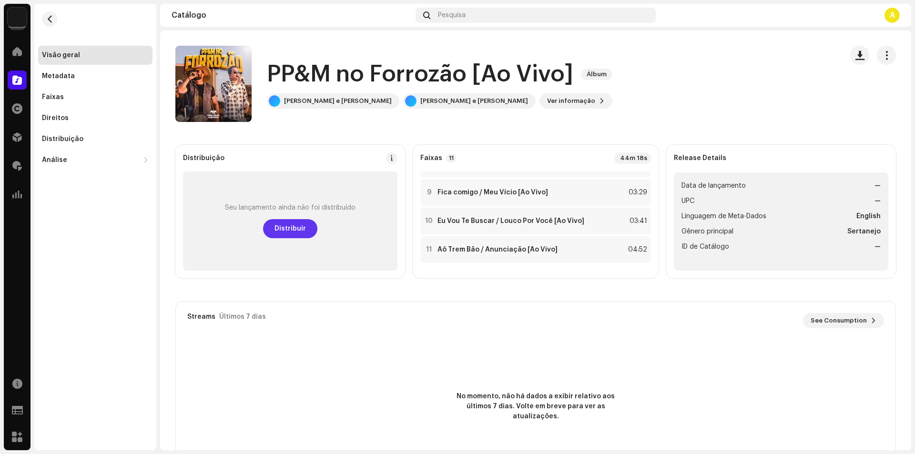
click at [299, 231] on span "Distribuir" at bounding box center [290, 228] width 31 height 19
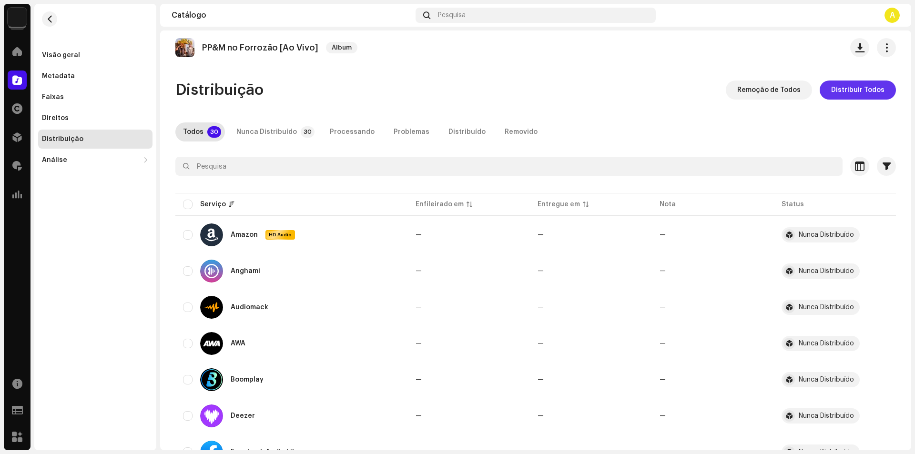
click at [853, 90] on span "Distribuir Todos" at bounding box center [857, 90] width 53 height 19
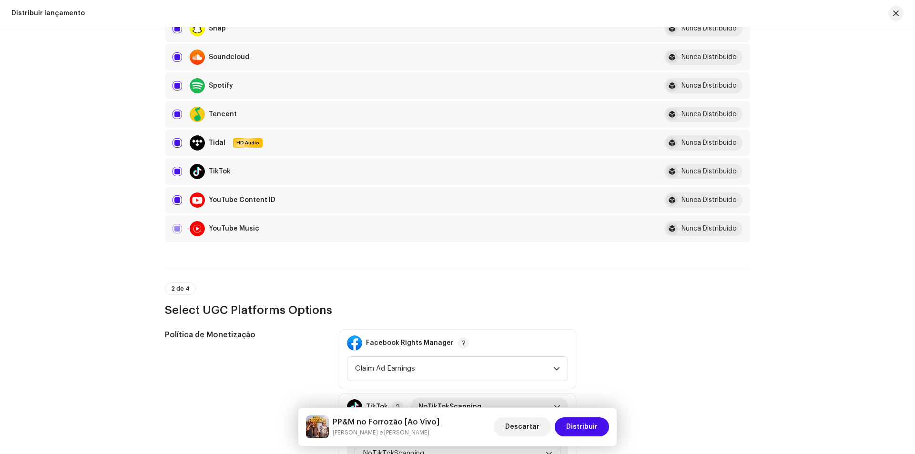
scroll to position [1001, 0]
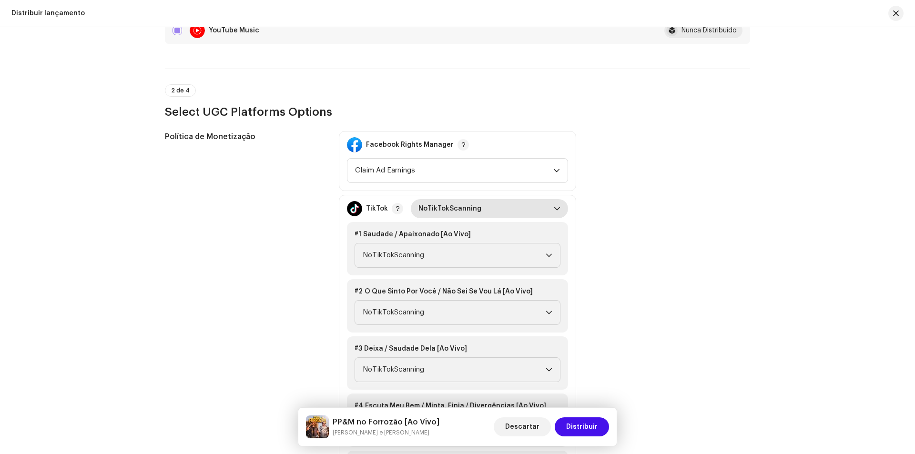
click at [499, 213] on span "NoTikTokScanning" at bounding box center [486, 208] width 135 height 19
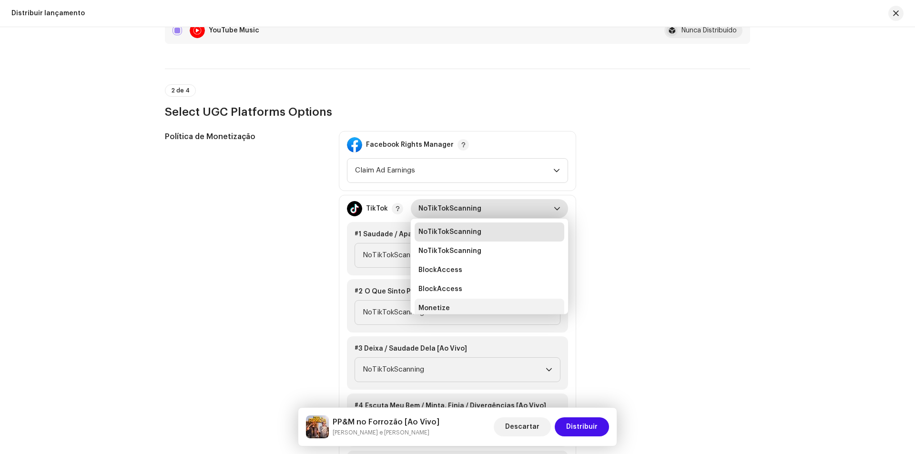
scroll to position [4, 0]
click at [468, 307] on li "Monetize" at bounding box center [490, 304] width 150 height 19
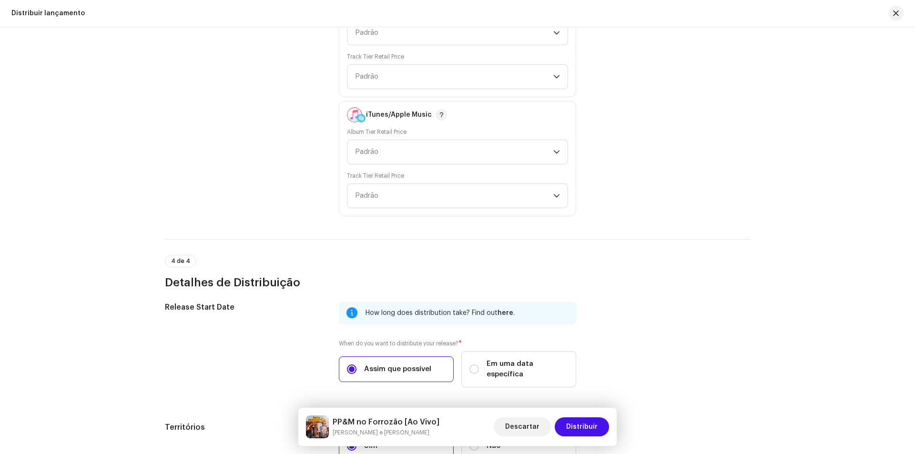
scroll to position [2097, 0]
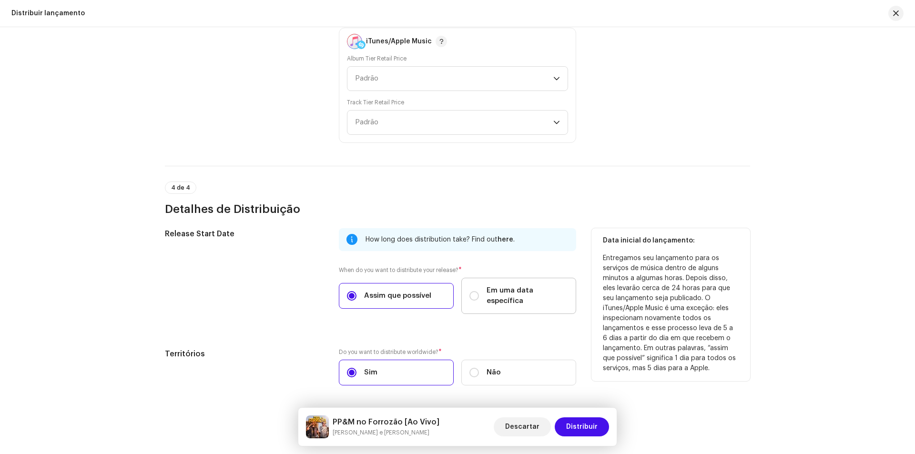
click at [509, 285] on label "Em uma data específica" at bounding box center [518, 296] width 115 height 36
click at [479, 291] on input "Em uma data específica" at bounding box center [475, 296] width 10 height 10
radio input "true"
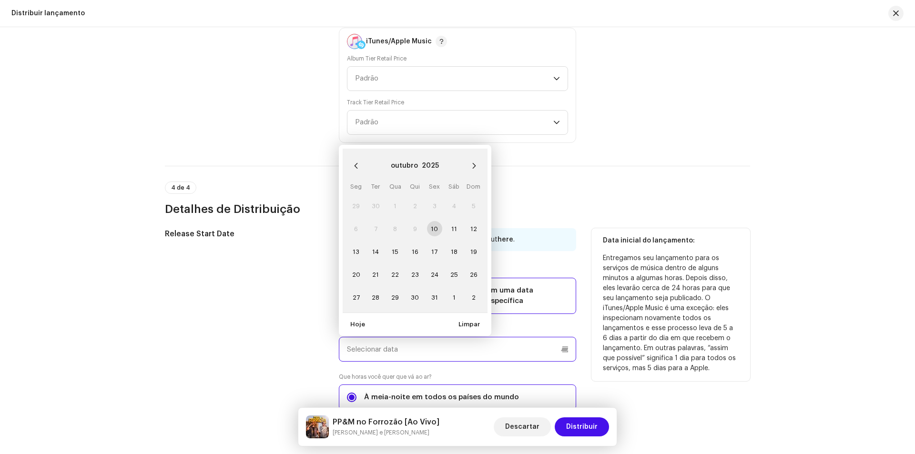
click at [436, 337] on input "text" at bounding box center [457, 349] width 237 height 25
click at [435, 290] on span "31" at bounding box center [434, 297] width 15 height 15
type input "31/10/2025"
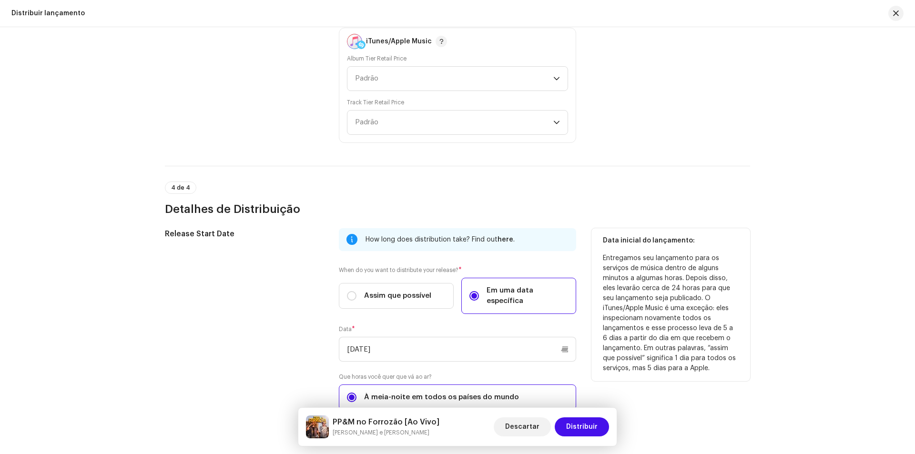
click at [439, 315] on div "How long does distribution take? Find out here . When do you want to distribute…" at bounding box center [457, 339] width 237 height 223
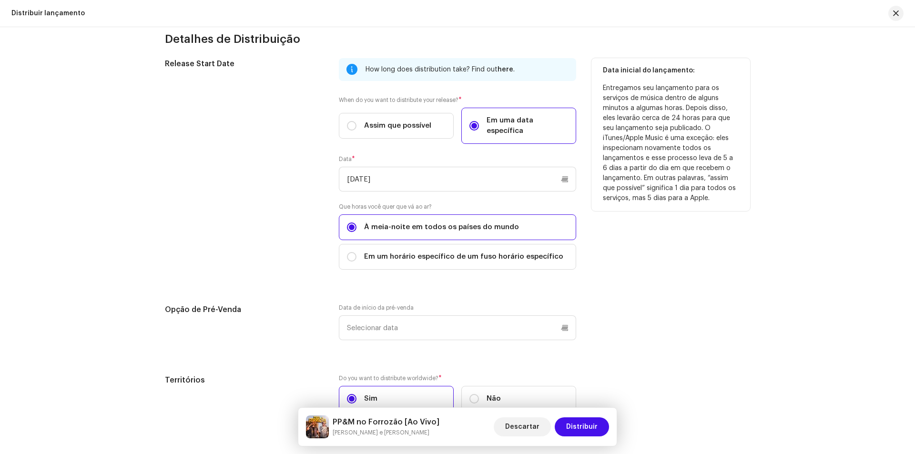
scroll to position [2317, 0]
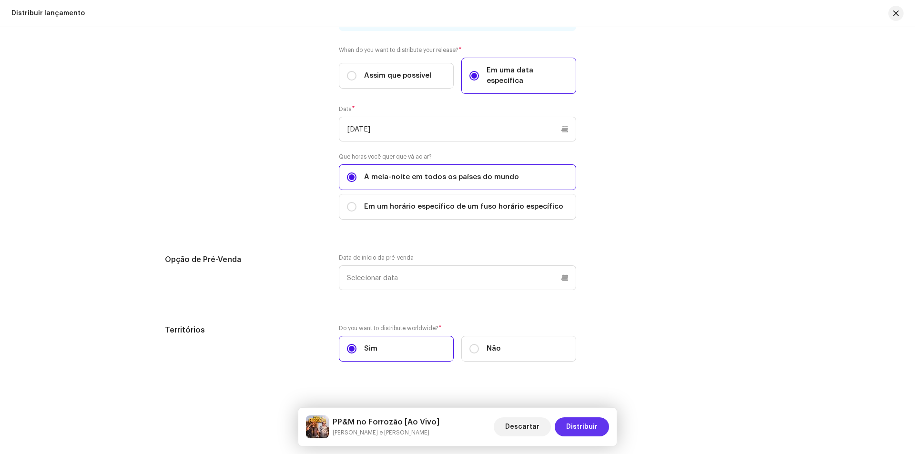
click at [592, 430] on span "Distribuir" at bounding box center [581, 427] width 31 height 19
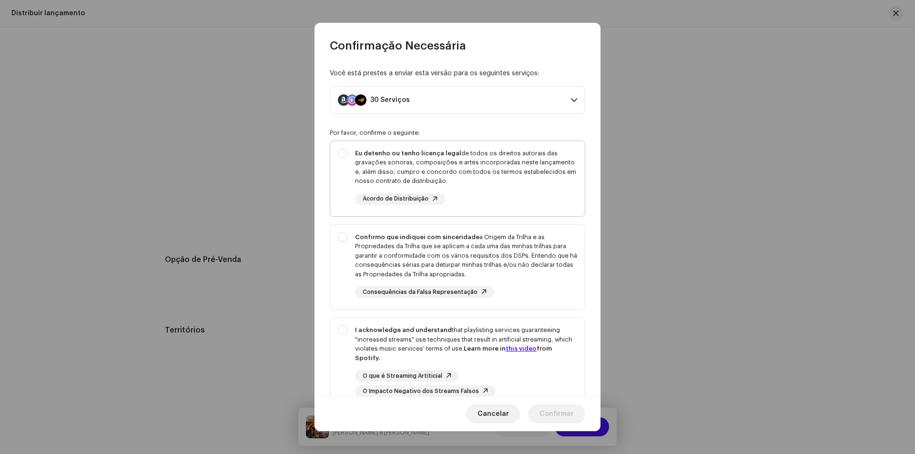
click at [519, 185] on div "Eu detenho ou tenho licença legal de todos os direitos autorais das gravações s…" at bounding box center [466, 167] width 222 height 37
checkbox input "true"
click at [459, 261] on div "Confirmo que indiquei com sinceridade a Origem da Trilha e as Propriedades da T…" at bounding box center [466, 256] width 222 height 47
checkbox input "true"
click at [429, 354] on div "I acknowledge and understand that playlisting services guaranteeing "increased …" at bounding box center [466, 344] width 222 height 37
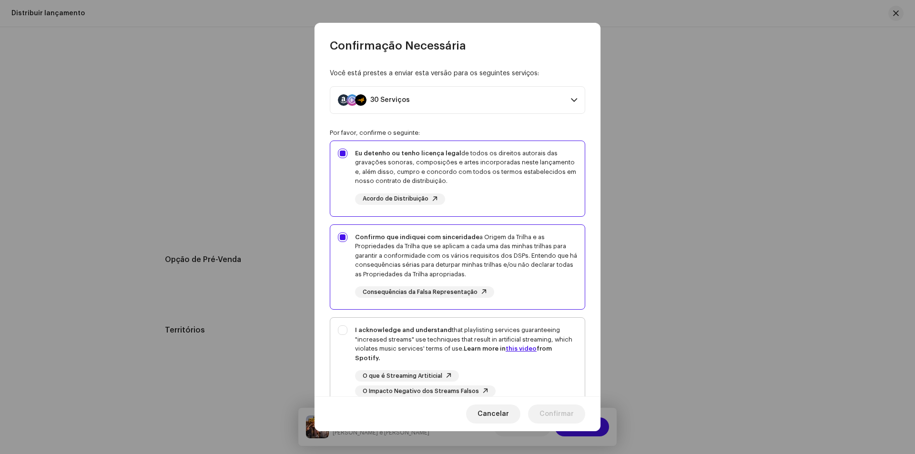
checkbox input "true"
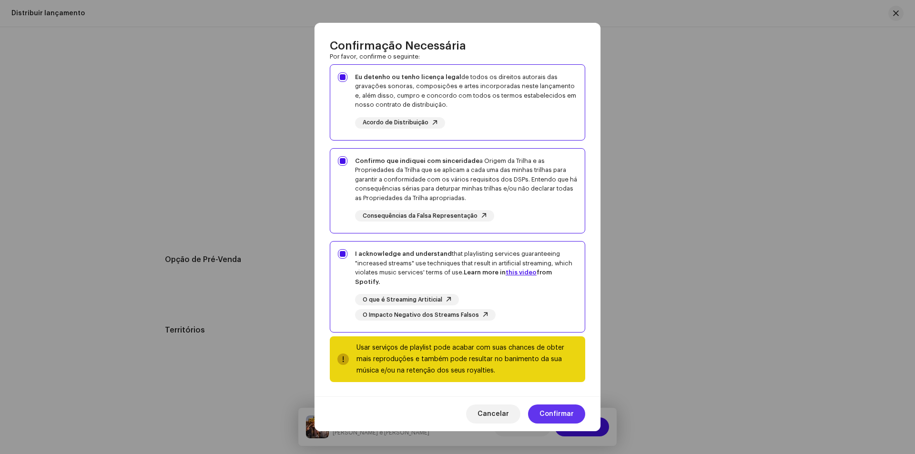
scroll to position [77, 0]
click at [572, 415] on span "Confirmar" at bounding box center [557, 414] width 34 height 19
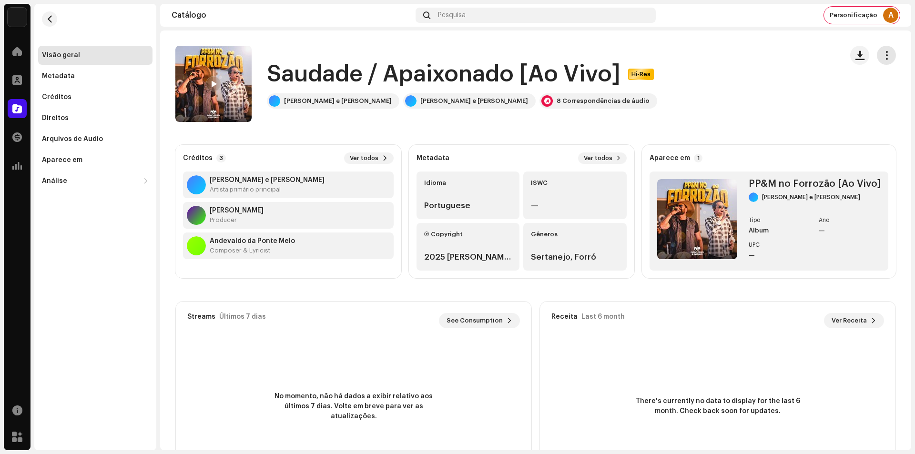
click at [882, 55] on span "button" at bounding box center [886, 55] width 9 height 8
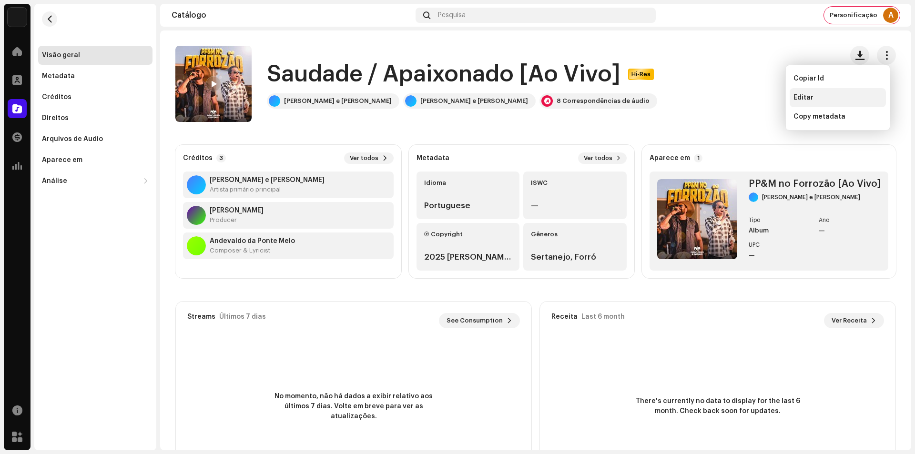
click at [836, 97] on div "Editar" at bounding box center [838, 98] width 89 height 8
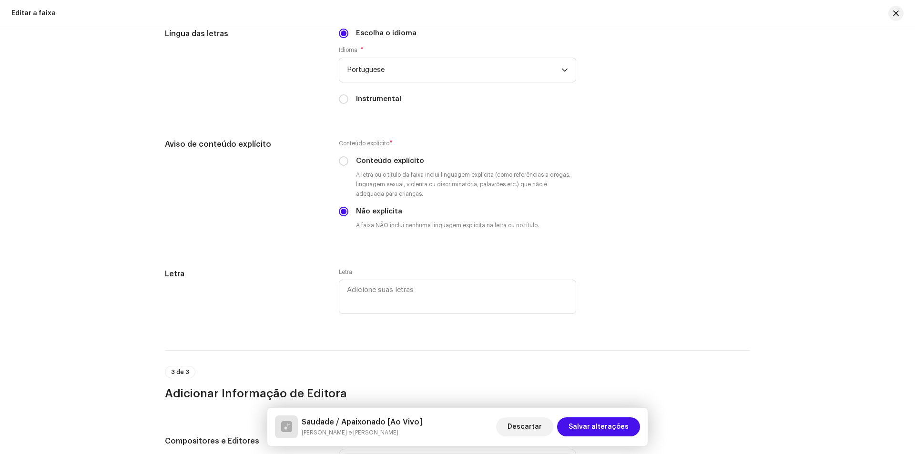
scroll to position [1758, 0]
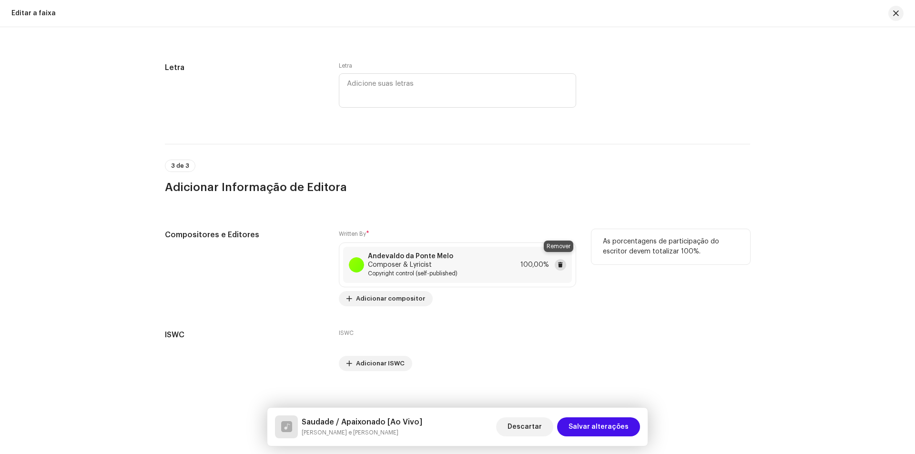
click at [558, 261] on span at bounding box center [561, 265] width 6 height 8
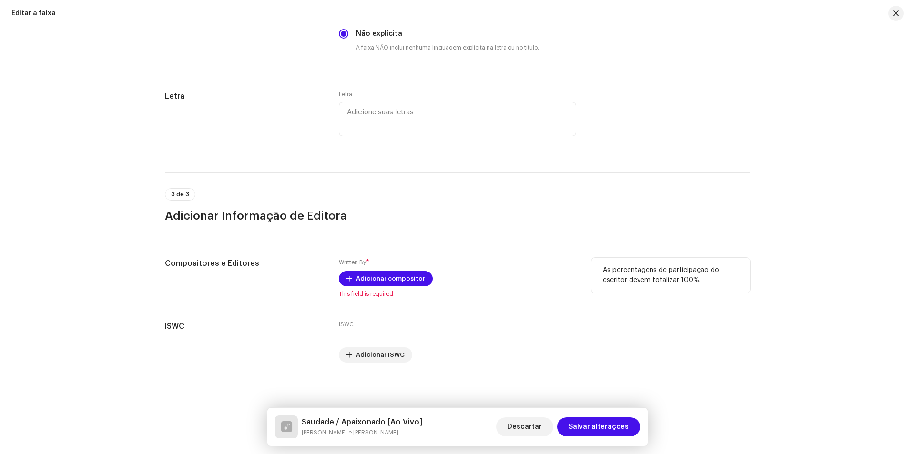
scroll to position [1729, 0]
click at [381, 279] on span "Adicionar compositor" at bounding box center [390, 278] width 69 height 19
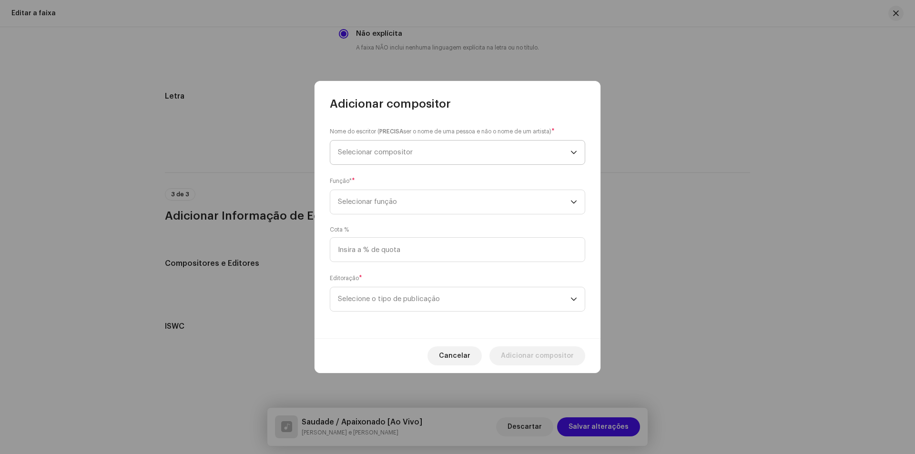
click at [443, 160] on span "Selecionar compositor" at bounding box center [454, 153] width 233 height 24
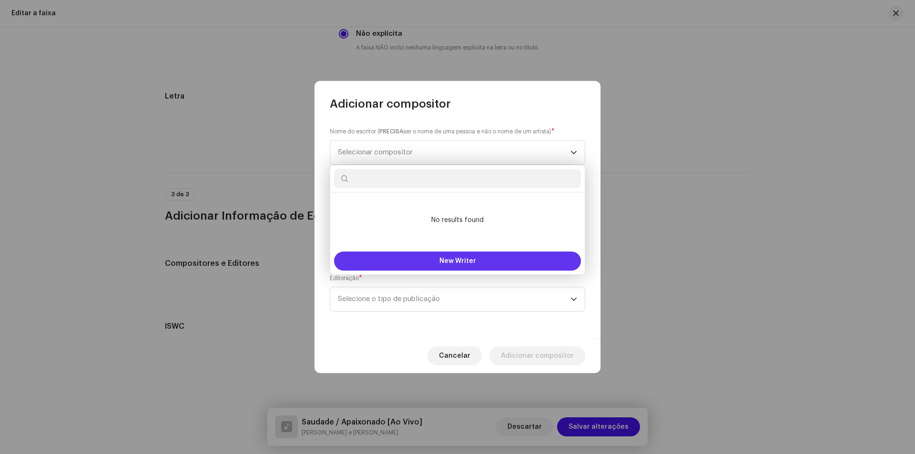
click at [436, 259] on button "New Writer" at bounding box center [457, 261] width 247 height 19
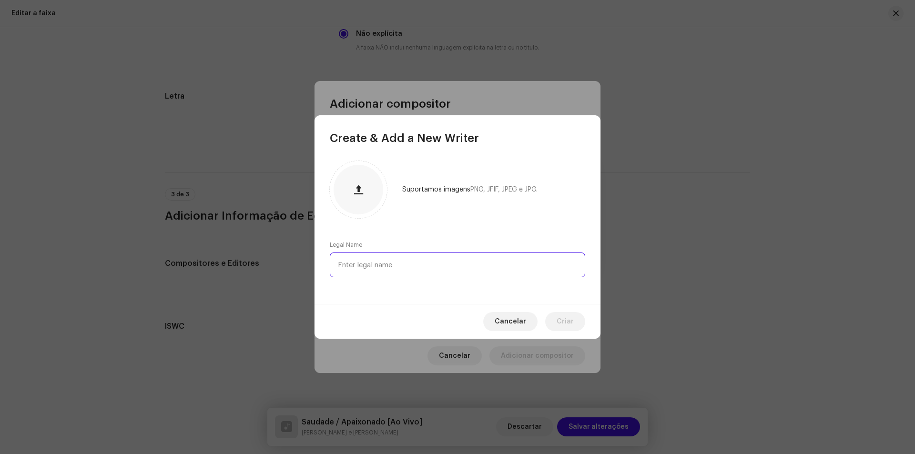
click at [441, 274] on input "text" at bounding box center [457, 265] width 255 height 25
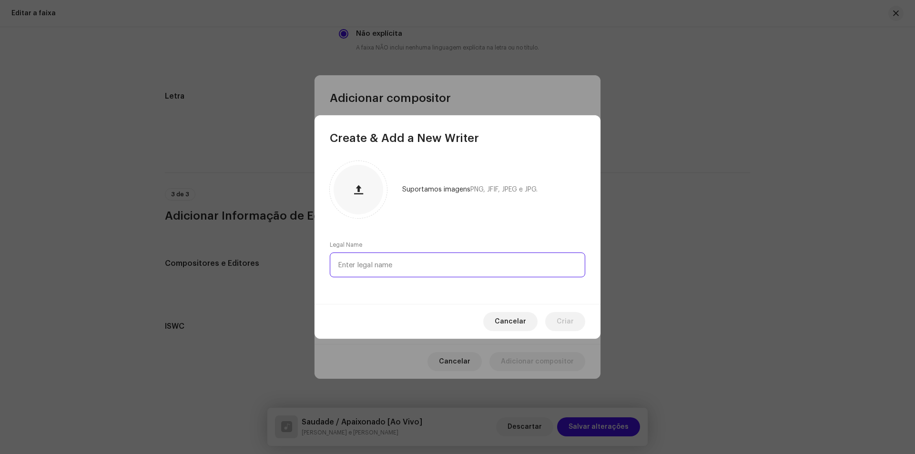
paste input "César moreno"
click at [366, 270] on input "César moreno" at bounding box center [457, 265] width 255 height 25
type input "César Moreno"
click at [567, 320] on span "Criar" at bounding box center [565, 321] width 17 height 19
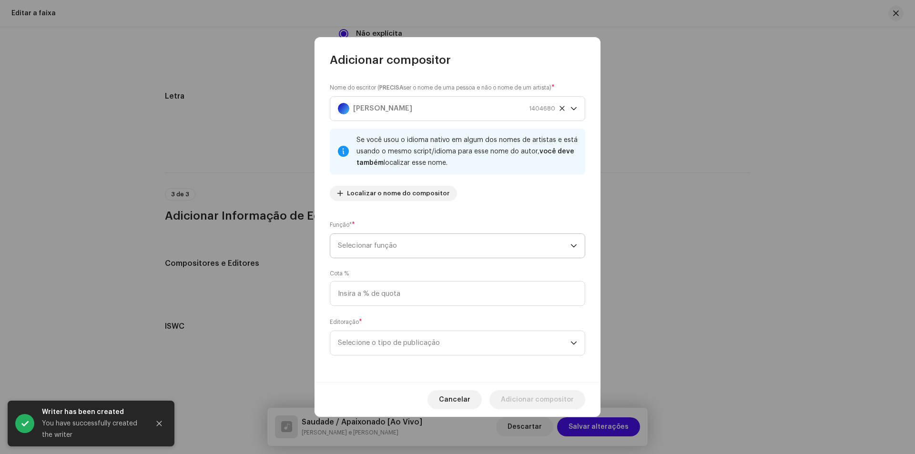
drag, startPoint x: 444, startPoint y: 241, endPoint x: 444, endPoint y: 254, distance: 12.9
click at [444, 242] on span "Selecionar função" at bounding box center [454, 246] width 233 height 24
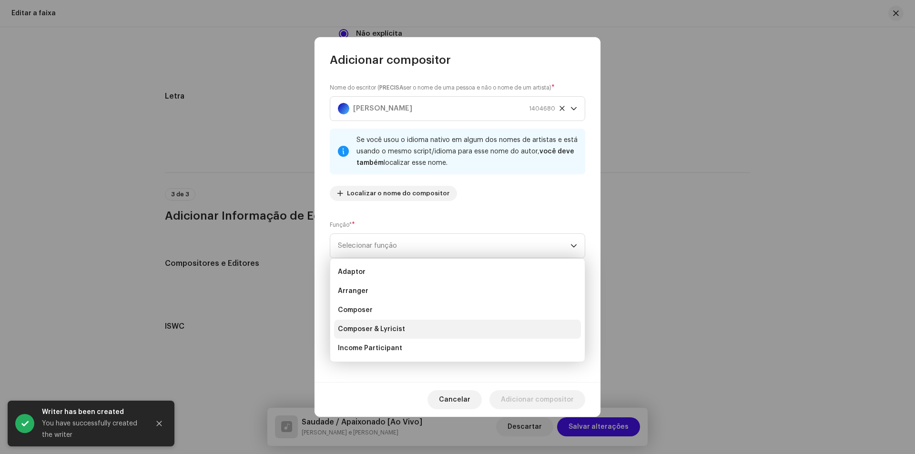
click at [419, 325] on li "Composer & Lyricist" at bounding box center [457, 329] width 247 height 19
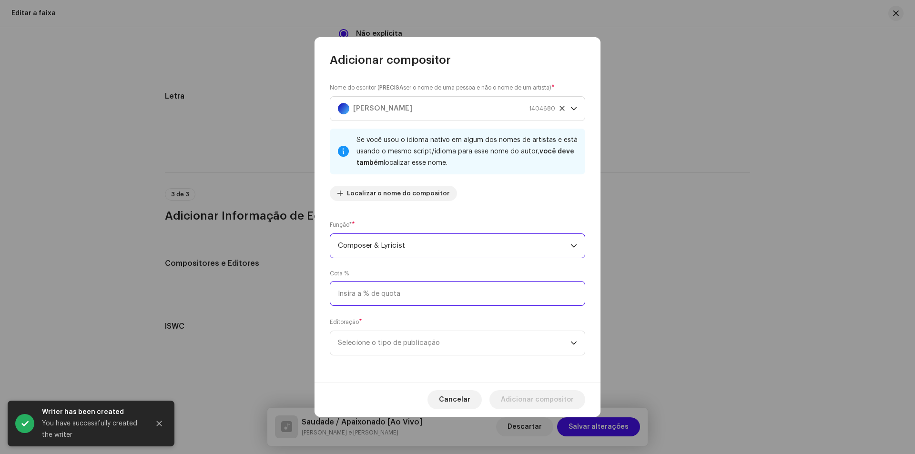
click at [418, 284] on input at bounding box center [457, 293] width 255 height 25
type input "50,00"
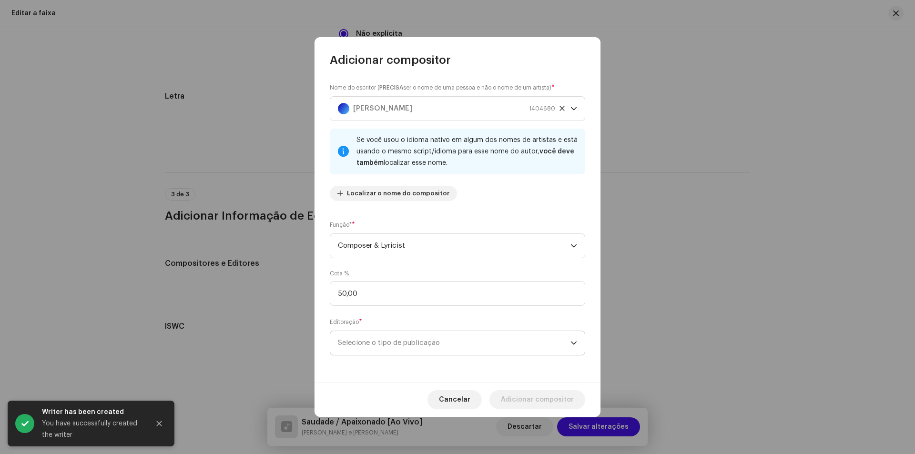
click at [429, 337] on span "Selecione o tipo de publicação" at bounding box center [454, 343] width 233 height 24
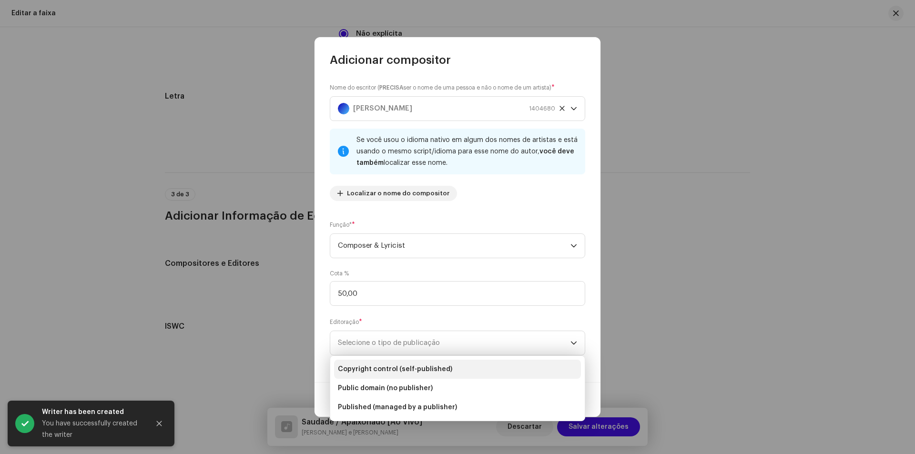
click at [427, 368] on span "Copyright control (self-published)" at bounding box center [395, 370] width 114 height 10
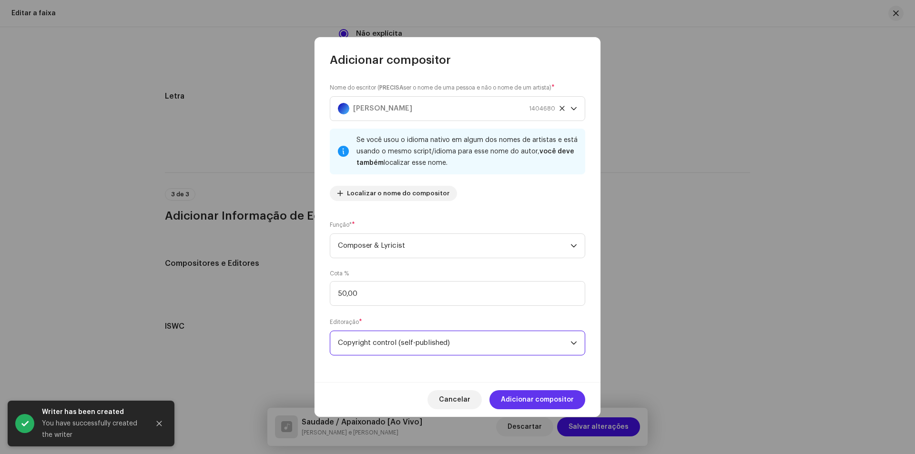
click at [541, 402] on span "Adicionar compositor" at bounding box center [537, 399] width 73 height 19
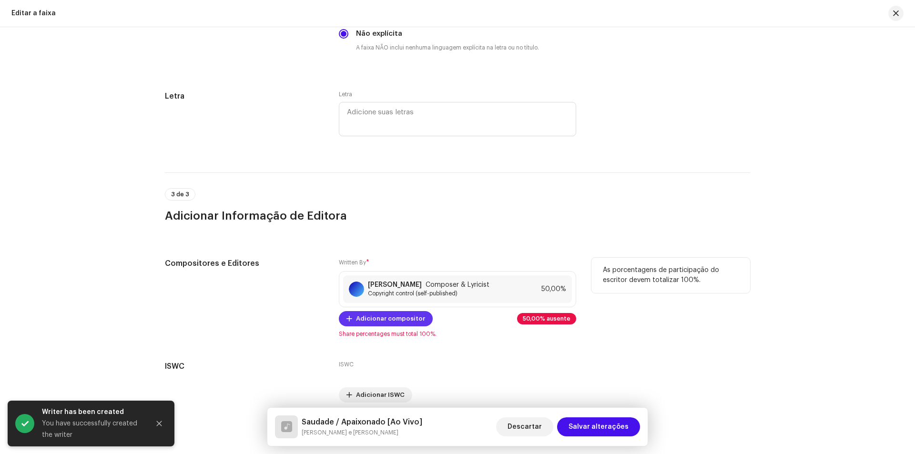
click at [396, 316] on span "Adicionar compositor" at bounding box center [390, 318] width 69 height 19
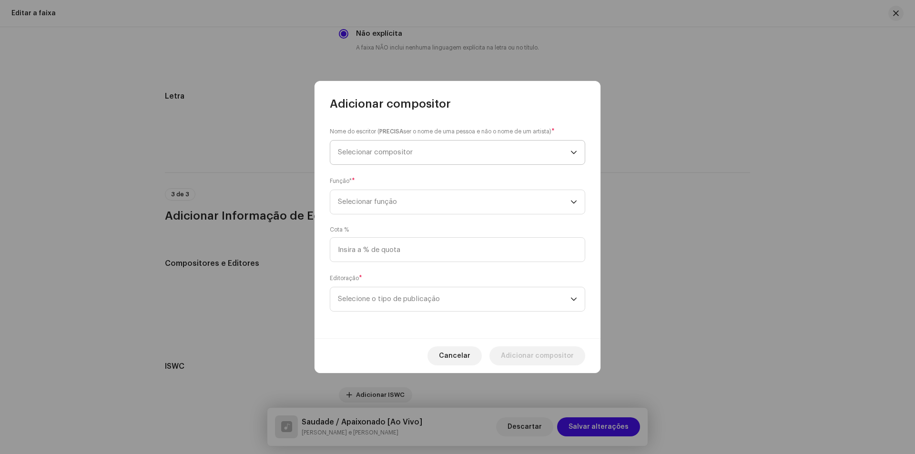
drag, startPoint x: 410, startPoint y: 153, endPoint x: 407, endPoint y: 162, distance: 10.0
click at [410, 153] on span "Selecionar compositor" at bounding box center [375, 152] width 75 height 7
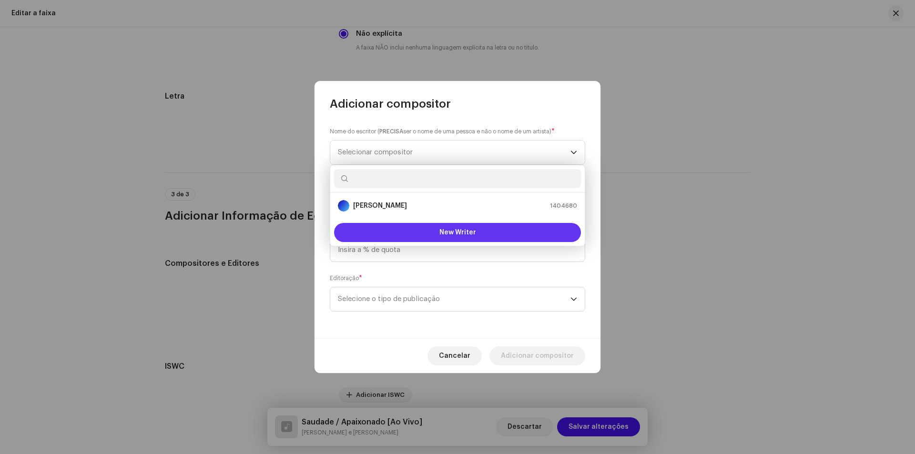
click at [386, 235] on button "New Writer" at bounding box center [457, 232] width 247 height 19
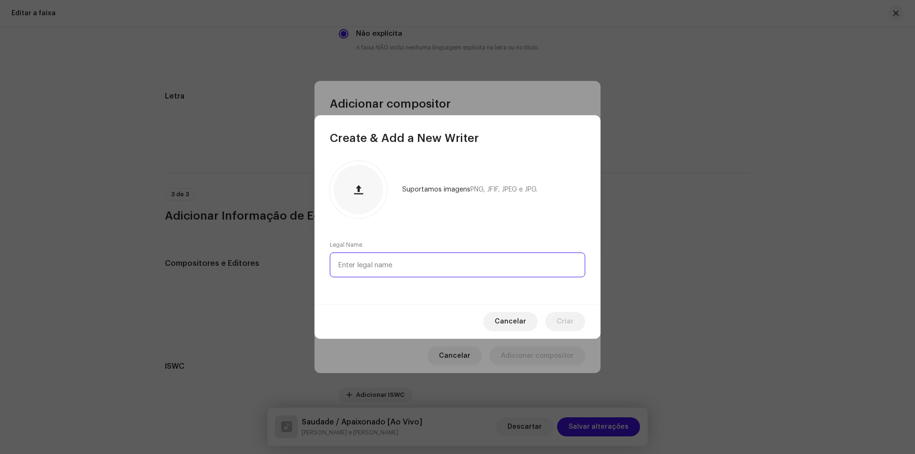
click at [410, 258] on input "text" at bounding box center [457, 265] width 255 height 25
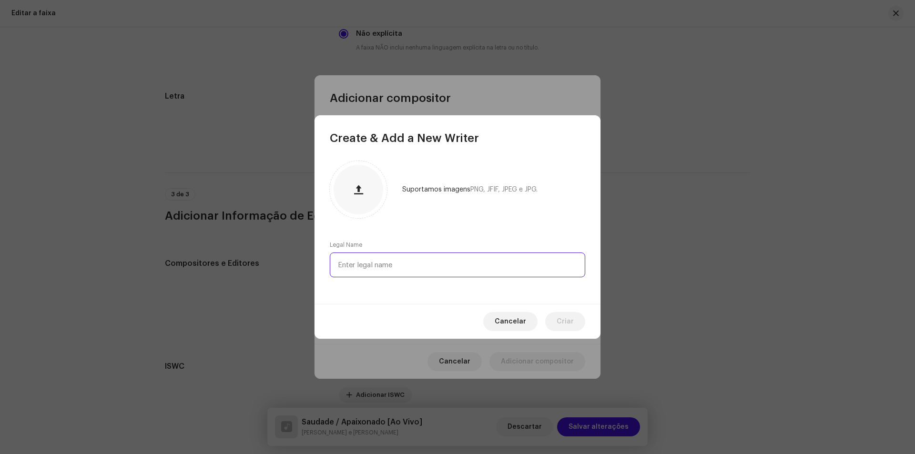
paste input "Marcelo melo"
drag, startPoint x: 370, startPoint y: 265, endPoint x: 459, endPoint y: 312, distance: 100.9
click at [370, 265] on input "Marcelo melo" at bounding box center [457, 265] width 255 height 25
type input "Marcelo Melo"
click at [582, 318] on button "Criar" at bounding box center [565, 321] width 40 height 19
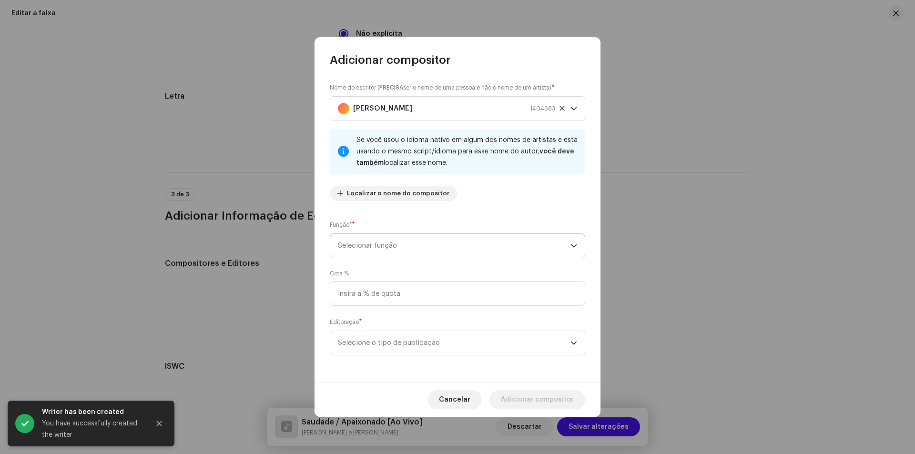
click at [431, 238] on span "Selecionar função" at bounding box center [454, 246] width 233 height 24
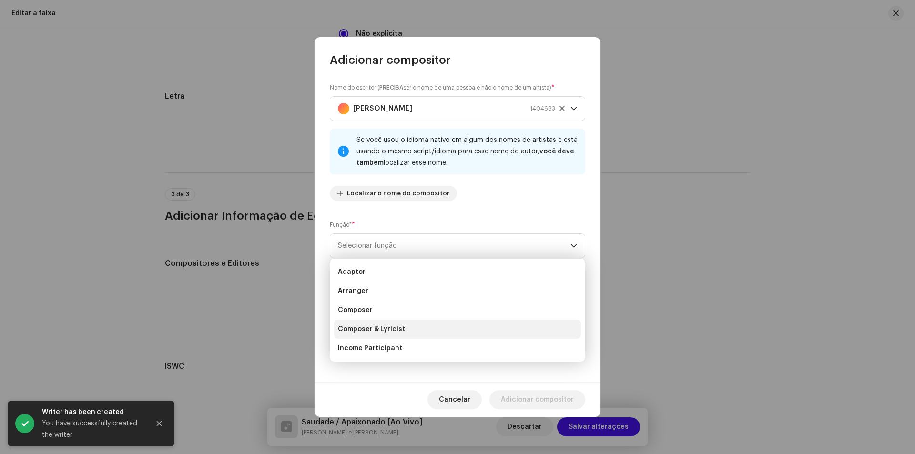
click at [403, 331] on li "Composer & Lyricist" at bounding box center [457, 329] width 247 height 19
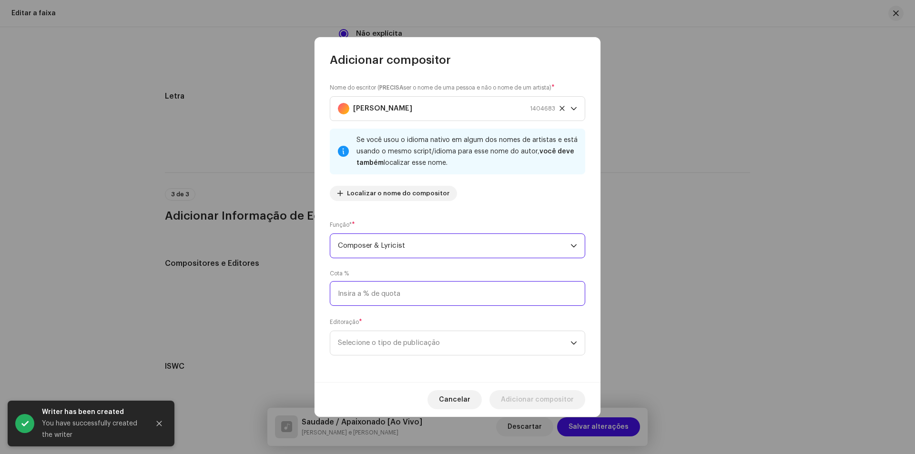
click at [413, 297] on input at bounding box center [457, 293] width 255 height 25
type input "50,00"
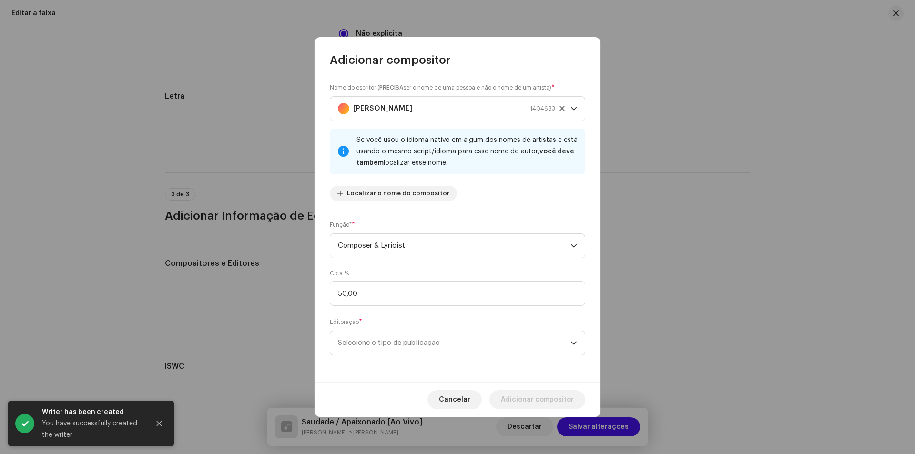
click at [422, 344] on span "Selecione o tipo de publicação" at bounding box center [454, 343] width 233 height 24
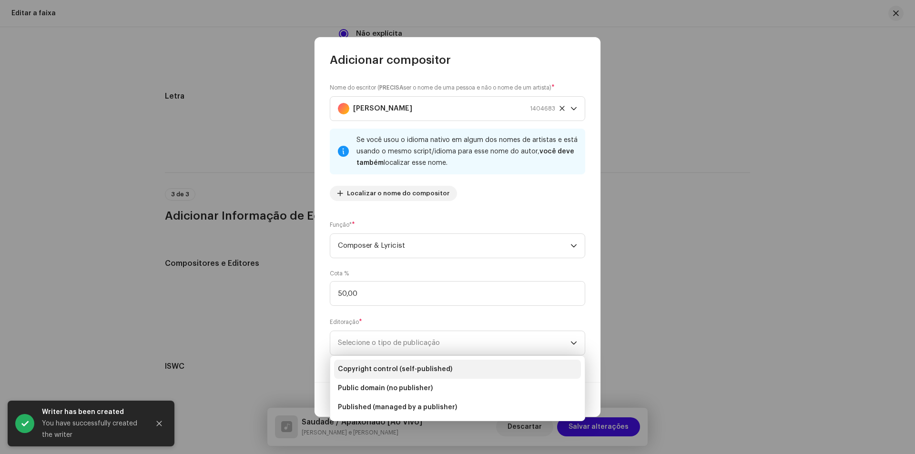
click at [426, 367] on span "Copyright control (self-published)" at bounding box center [395, 370] width 114 height 10
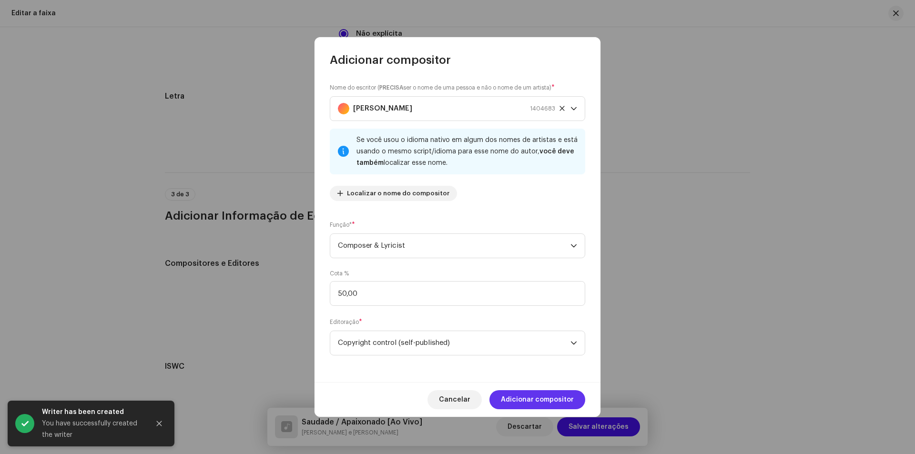
click at [519, 401] on span "Adicionar compositor" at bounding box center [537, 399] width 73 height 19
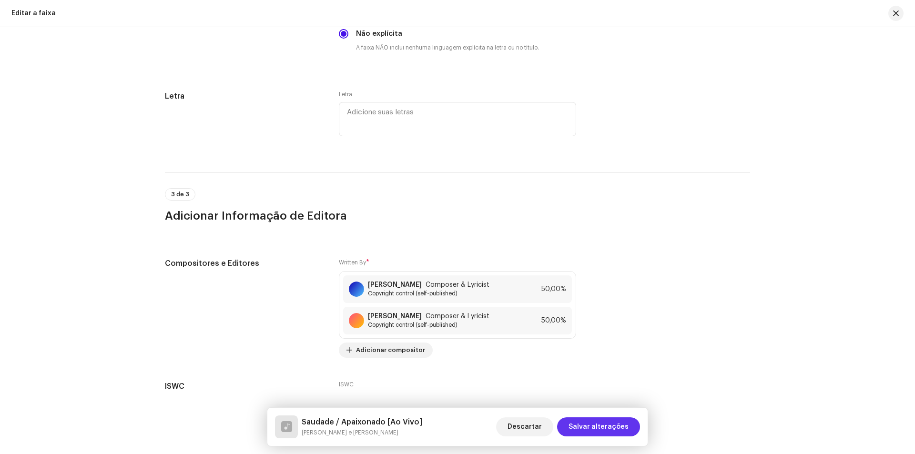
click at [594, 425] on span "Salvar alterações" at bounding box center [599, 427] width 60 height 19
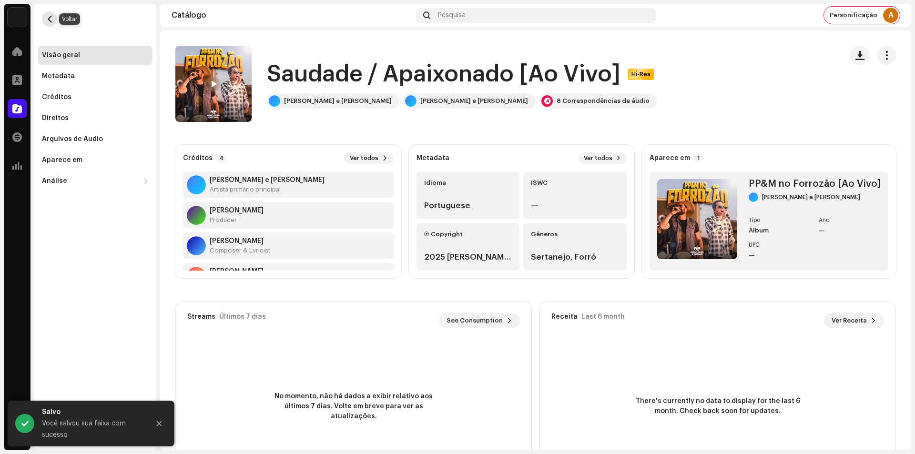
click at [54, 23] on button "button" at bounding box center [49, 18] width 15 height 15
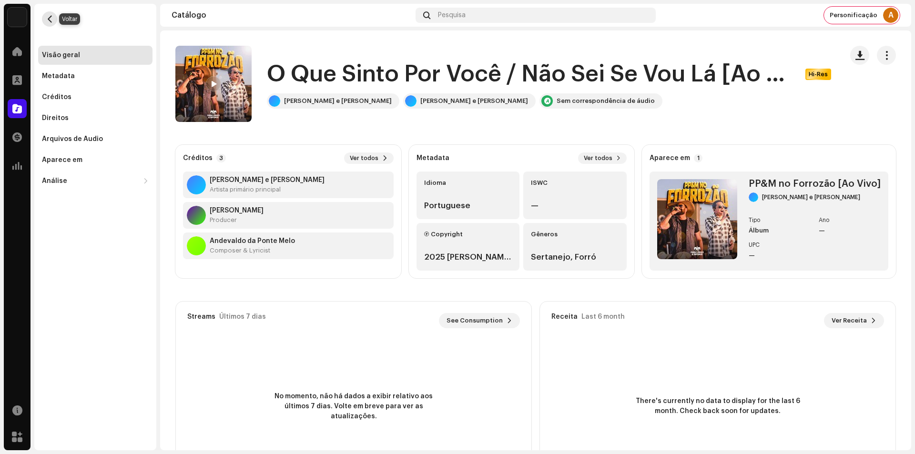
click at [54, 20] on button "button" at bounding box center [49, 18] width 15 height 15
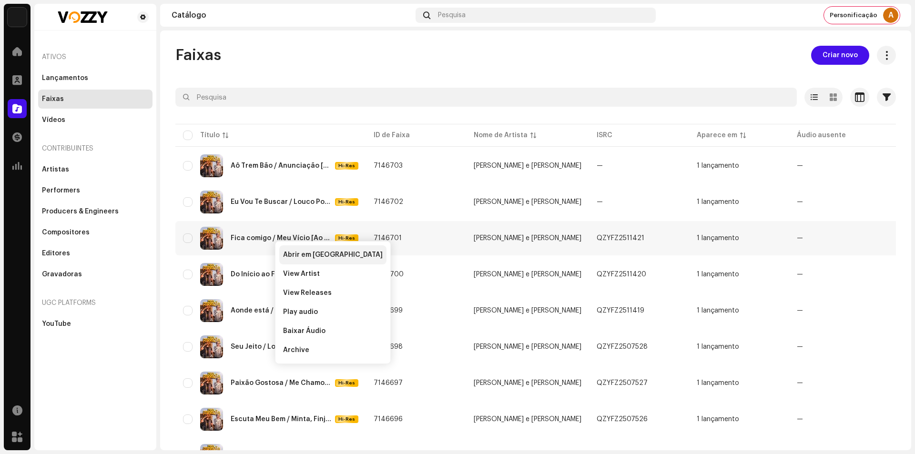
click at [296, 255] on span "Abrir em [GEOGRAPHIC_DATA]" at bounding box center [333, 255] width 100 height 8
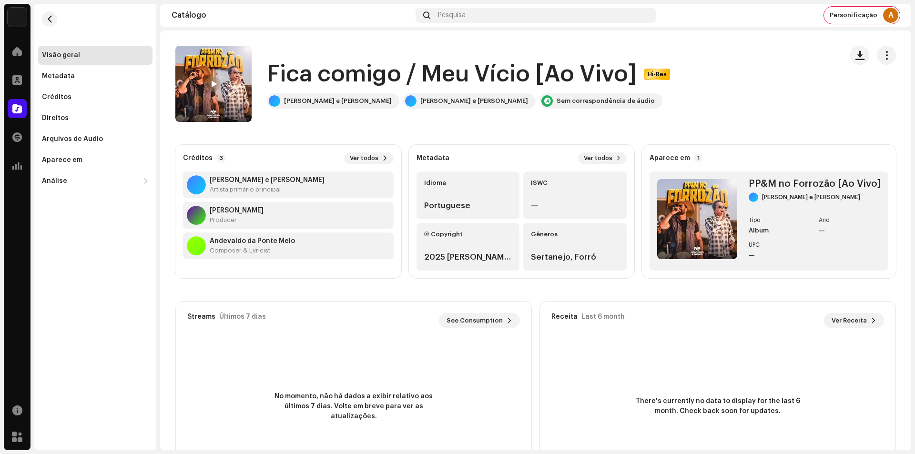
click at [306, 339] on div "Streams Últimos 7 dias See Consumption 0" at bounding box center [354, 321] width 356 height 38
click at [882, 58] on span "button" at bounding box center [886, 55] width 9 height 8
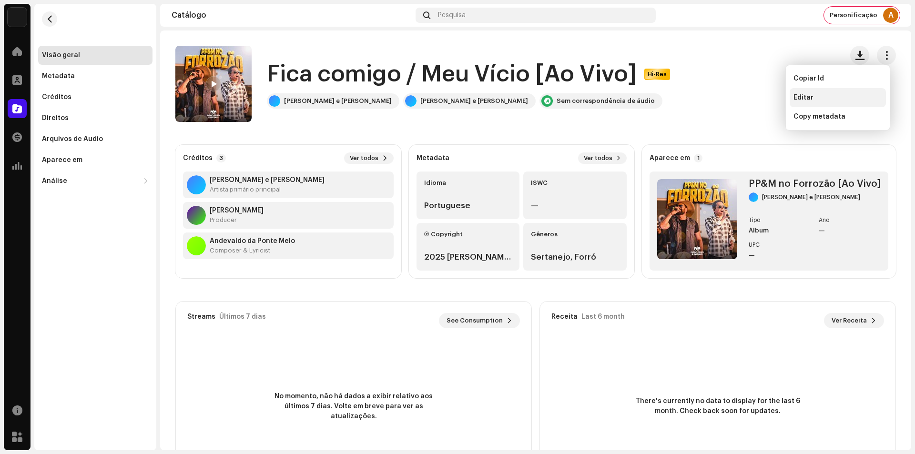
click at [827, 97] on div "Editar" at bounding box center [838, 98] width 89 height 8
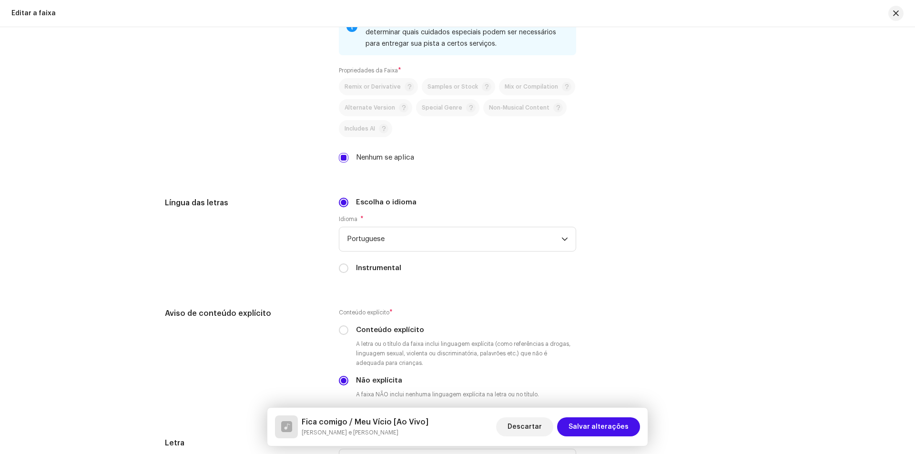
scroll to position [1758, 0]
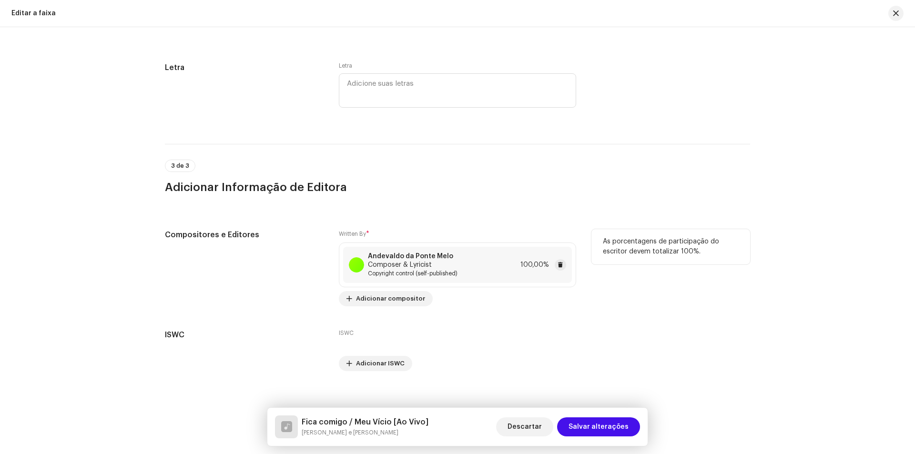
click at [420, 254] on strong "Andevaldo da Ponte Melo" at bounding box center [410, 257] width 85 height 8
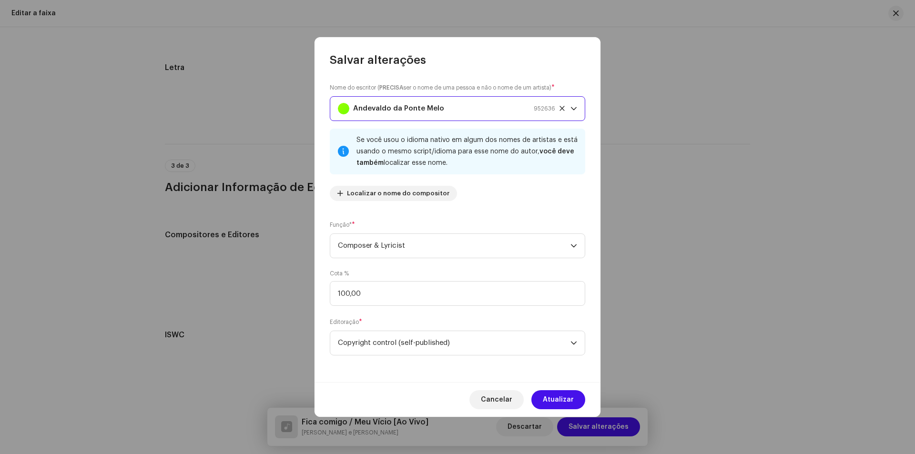
drag, startPoint x: 410, startPoint y: 120, endPoint x: 410, endPoint y: 112, distance: 7.6
click at [410, 120] on strong "Andevaldo da Ponte Melo" at bounding box center [398, 109] width 91 height 24
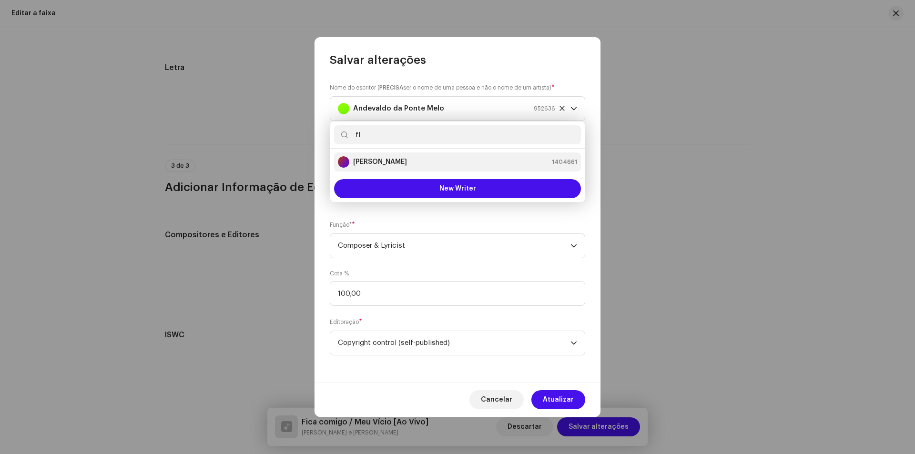
type input "fl"
click at [401, 160] on div "Flávio Brasil 1404661" at bounding box center [457, 161] width 239 height 11
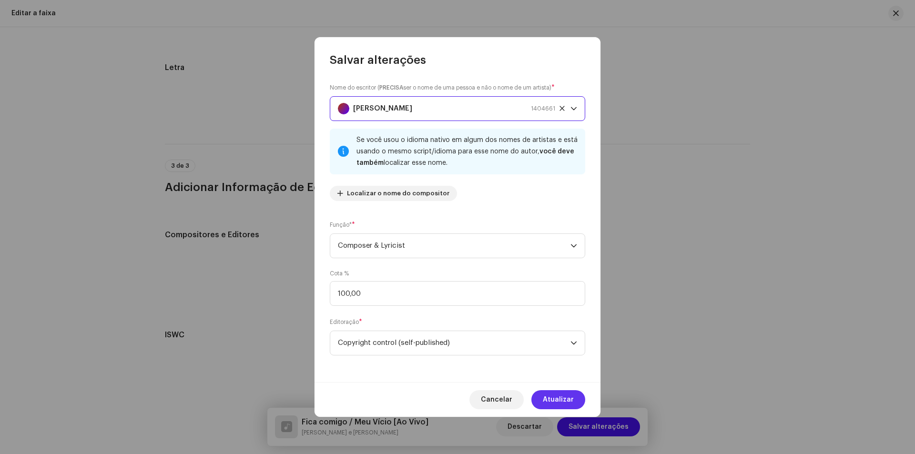
click at [556, 397] on span "Atualizar" at bounding box center [558, 399] width 31 height 19
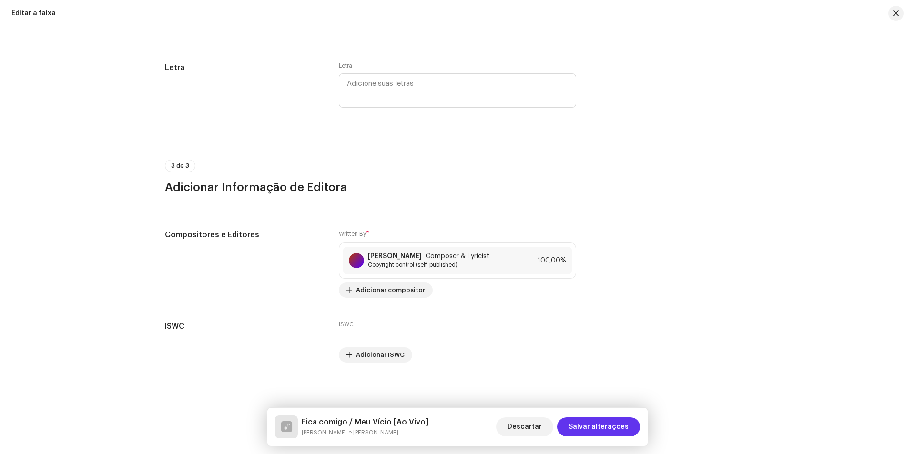
click at [590, 425] on span "Salvar alterações" at bounding box center [599, 427] width 60 height 19
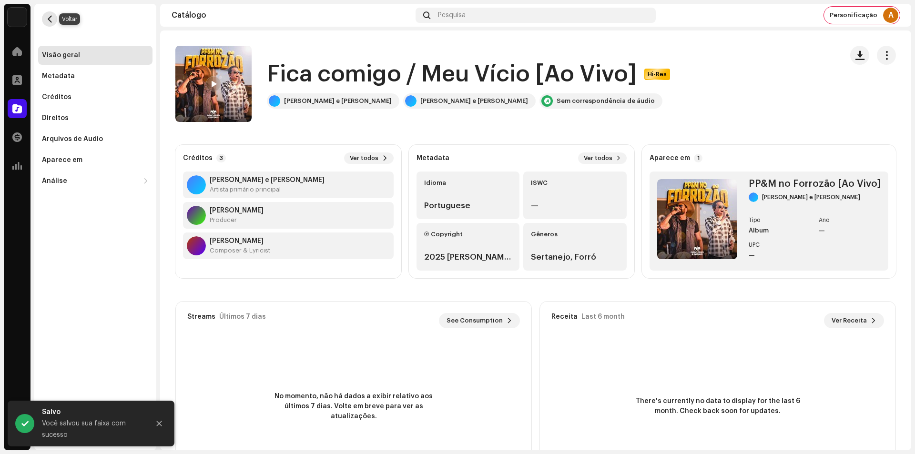
click at [51, 22] on button "button" at bounding box center [49, 18] width 15 height 15
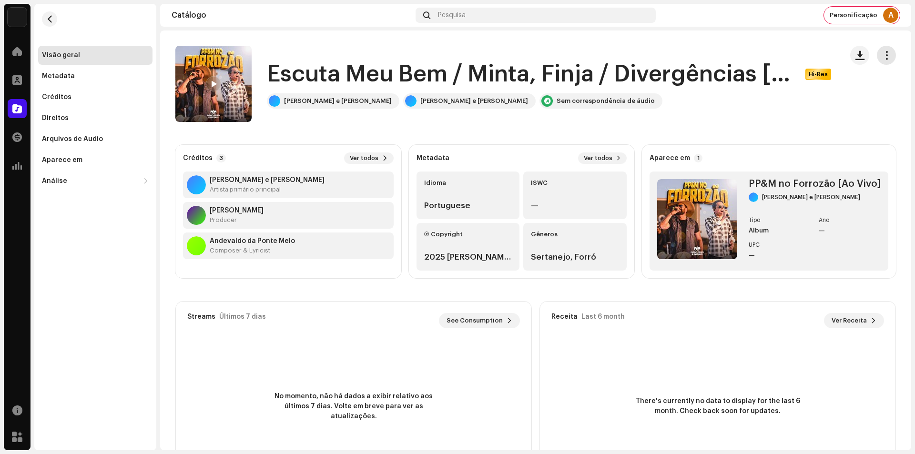
click at [885, 57] on span "button" at bounding box center [886, 55] width 9 height 8
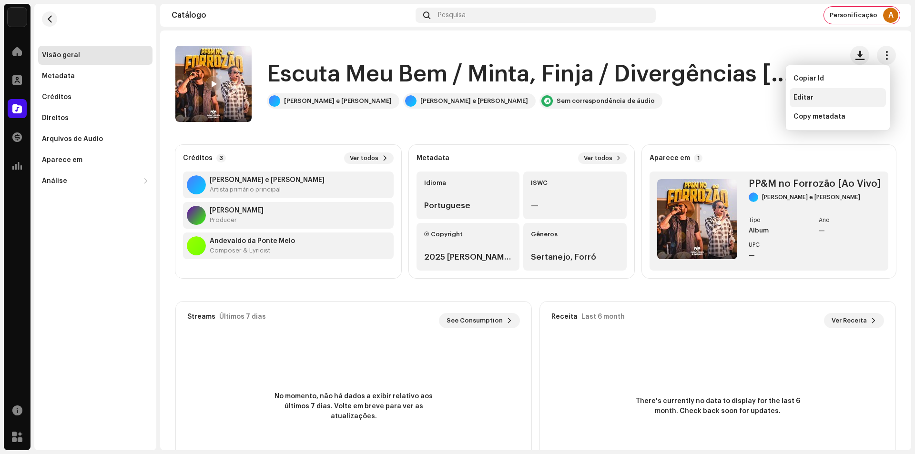
click at [811, 96] on span "Editar" at bounding box center [804, 98] width 20 height 8
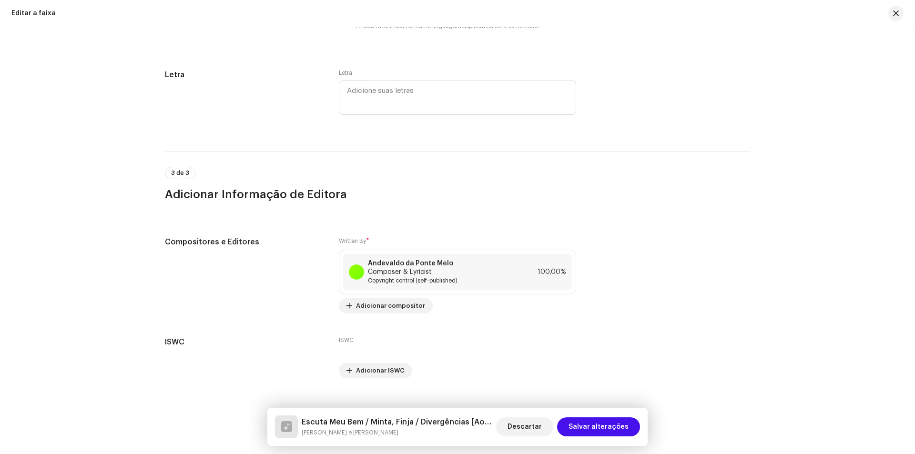
scroll to position [1758, 0]
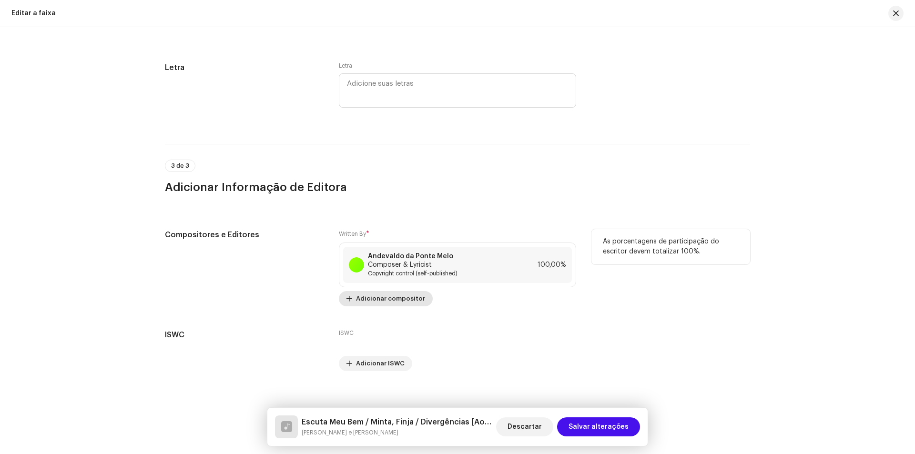
click at [400, 289] on span "Adicionar compositor" at bounding box center [390, 298] width 69 height 19
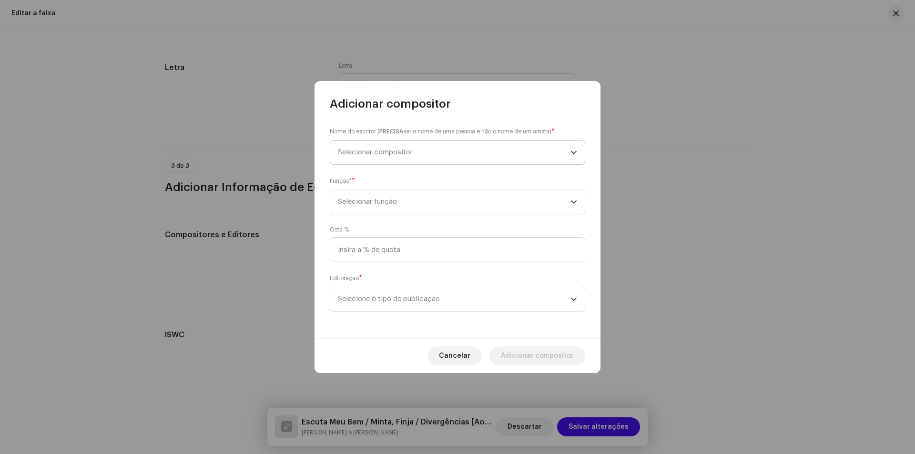
click at [434, 159] on span "Selecionar compositor" at bounding box center [454, 153] width 233 height 24
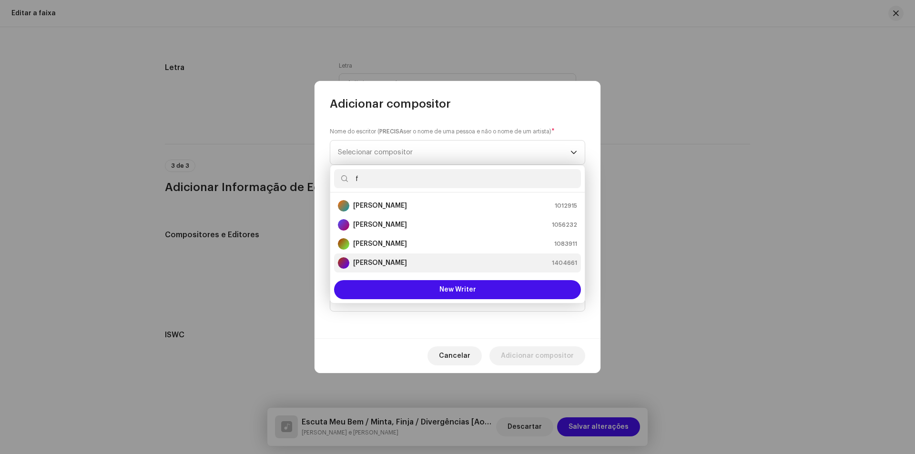
type input "f"
click at [411, 261] on div "Flávio Brasil 1404661" at bounding box center [457, 262] width 239 height 11
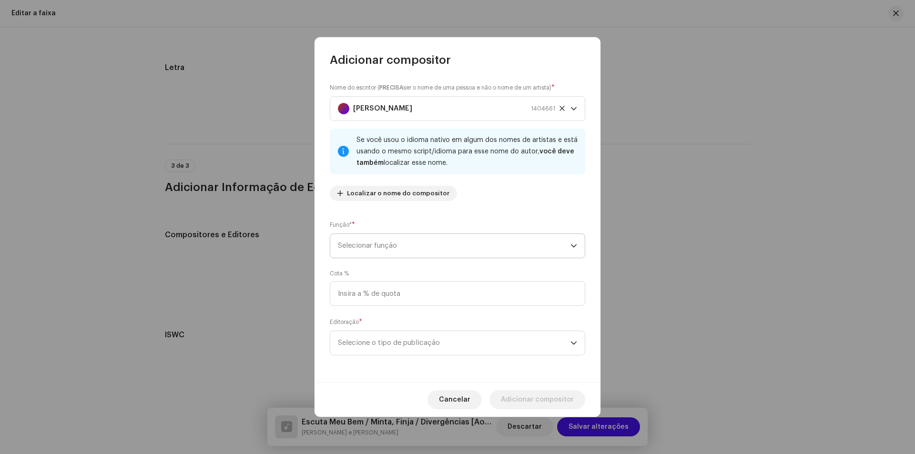
click at [396, 255] on span "Selecionar função" at bounding box center [454, 246] width 233 height 24
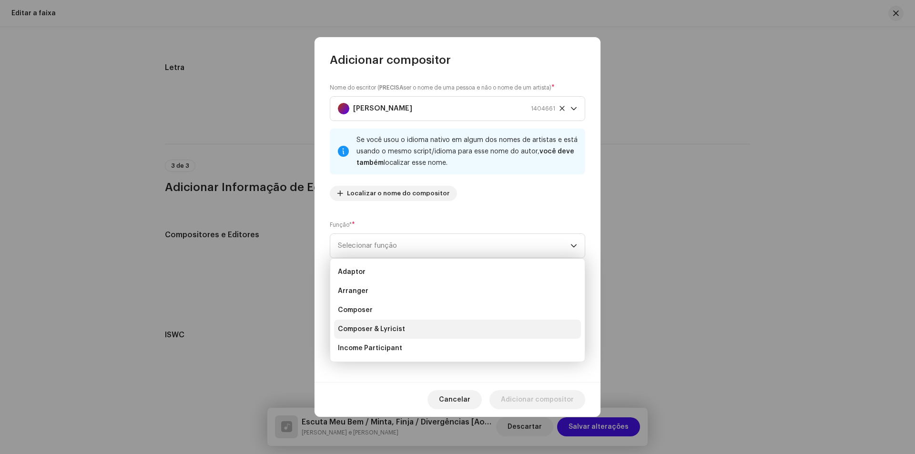
click at [412, 327] on li "Composer & Lyricist" at bounding box center [457, 329] width 247 height 19
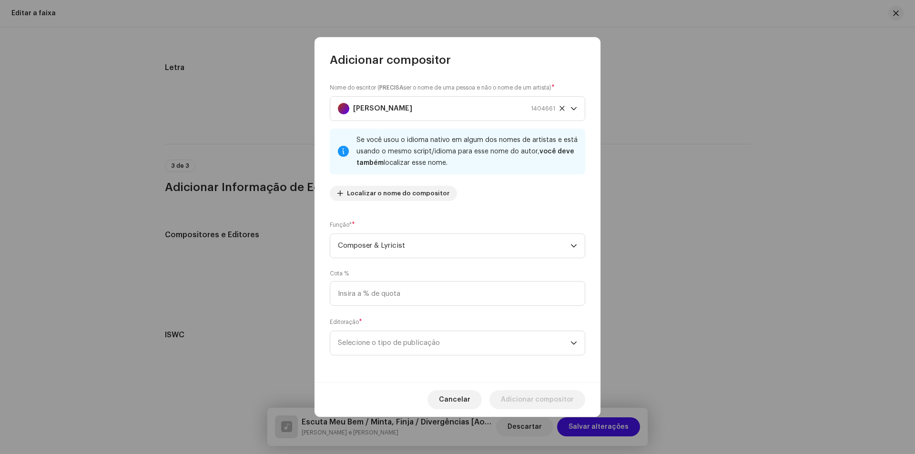
click at [398, 278] on div "Cota %" at bounding box center [457, 288] width 255 height 36
click at [395, 292] on input at bounding box center [457, 293] width 255 height 25
type input "50,00"
click at [422, 335] on span "Selecione o tipo de publicação" at bounding box center [454, 343] width 233 height 24
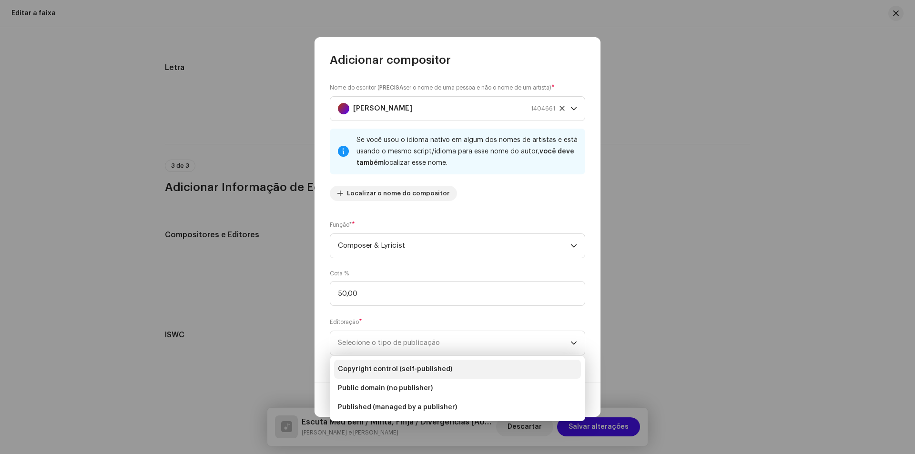
drag, startPoint x: 400, startPoint y: 363, endPoint x: 432, endPoint y: 373, distance: 33.0
click at [400, 363] on li "Copyright control (self-published)" at bounding box center [457, 369] width 247 height 19
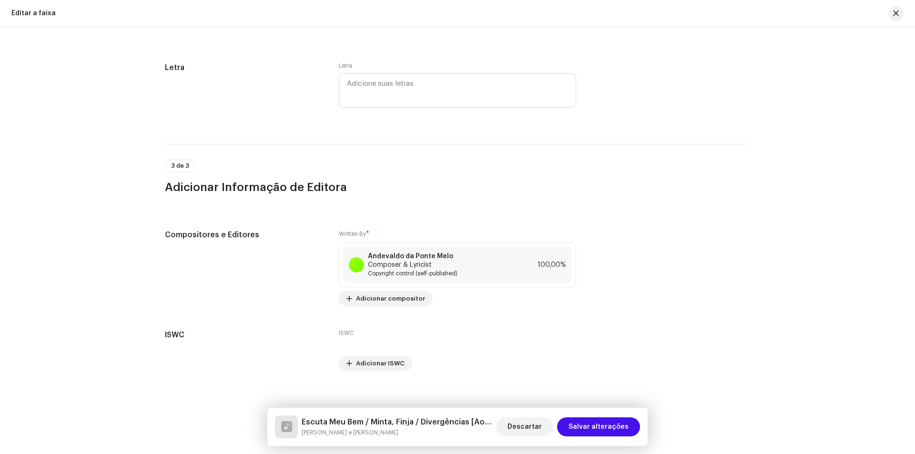
click at [577, 426] on div "Adicionar compositor Nome do escritor ( PRECISA ser o nome de uma pessoa e não …" at bounding box center [457, 227] width 915 height 454
click at [366, 296] on span "Adicionar compositor" at bounding box center [390, 298] width 69 height 19
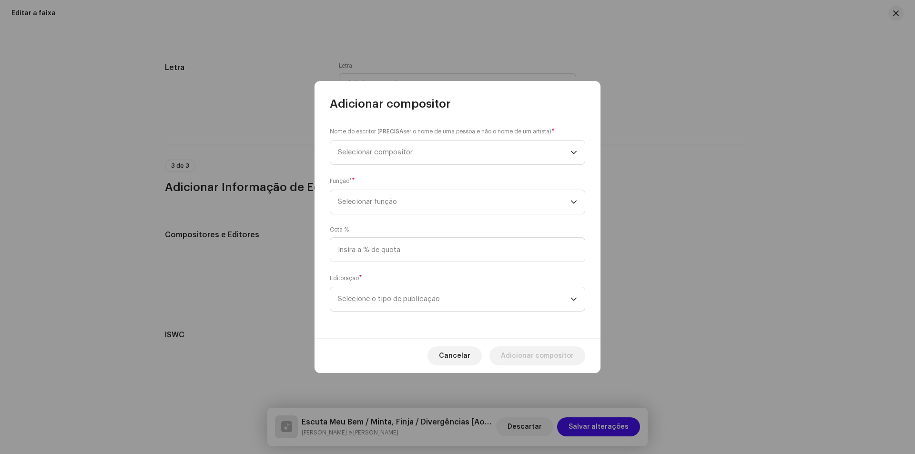
click at [466, 136] on div "Nome do escritor ( PRECISA ser o nome de uma pessoa e não o nome de um artista)…" at bounding box center [457, 146] width 255 height 38
click at [459, 148] on span "Selecionar compositor" at bounding box center [454, 153] width 233 height 24
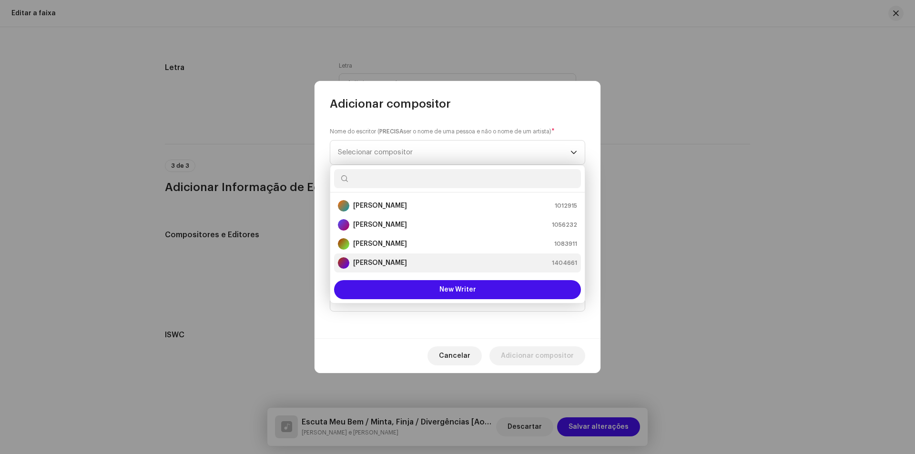
click at [417, 265] on div "Flávio Brasil 1404661" at bounding box center [457, 262] width 239 height 11
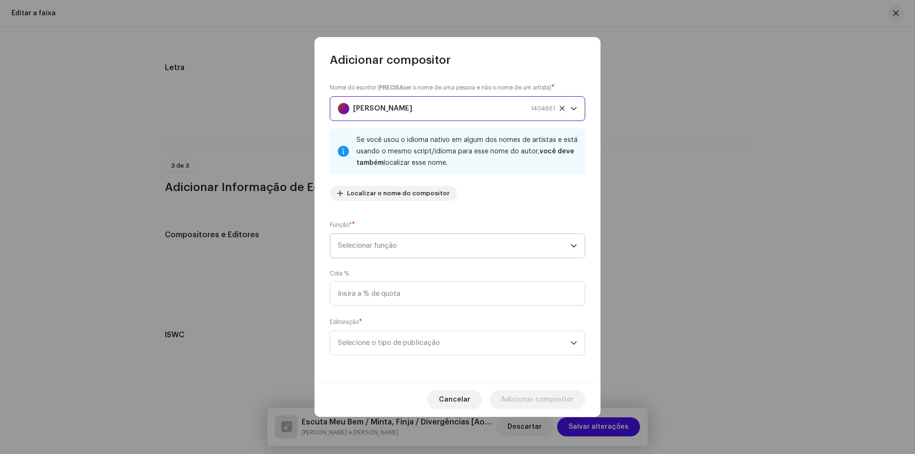
click at [399, 251] on span "Selecionar função" at bounding box center [454, 246] width 233 height 24
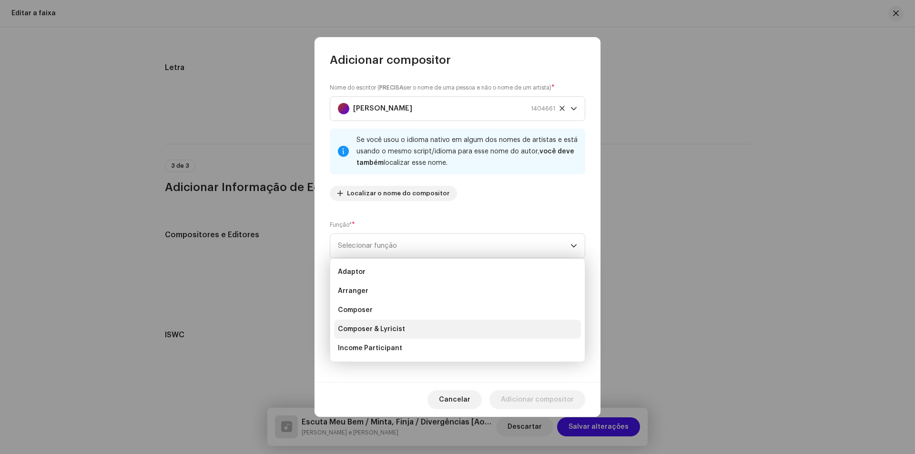
click at [424, 329] on li "Composer & Lyricist" at bounding box center [457, 329] width 247 height 19
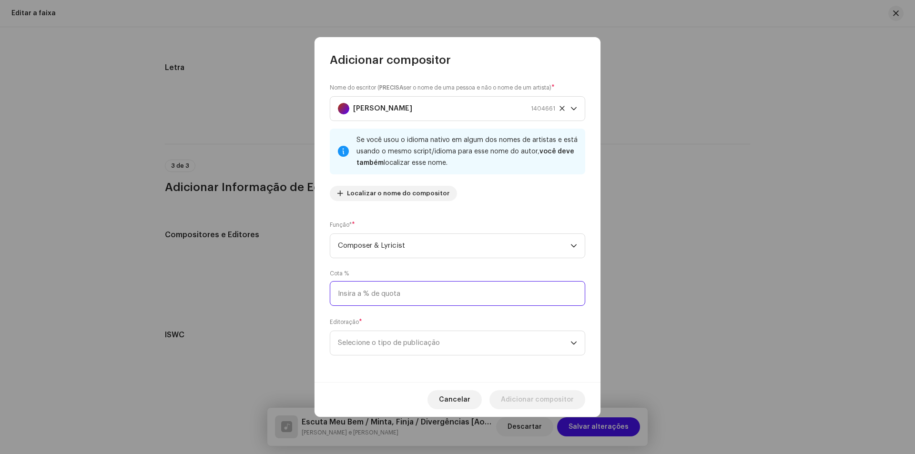
click at [407, 291] on input at bounding box center [457, 293] width 255 height 25
type input "50,00"
click at [386, 339] on span "Selecione o tipo de publicação" at bounding box center [454, 343] width 233 height 24
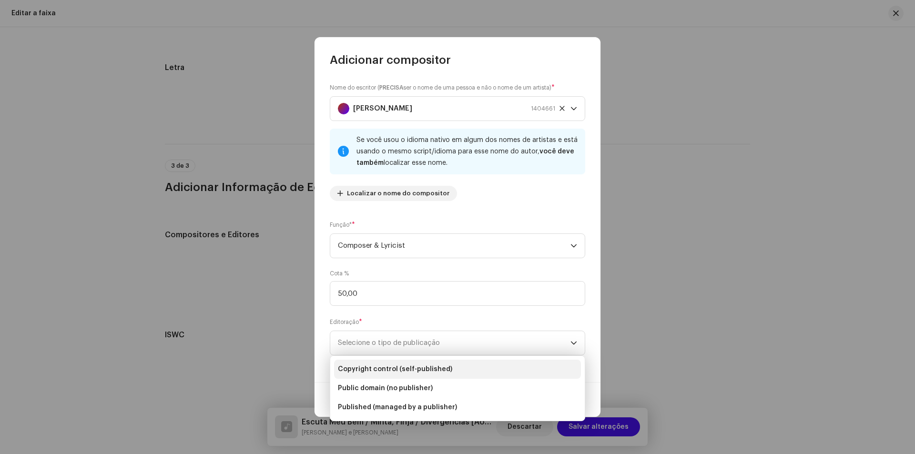
click at [406, 365] on span "Copyright control (self-published)" at bounding box center [395, 370] width 114 height 10
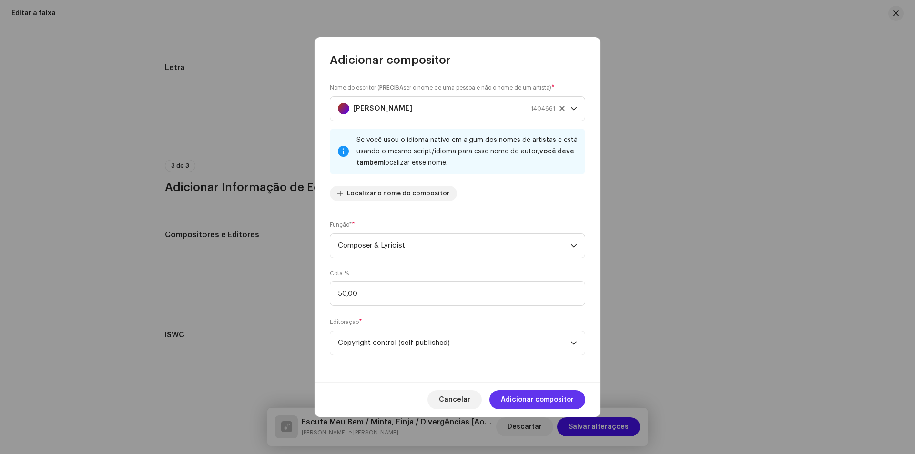
click at [529, 397] on span "Adicionar compositor" at bounding box center [537, 399] width 73 height 19
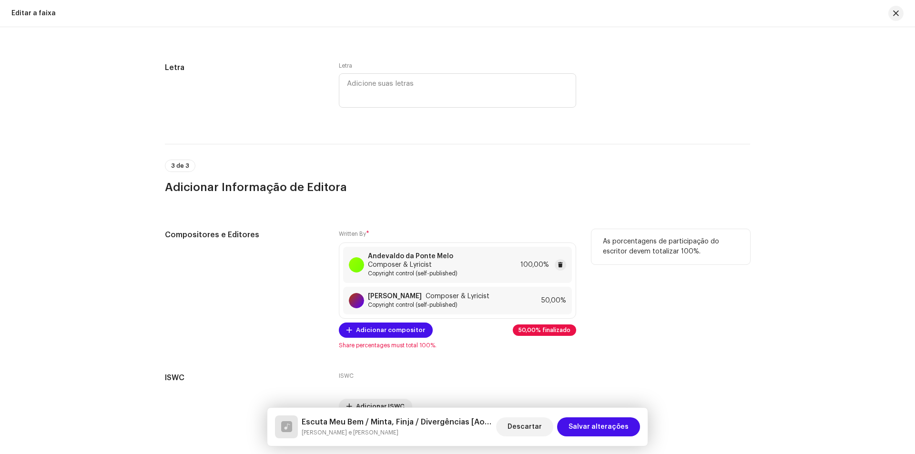
click at [503, 270] on span "Copyright control (self-published)" at bounding box center [442, 274] width 149 height 8
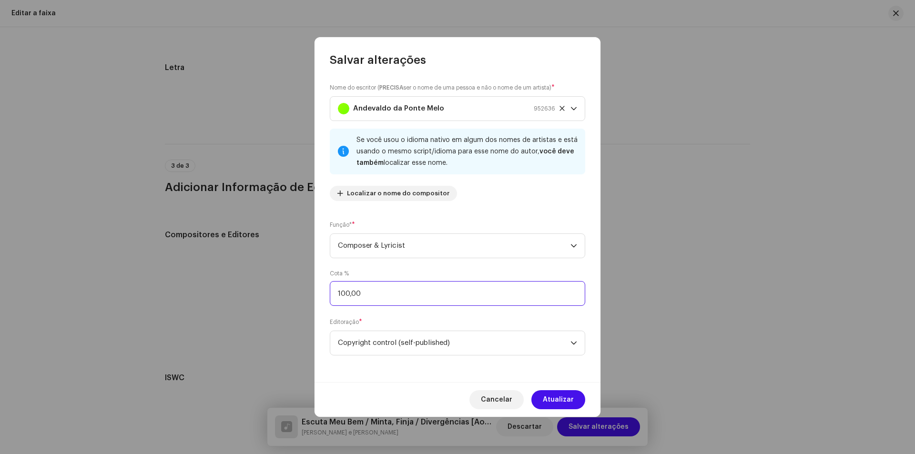
click at [446, 289] on input "100,00" at bounding box center [457, 293] width 255 height 25
click at [446, 287] on input "100,00" at bounding box center [457, 293] width 255 height 25
click at [449, 285] on input "100,00" at bounding box center [457, 293] width 255 height 25
type input "1,00"
type input "50,00"
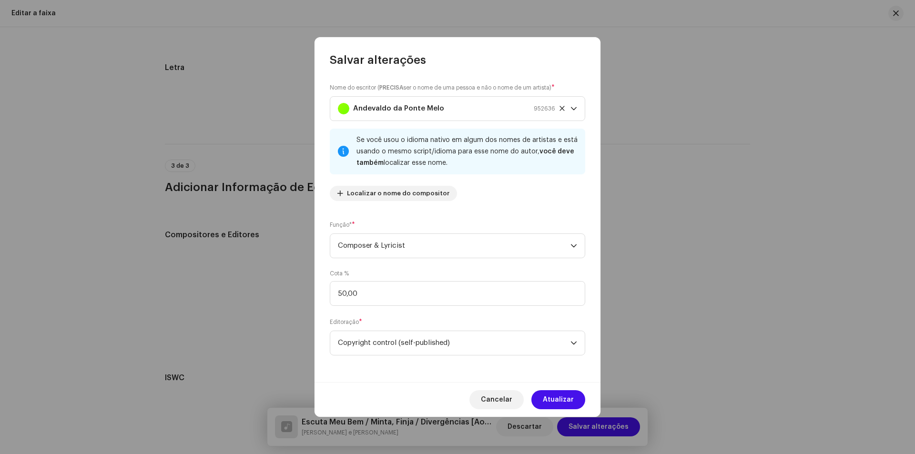
click at [564, 399] on span "Atualizar" at bounding box center [558, 399] width 31 height 19
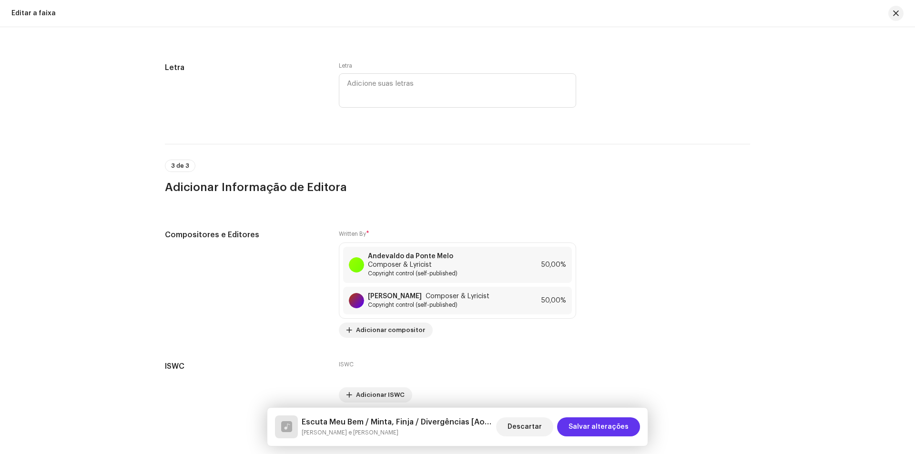
click at [617, 432] on span "Salvar alterações" at bounding box center [599, 427] width 60 height 19
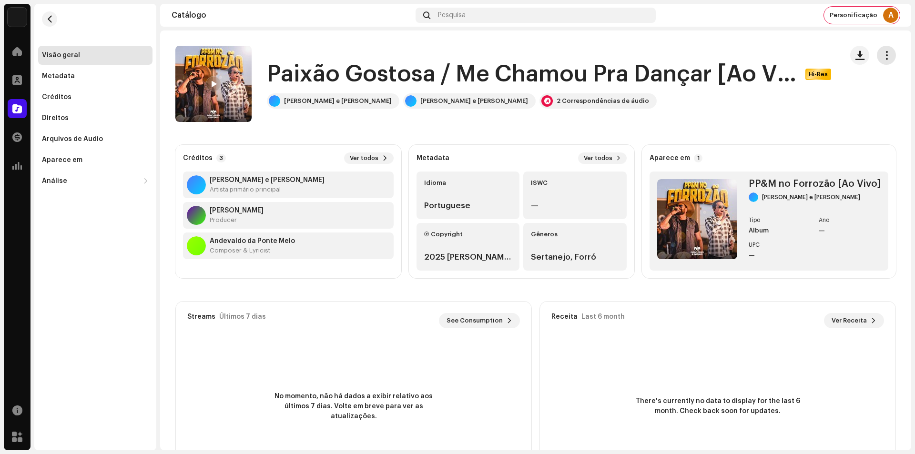
click at [882, 57] on span "button" at bounding box center [886, 55] width 9 height 8
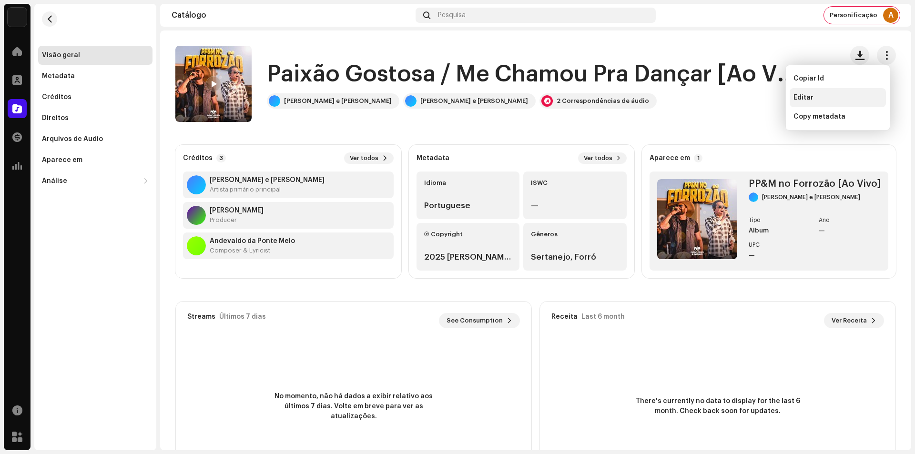
click at [802, 102] on div "Editar" at bounding box center [838, 97] width 96 height 19
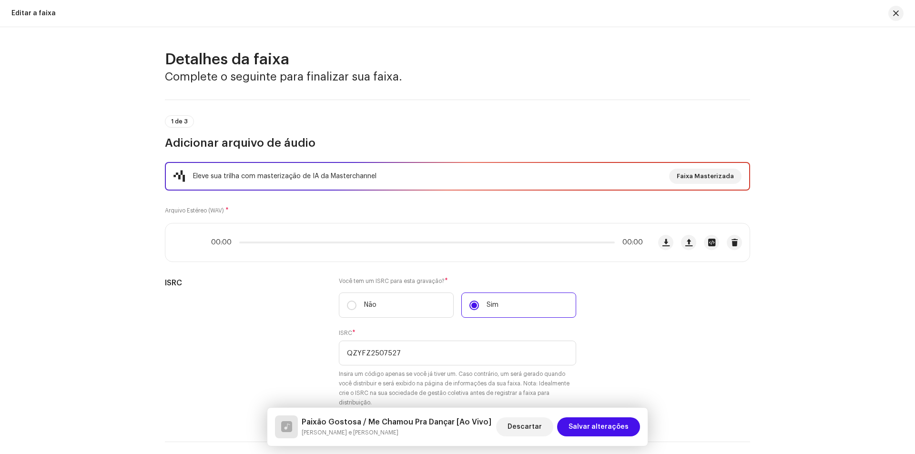
scroll to position [687, 0]
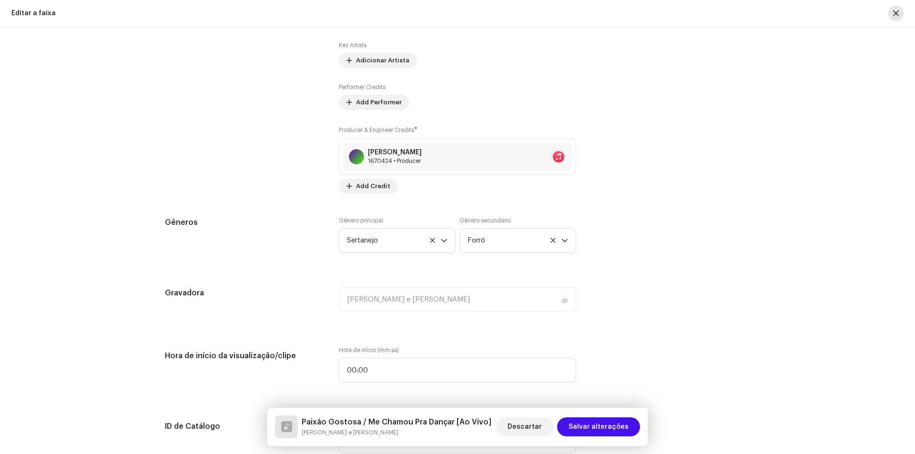
click at [896, 17] on button "button" at bounding box center [895, 13] width 15 height 15
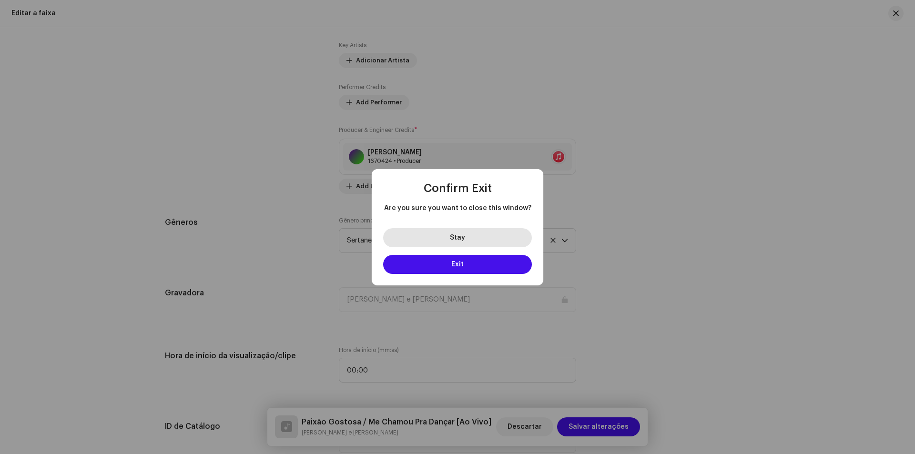
click at [440, 241] on button "Stay" at bounding box center [457, 237] width 149 height 19
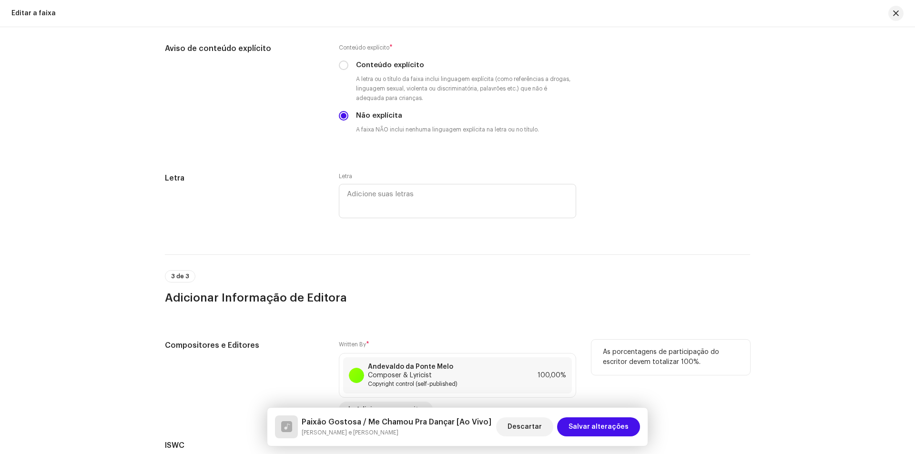
scroll to position [1758, 0]
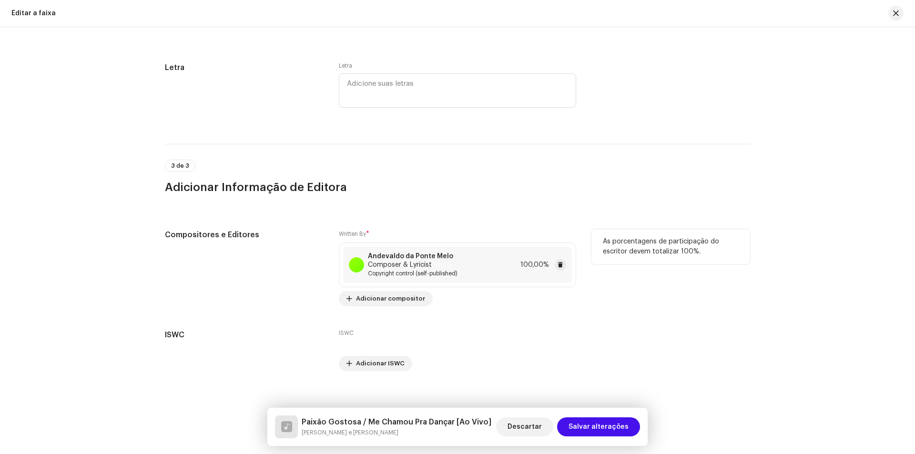
click at [429, 248] on div "Andevaldo da Ponte Melo Composer & Lyricist Copyright control (self-published) …" at bounding box center [457, 265] width 229 height 36
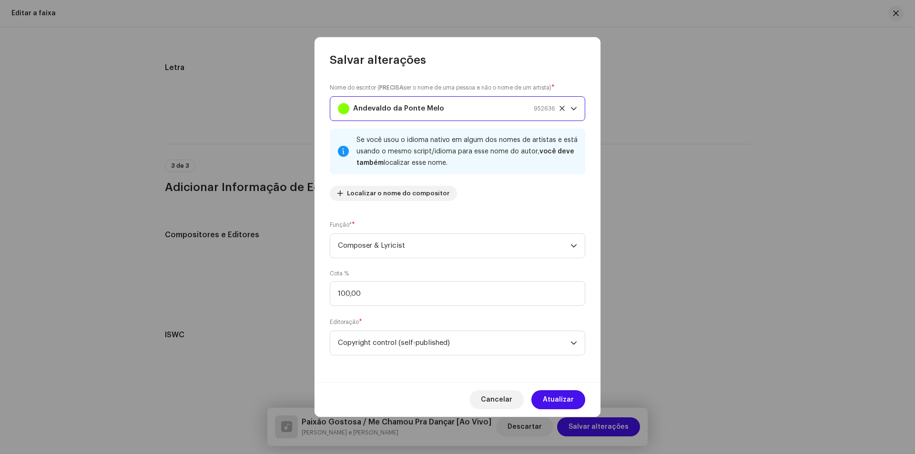
click at [428, 117] on strong "Andevaldo da Ponte Melo" at bounding box center [398, 109] width 91 height 24
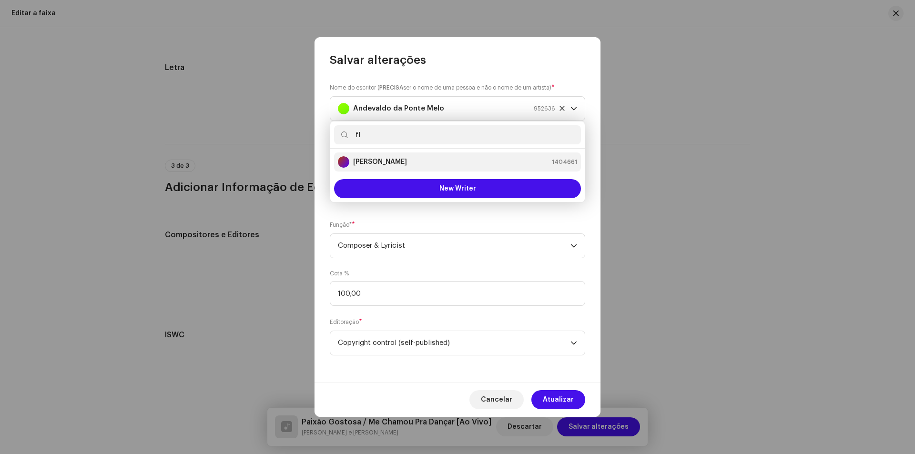
type input "fl"
click at [412, 160] on div "Flávio Brasil 1404661" at bounding box center [457, 161] width 239 height 11
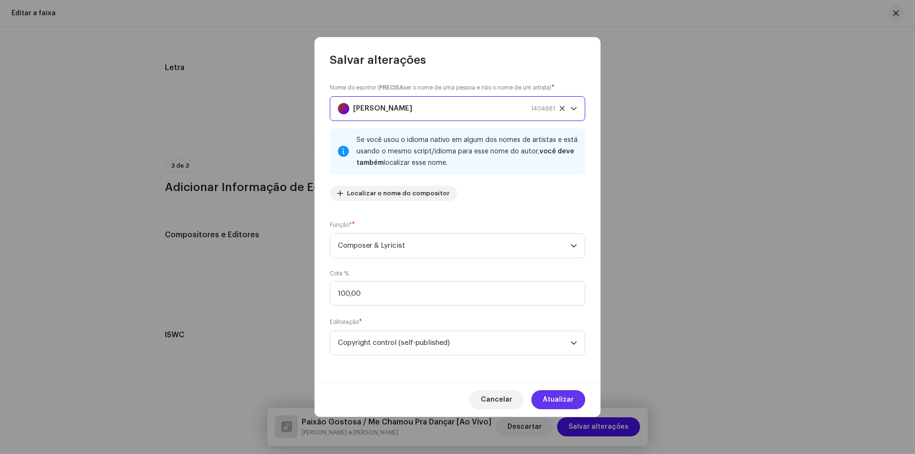
click at [568, 404] on span "Atualizar" at bounding box center [558, 399] width 31 height 19
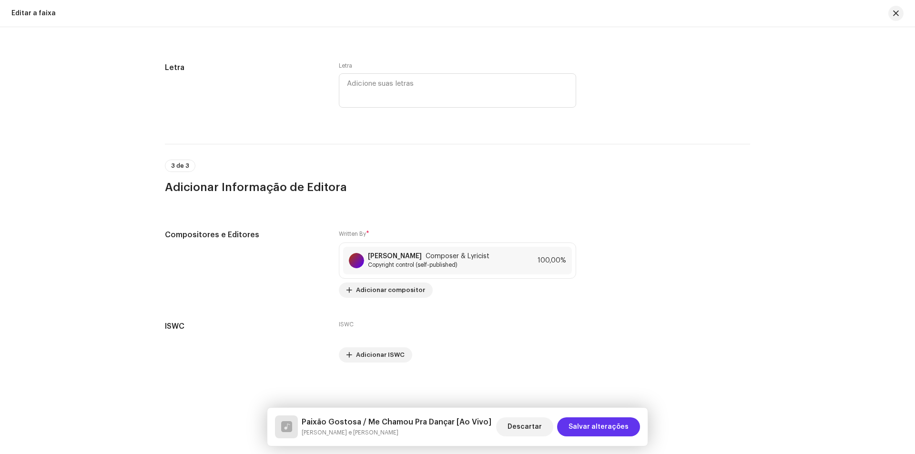
click at [625, 427] on span "Salvar alterações" at bounding box center [599, 427] width 60 height 19
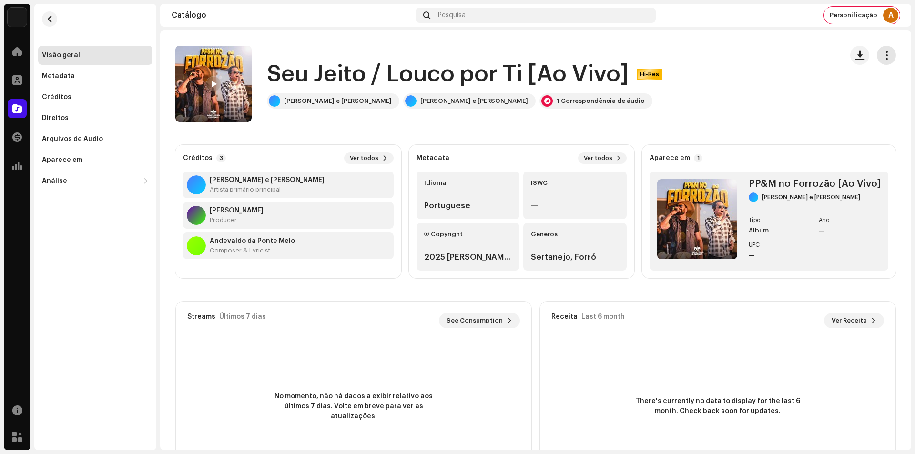
click at [882, 53] on span "button" at bounding box center [886, 55] width 9 height 8
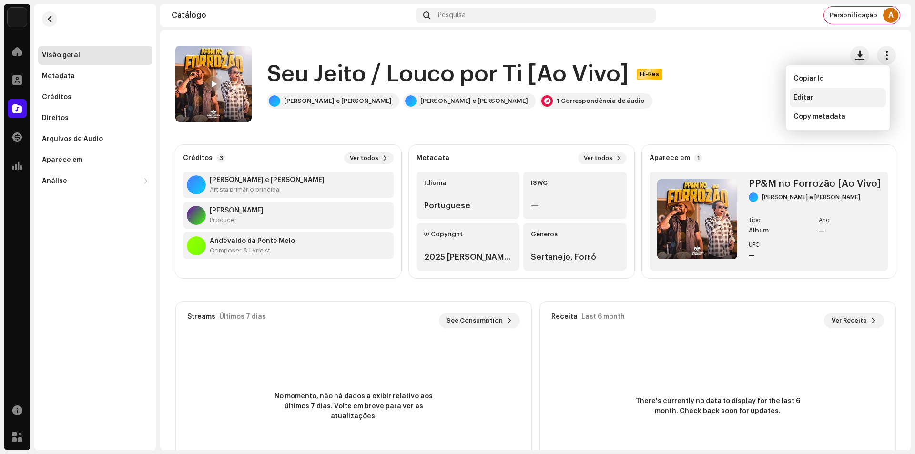
click at [828, 101] on div "Editar" at bounding box center [838, 98] width 89 height 8
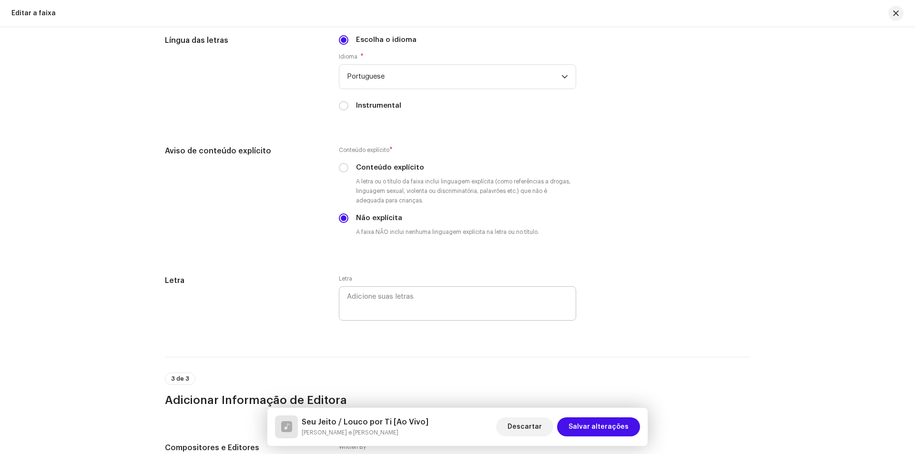
scroll to position [1758, 0]
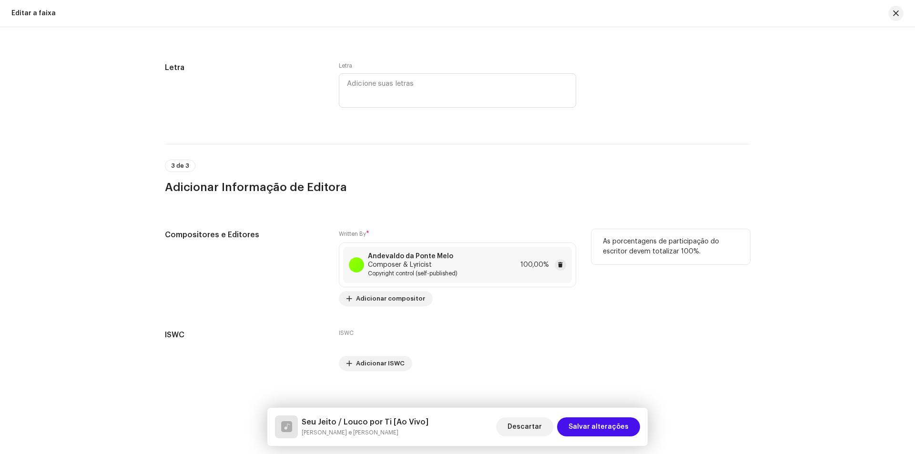
click at [387, 255] on strong "Andevaldo da Ponte Melo" at bounding box center [410, 257] width 85 height 8
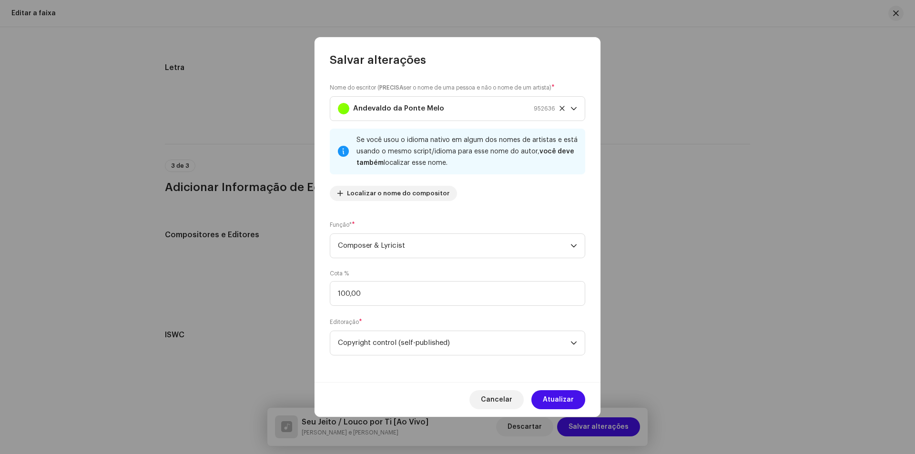
click at [457, 122] on div "Nome do escritor ( PRECISA ser o nome de uma pessoa e não o nome de um artista)…" at bounding box center [457, 146] width 255 height 126
click at [461, 108] on div "Andevaldo da Ponte Melo 952636" at bounding box center [446, 109] width 217 height 24
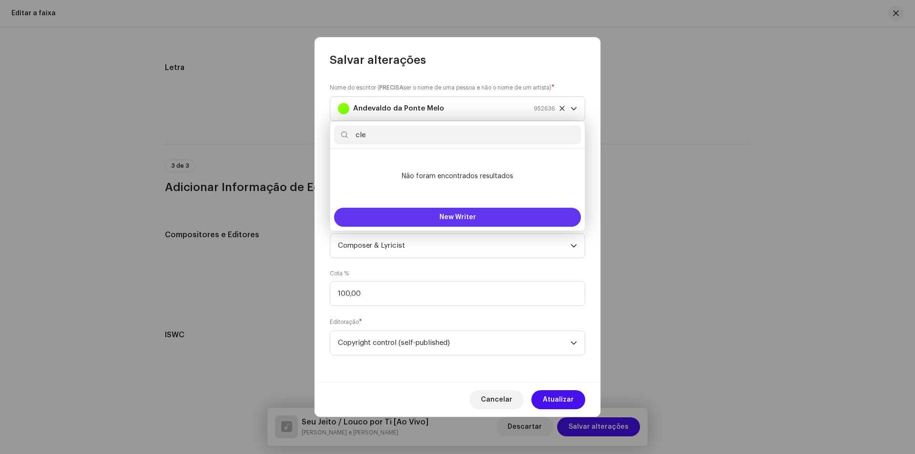
type input "cle"
click at [431, 214] on button "New Writer" at bounding box center [457, 217] width 247 height 19
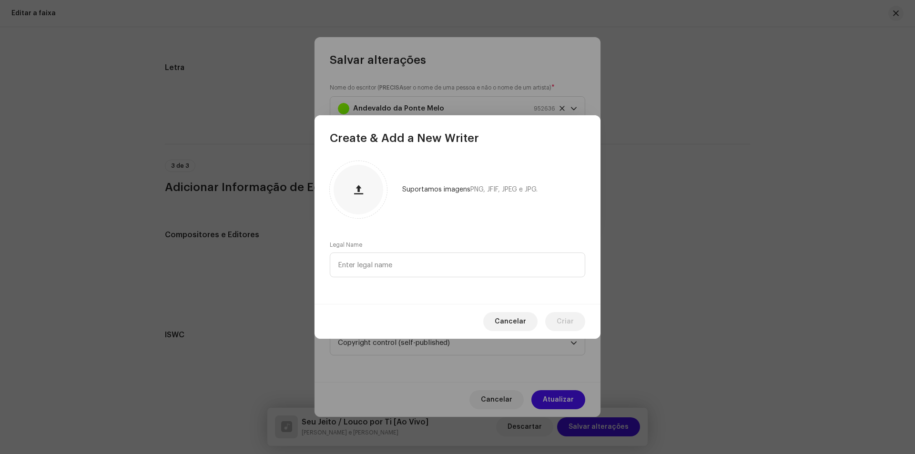
click at [354, 282] on div "Suportamos imagens PNG, JFIF, JPEG e JPG. Legal Name" at bounding box center [458, 225] width 286 height 158
click at [366, 265] on input "text" at bounding box center [457, 265] width 255 height 25
click at [416, 273] on input "C" at bounding box center [457, 265] width 255 height 25
drag, startPoint x: 404, startPoint y: 274, endPoint x: 325, endPoint y: 265, distance: 80.1
click at [325, 265] on div "Suportamos imagens PNG, JFIF, JPEG e JPG. Legal Name C" at bounding box center [458, 225] width 286 height 158
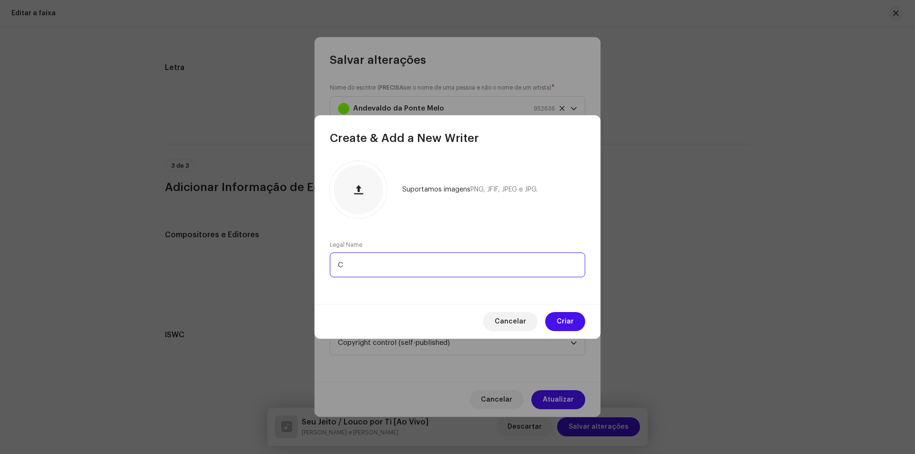
paste input "leber Show"
type input "Cleber Show"
click at [567, 321] on span "Criar" at bounding box center [565, 321] width 17 height 19
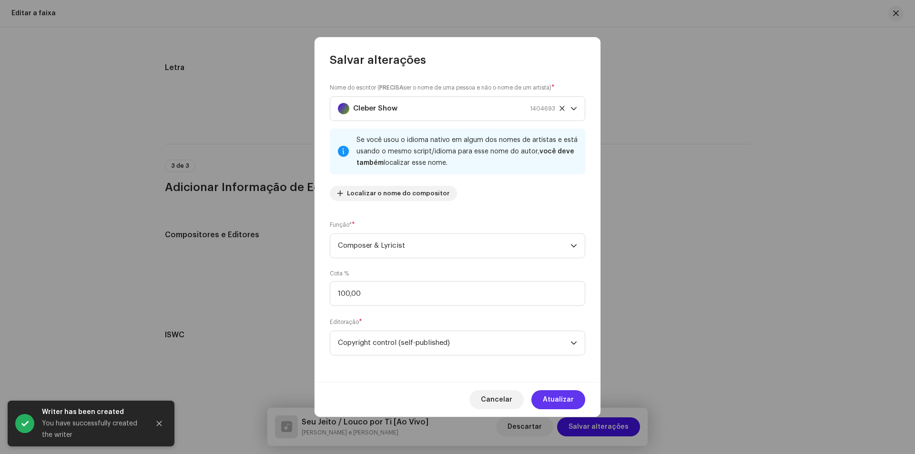
click at [551, 404] on span "Atualizar" at bounding box center [558, 399] width 31 height 19
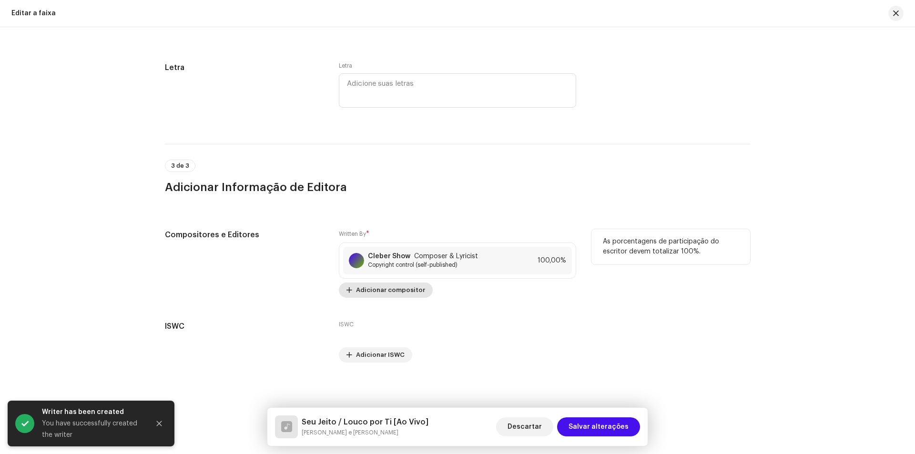
click at [376, 293] on span "Adicionar compositor" at bounding box center [390, 290] width 69 height 19
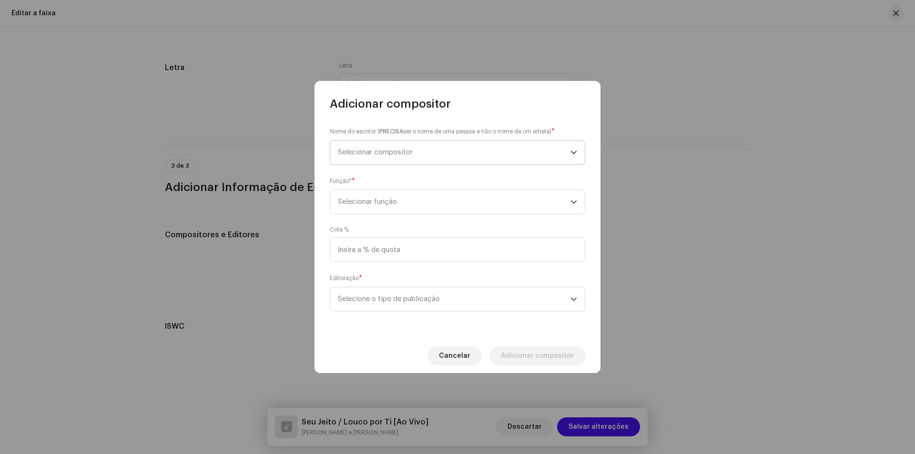
click at [436, 152] on span "Selecionar compositor" at bounding box center [454, 153] width 233 height 24
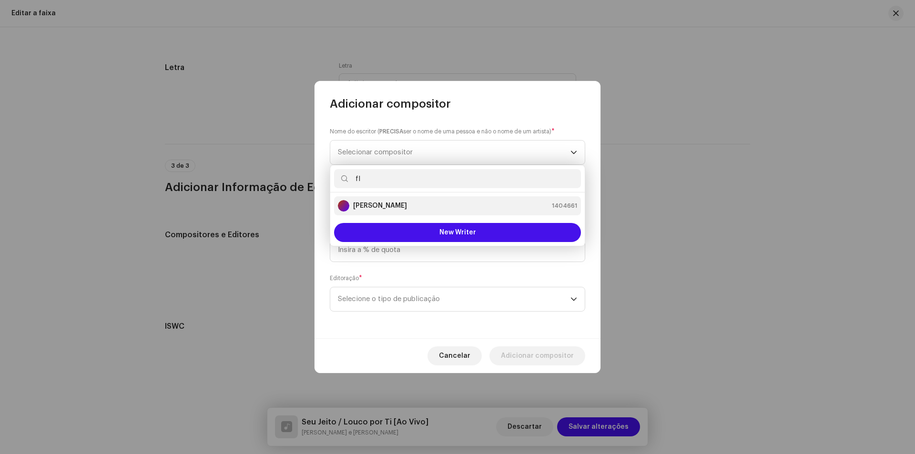
type input "fl"
click at [444, 207] on div "Flávio Brasil 1404661" at bounding box center [457, 205] width 239 height 11
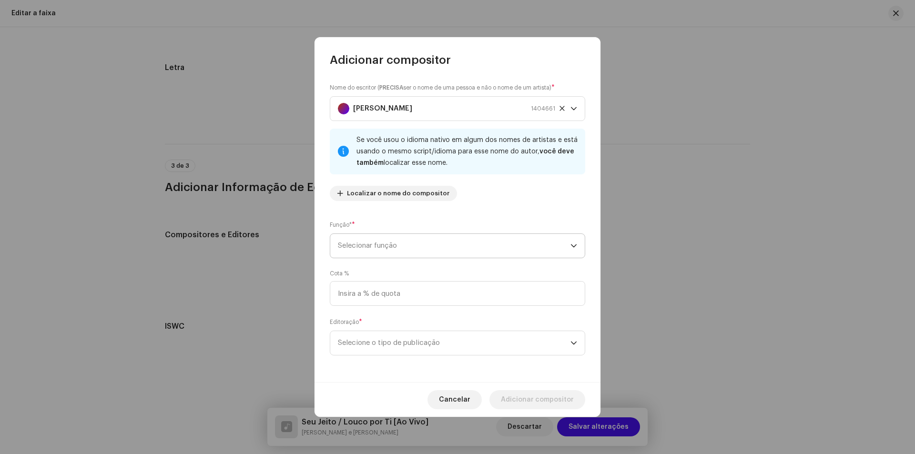
click at [412, 246] on span "Selecionar função" at bounding box center [454, 246] width 233 height 24
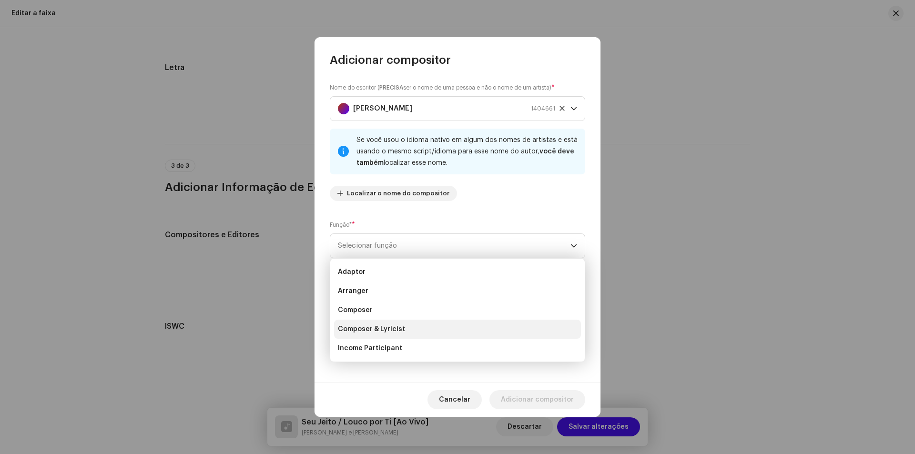
click at [391, 333] on span "Composer & Lyricist" at bounding box center [371, 330] width 67 height 10
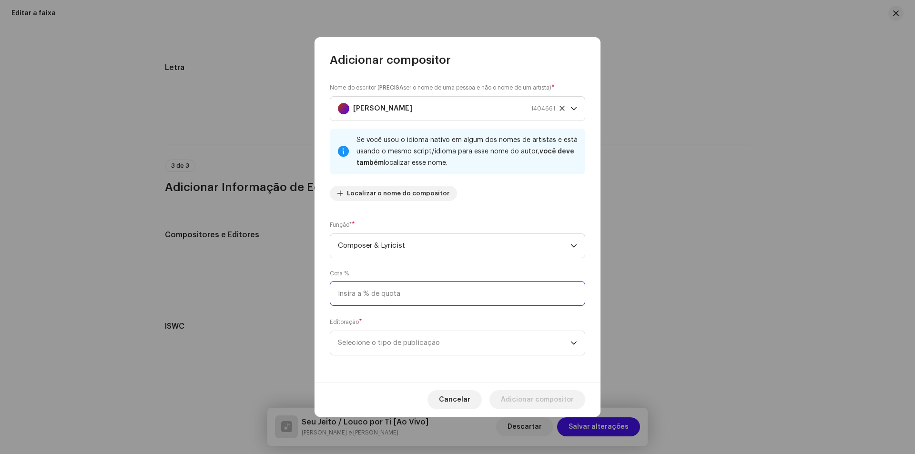
click at [419, 294] on input at bounding box center [457, 293] width 255 height 25
type input "50,00"
click at [389, 347] on span "Selecione o tipo de publicação" at bounding box center [454, 343] width 233 height 24
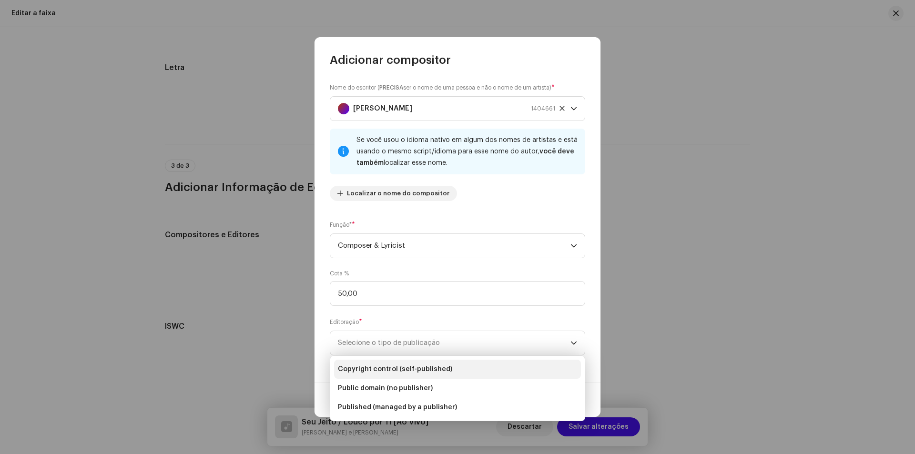
click at [413, 368] on span "Copyright control (self-published)" at bounding box center [395, 370] width 114 height 10
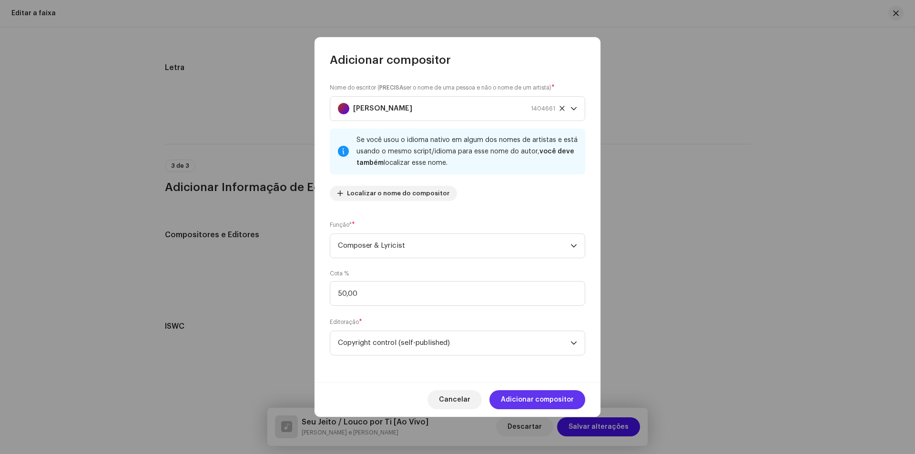
click at [559, 404] on span "Adicionar compositor" at bounding box center [537, 399] width 73 height 19
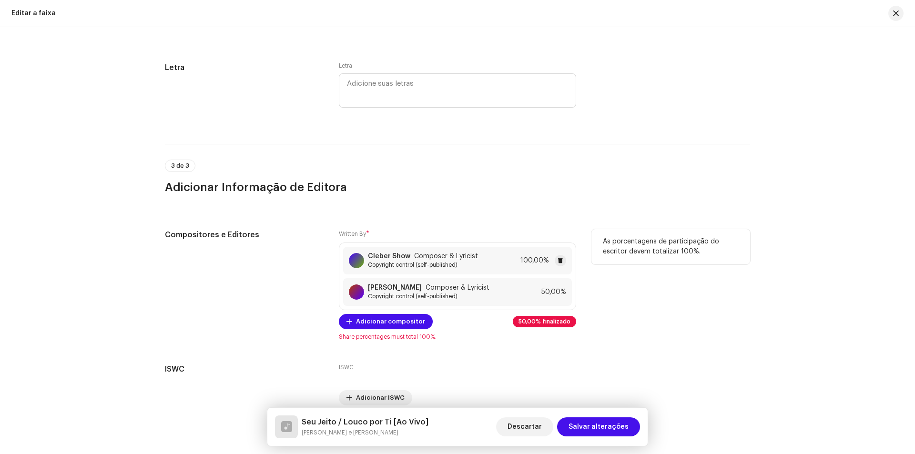
click at [481, 268] on div "Cleber Show Composer & Lyricist Copyright control (self-published) 100,00%" at bounding box center [457, 261] width 229 height 28
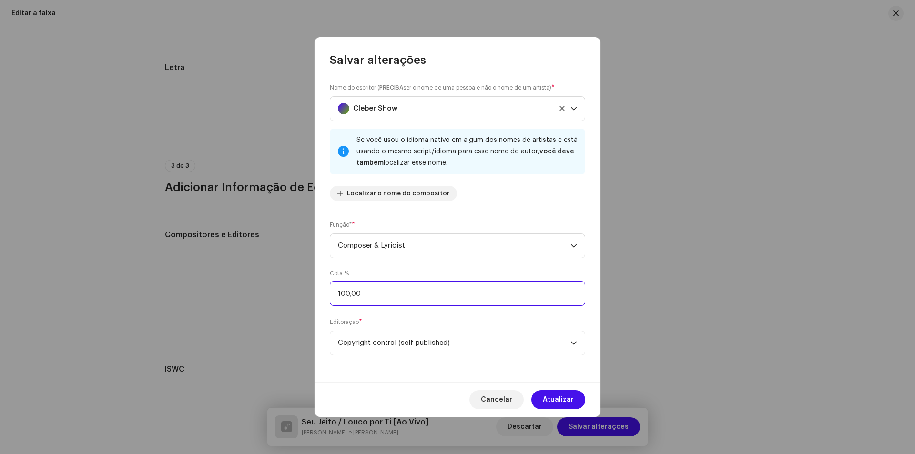
click at [393, 297] on input "100,00" at bounding box center [457, 293] width 255 height 25
type input "50,00"
click at [552, 396] on span "Atualizar" at bounding box center [558, 399] width 31 height 19
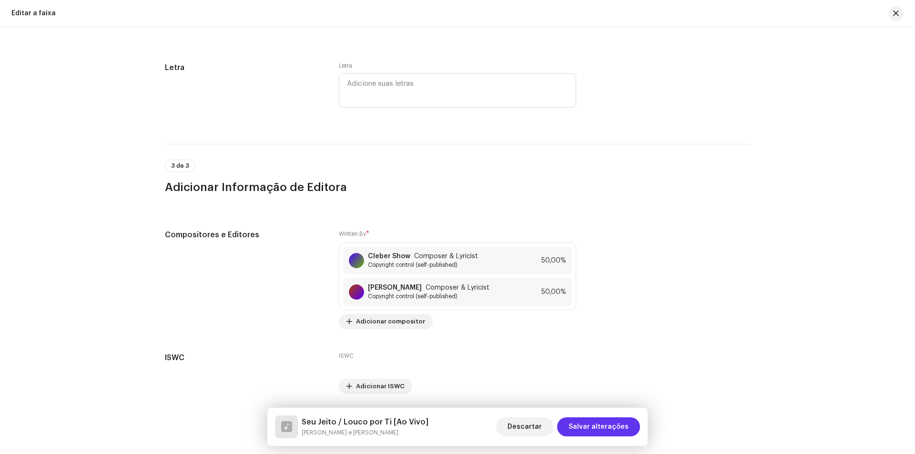
click at [599, 421] on span "Salvar alterações" at bounding box center [599, 427] width 60 height 19
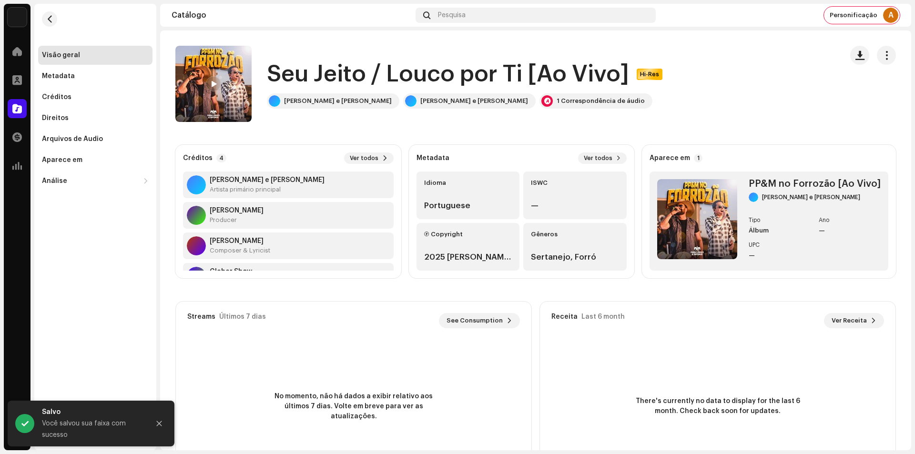
click at [126, 253] on div "Visão geral Metadata Créditos Direitos Arquivos de Áudio Aparece em Análise Con…" at bounding box center [95, 227] width 122 height 447
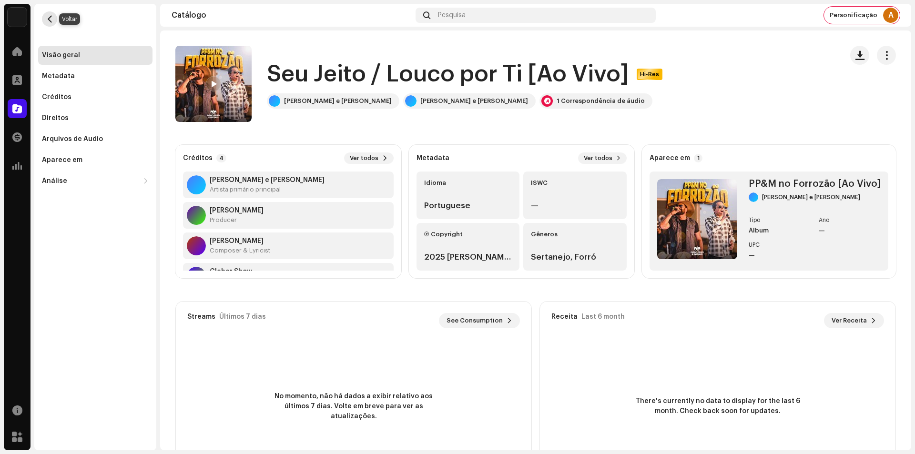
click at [45, 17] on button "button" at bounding box center [49, 18] width 15 height 15
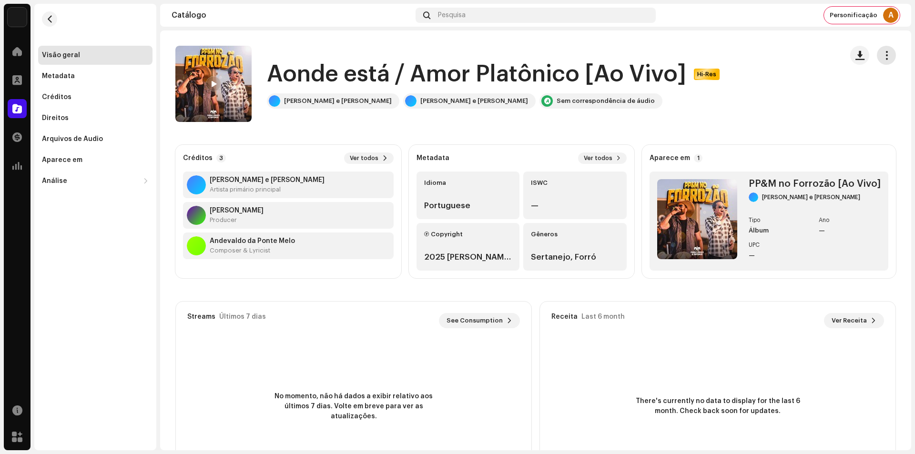
click at [882, 53] on span "button" at bounding box center [886, 55] width 9 height 8
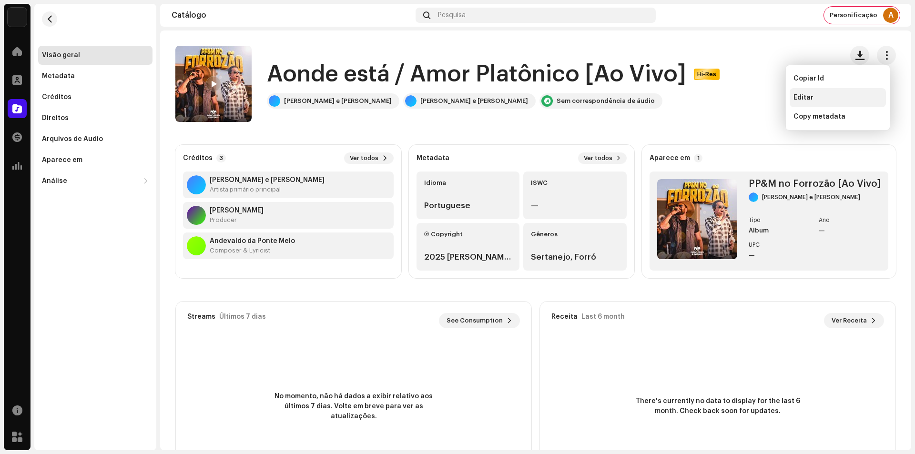
click at [860, 94] on div "Editar" at bounding box center [838, 98] width 89 height 8
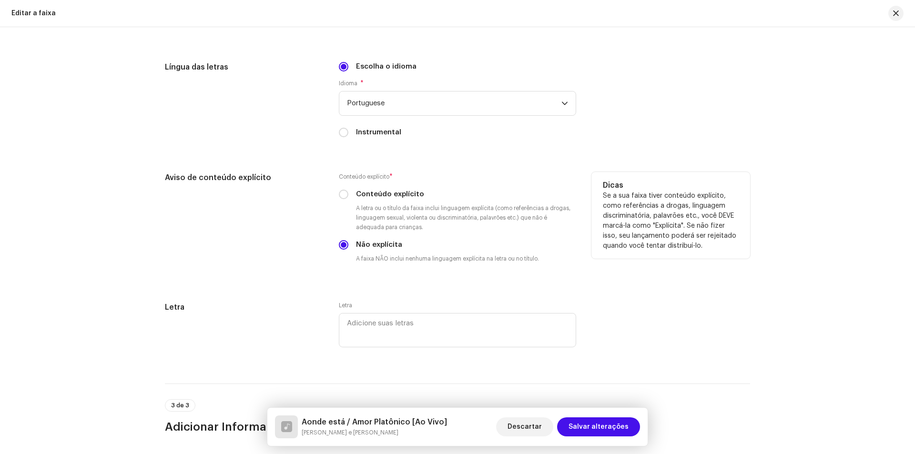
scroll to position [1758, 0]
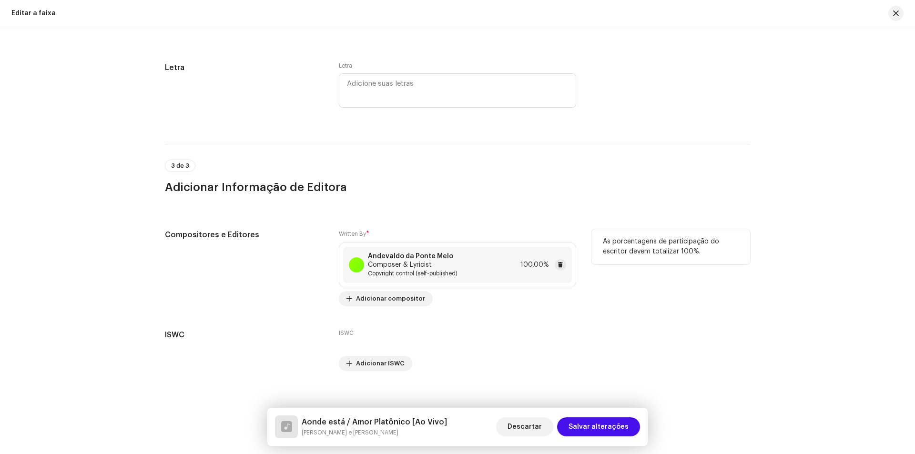
click at [428, 270] on span "Copyright control (self-published)" at bounding box center [442, 274] width 149 height 8
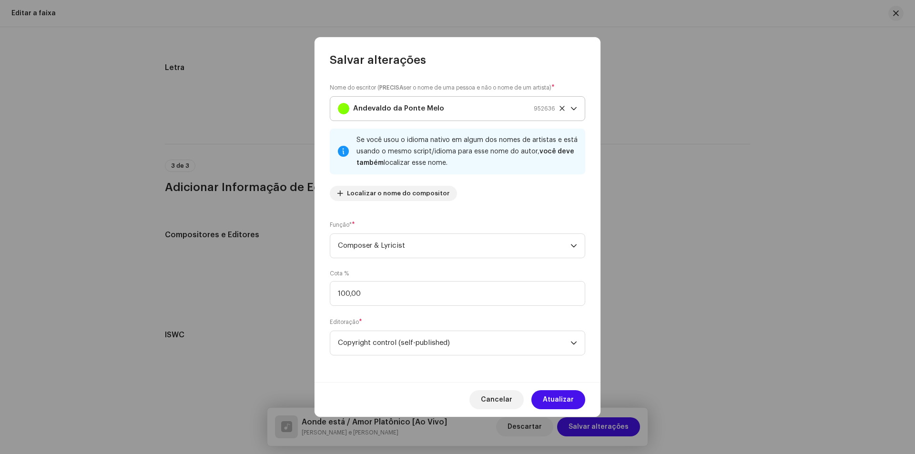
click at [440, 111] on div "Andevaldo da Ponte Melo 952636" at bounding box center [446, 109] width 217 height 24
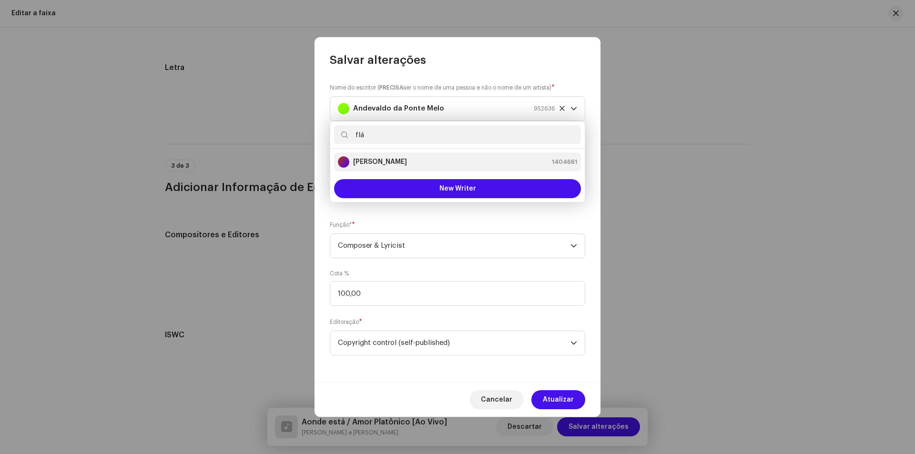
type input "flá"
click at [397, 159] on div "Flávio Brasil 1404661" at bounding box center [457, 161] width 239 height 11
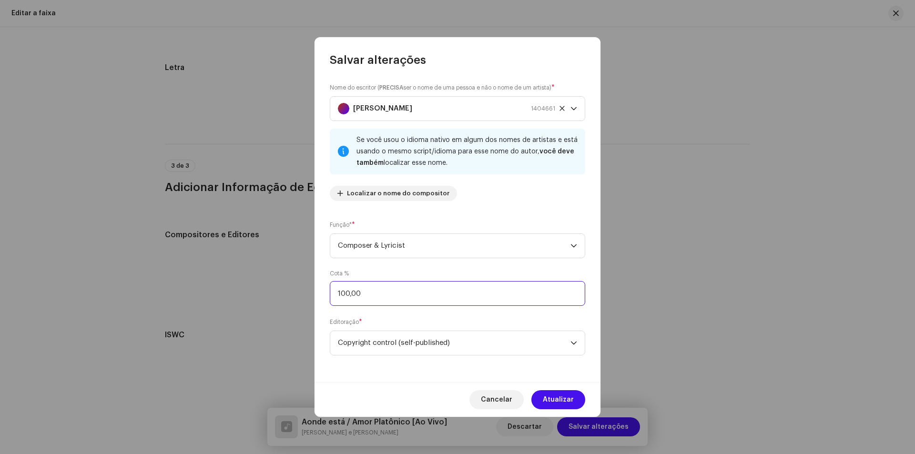
click at [437, 287] on input "100,00" at bounding box center [457, 293] width 255 height 25
type input "50,00"
click at [553, 393] on span "Atualizar" at bounding box center [558, 399] width 31 height 19
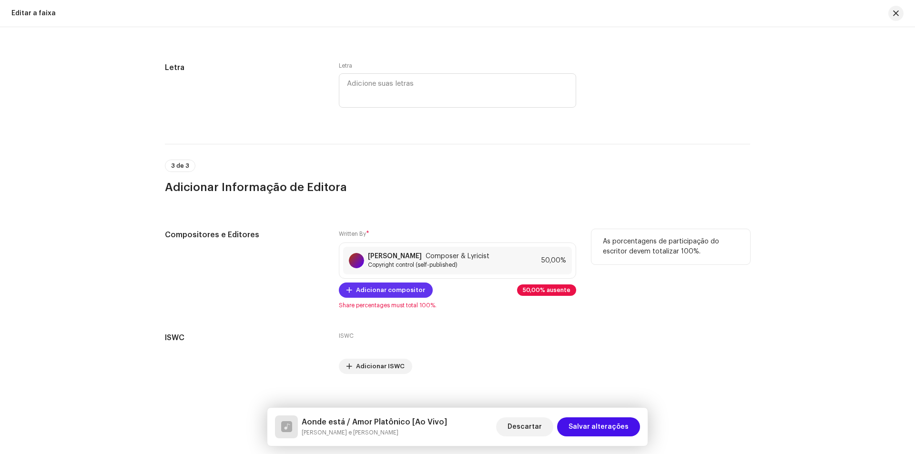
click at [406, 284] on span "Adicionar compositor" at bounding box center [390, 290] width 69 height 19
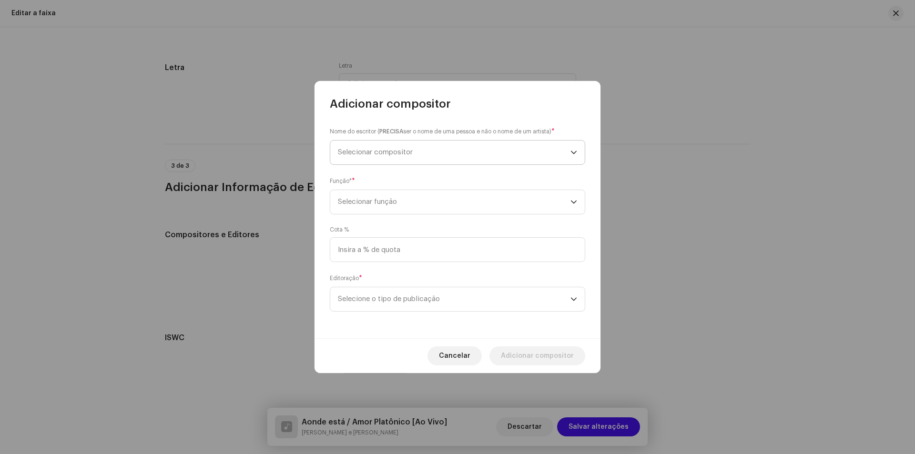
click at [469, 144] on span "Selecionar compositor" at bounding box center [454, 153] width 233 height 24
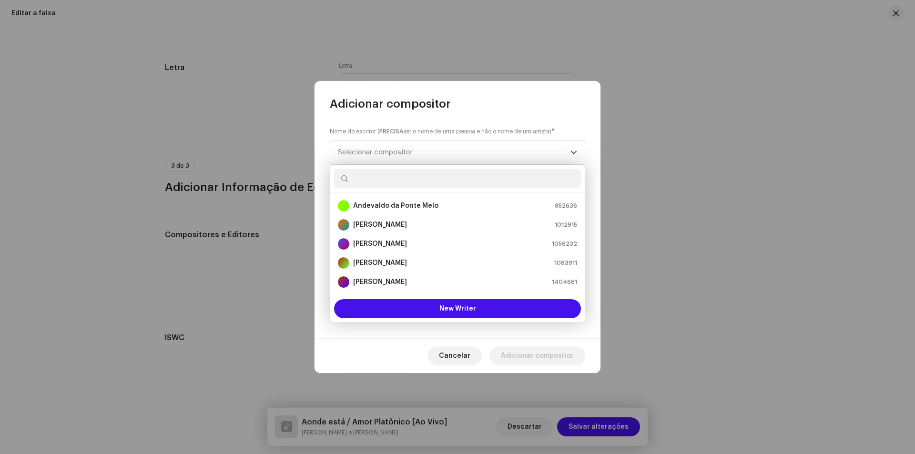
click at [374, 174] on input "text" at bounding box center [457, 178] width 247 height 19
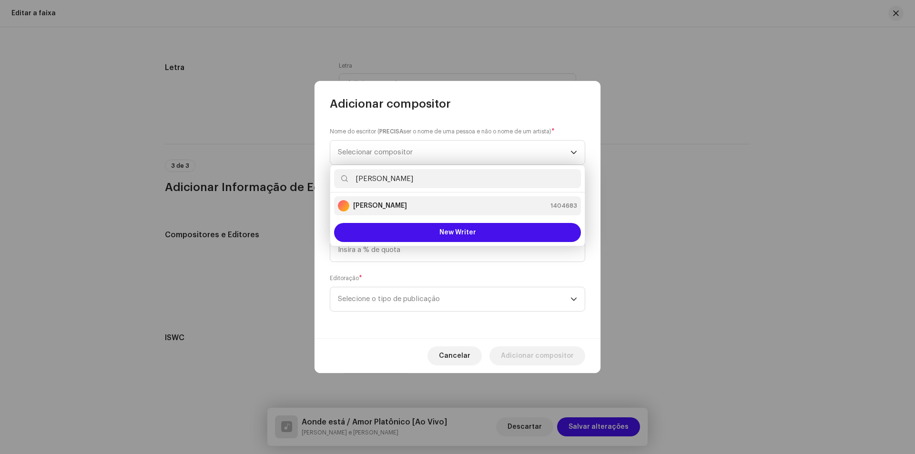
type input "[PERSON_NAME]"
click at [392, 204] on strong "[PERSON_NAME]" at bounding box center [380, 206] width 54 height 10
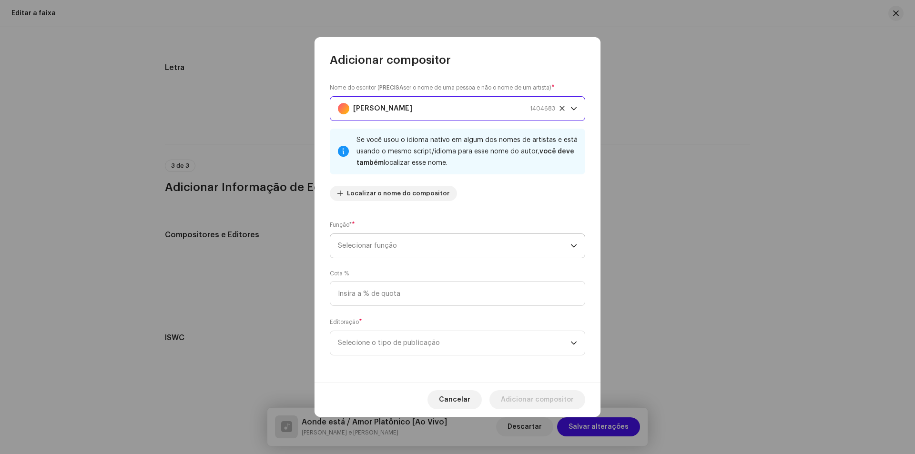
click at [493, 246] on span "Selecionar função" at bounding box center [454, 246] width 233 height 24
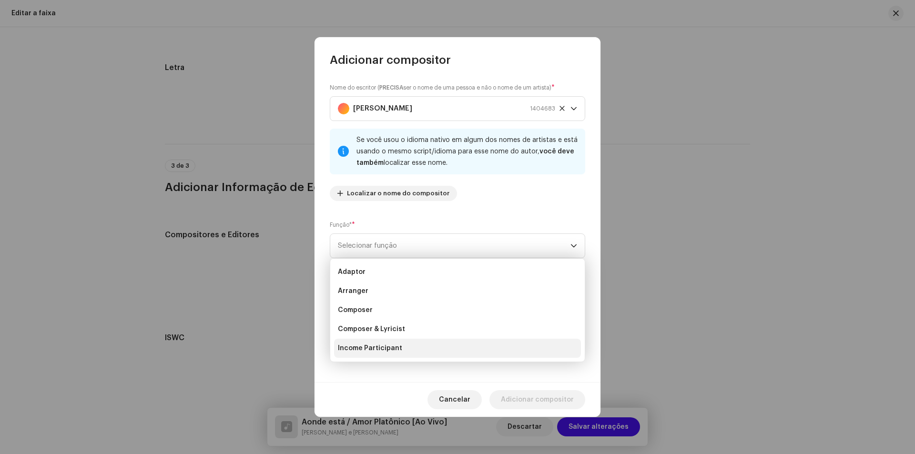
click at [409, 336] on li "Composer & Lyricist" at bounding box center [457, 329] width 247 height 19
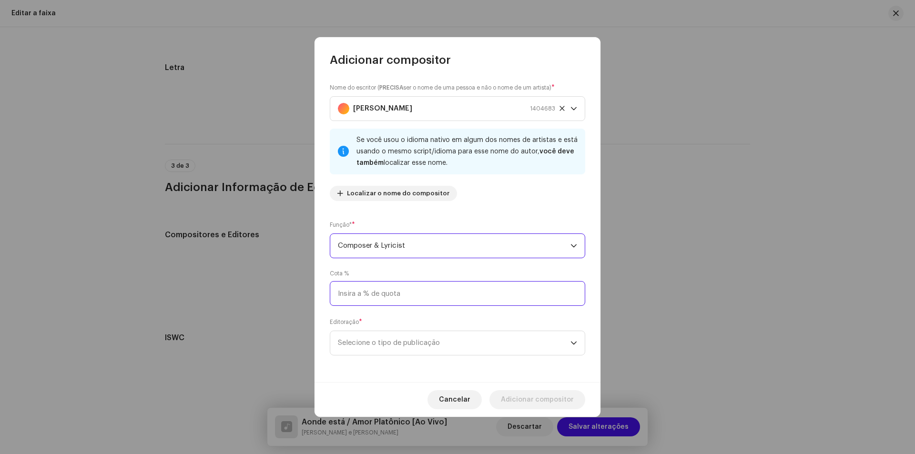
click at [422, 287] on input at bounding box center [457, 293] width 255 height 25
type input "50,00"
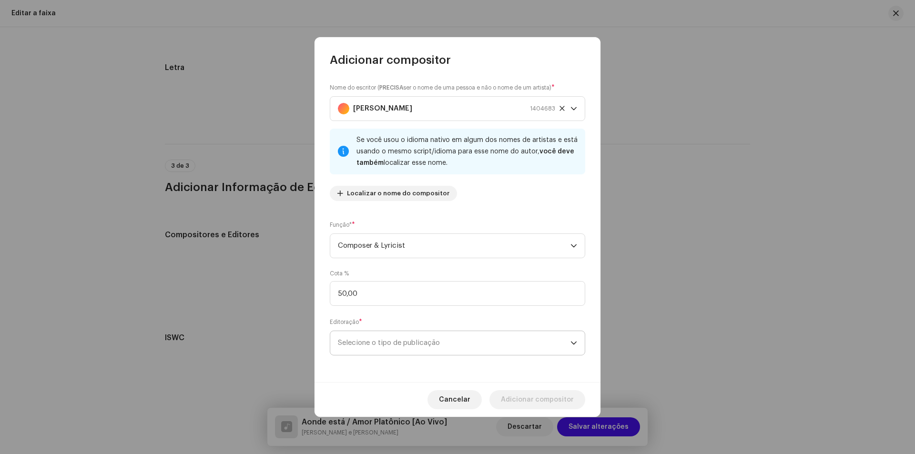
click at [412, 344] on span "Selecione o tipo de publicação" at bounding box center [454, 343] width 233 height 24
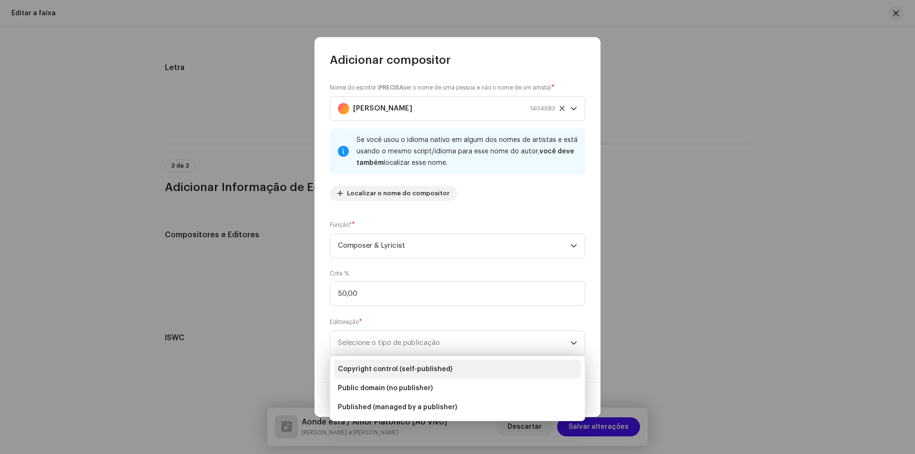
click at [424, 366] on span "Copyright control (self-published)" at bounding box center [395, 370] width 114 height 10
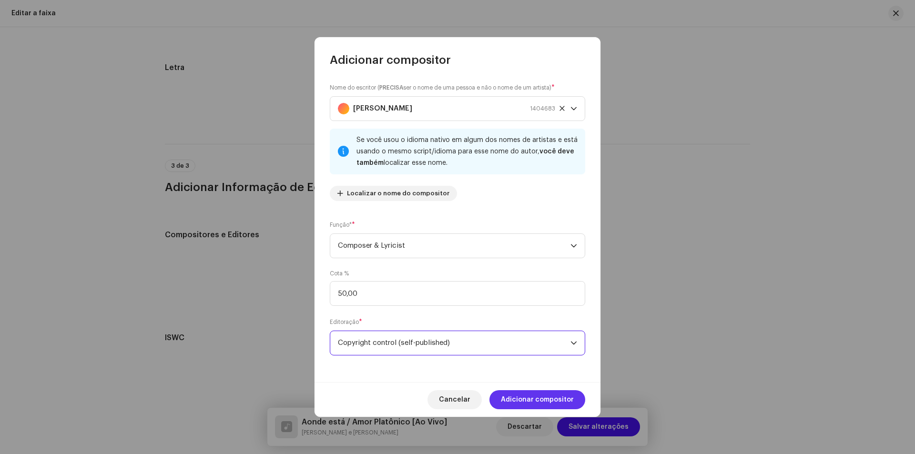
click at [545, 395] on span "Adicionar compositor" at bounding box center [537, 399] width 73 height 19
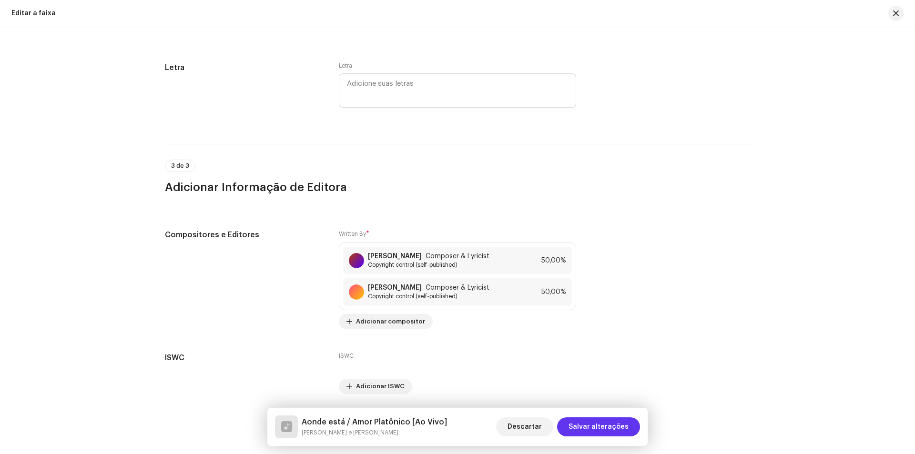
click at [596, 430] on span "Salvar alterações" at bounding box center [599, 427] width 60 height 19
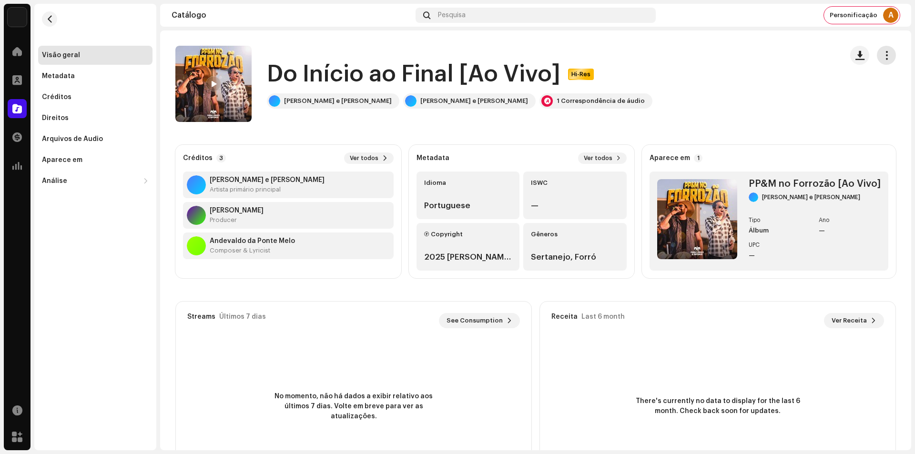
click at [883, 58] on span "button" at bounding box center [886, 55] width 9 height 8
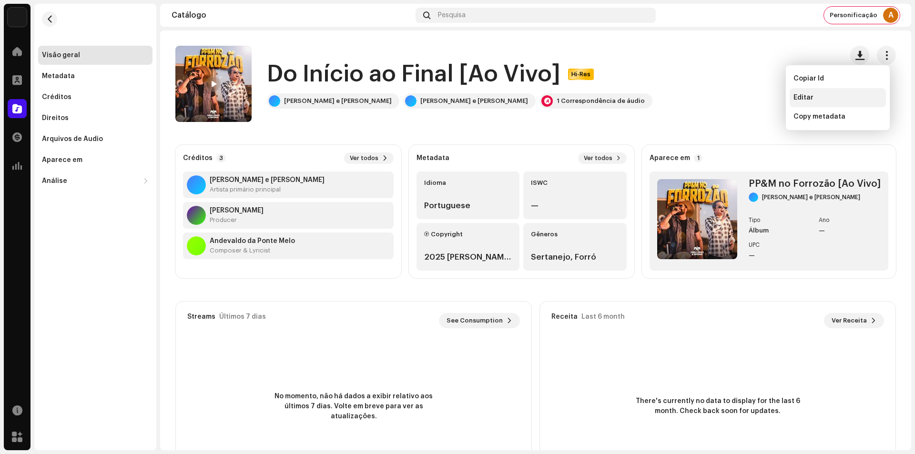
click at [847, 96] on div "Editar" at bounding box center [838, 98] width 89 height 8
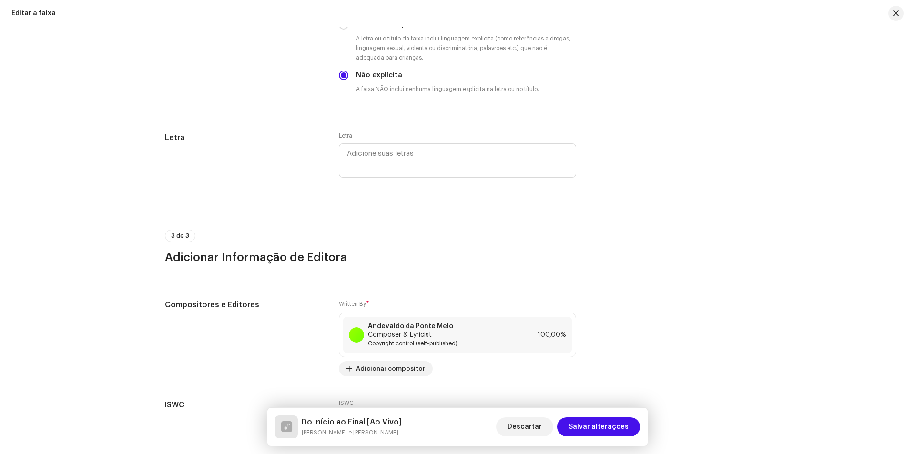
scroll to position [1758, 0]
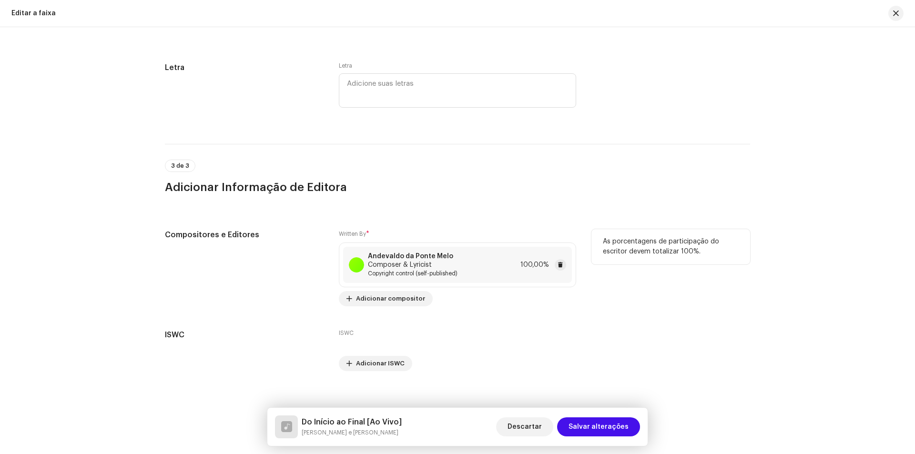
click at [434, 253] on strong "Andevaldo da Ponte Melo" at bounding box center [410, 257] width 85 height 8
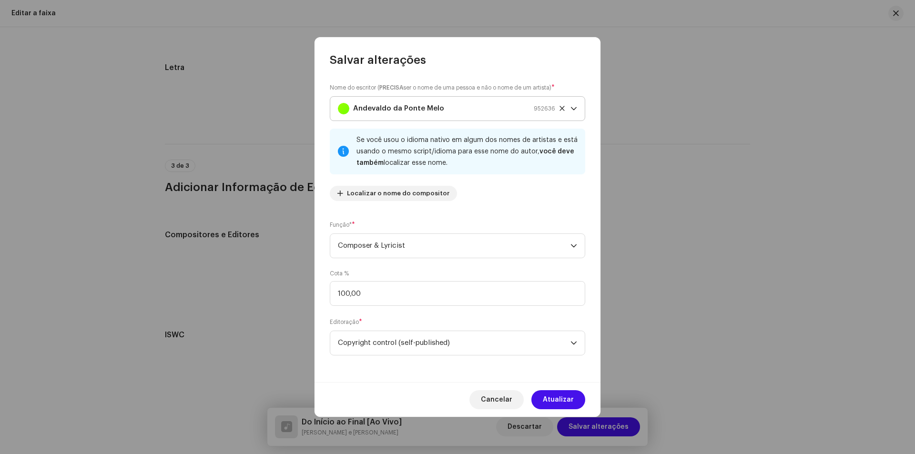
click at [414, 112] on strong "Andevaldo da Ponte Melo" at bounding box center [398, 109] width 91 height 24
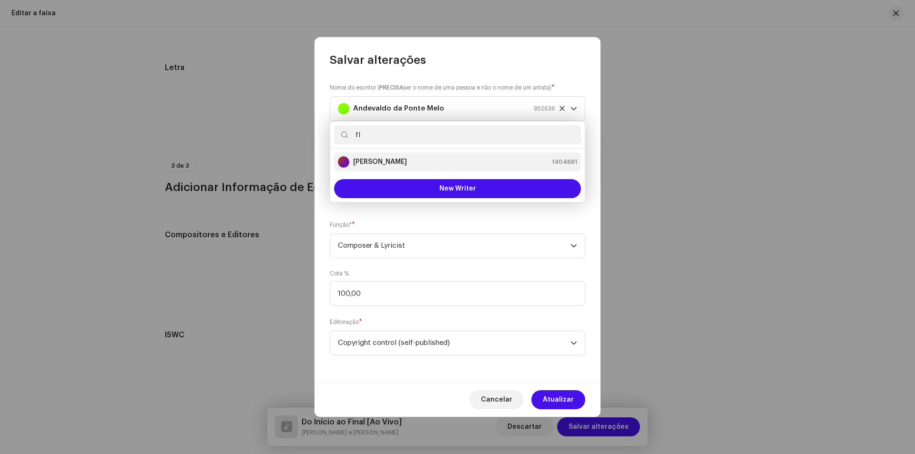
type input "fl"
click at [474, 161] on div "Flávio Brasil 1404661" at bounding box center [457, 161] width 239 height 11
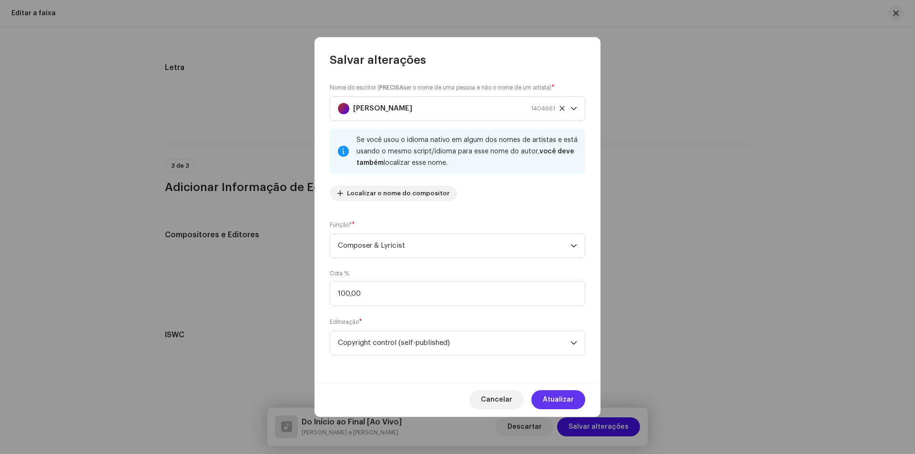
click at [548, 399] on span "Atualizar" at bounding box center [558, 399] width 31 height 19
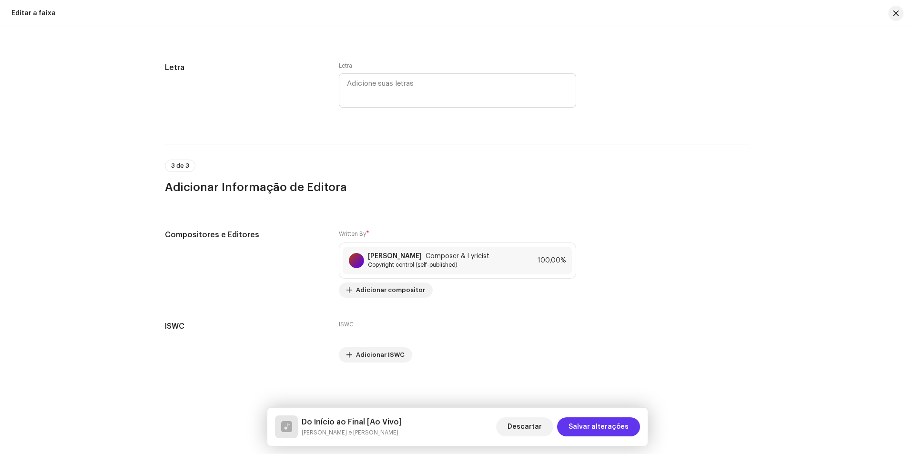
click at [593, 434] on span "Salvar alterações" at bounding box center [599, 427] width 60 height 19
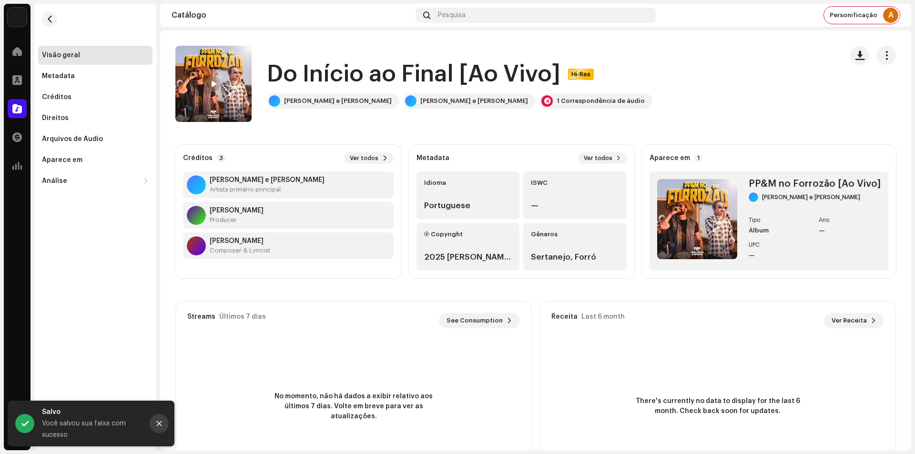
click at [160, 424] on icon "Close" at bounding box center [159, 423] width 7 height 7
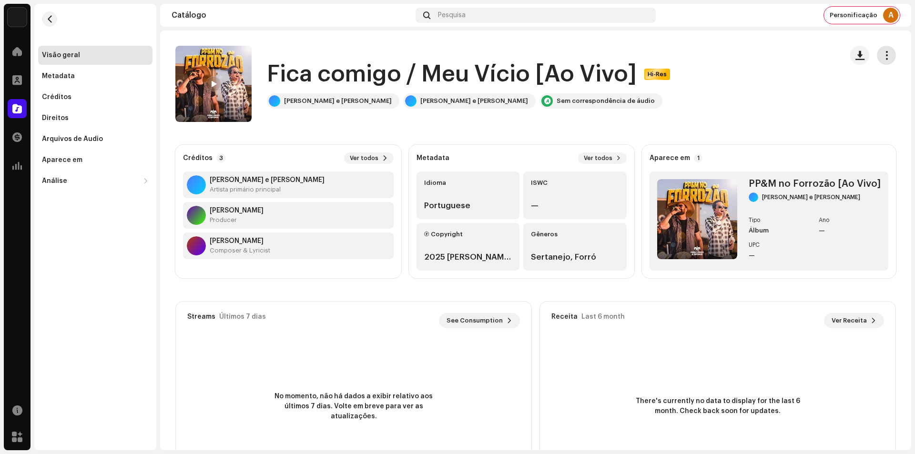
click at [885, 59] on span "button" at bounding box center [886, 55] width 9 height 8
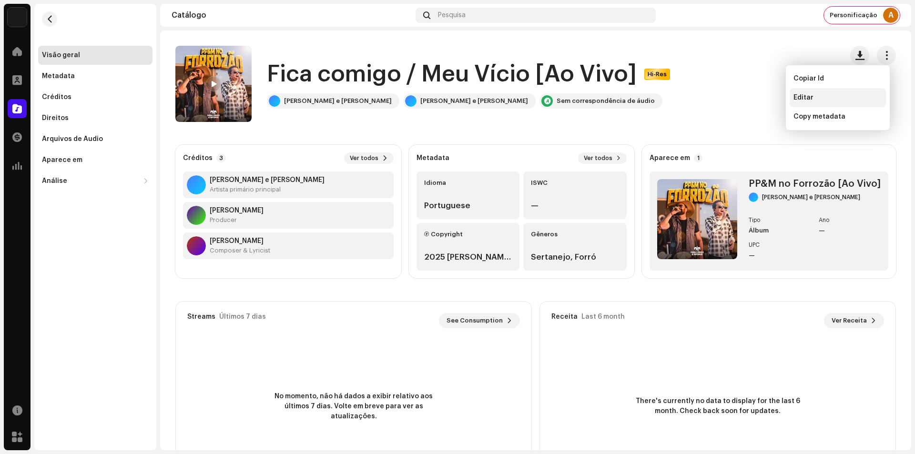
click at [822, 97] on div "Editar" at bounding box center [838, 98] width 89 height 8
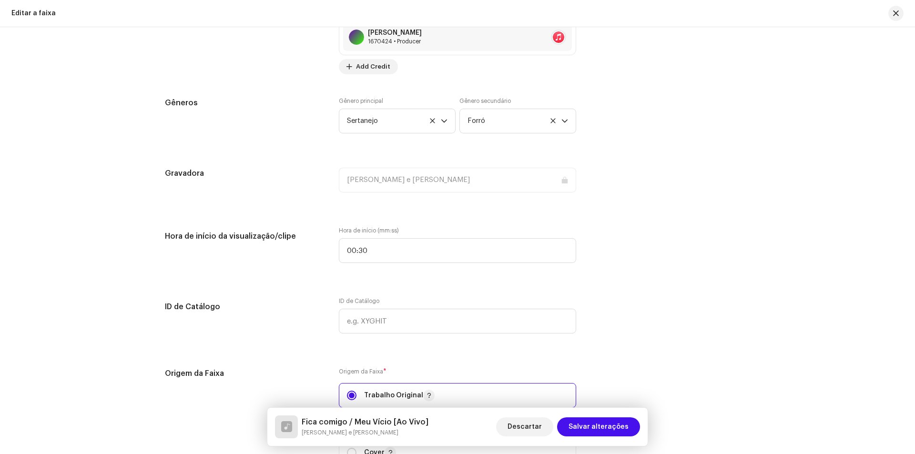
scroll to position [830, 0]
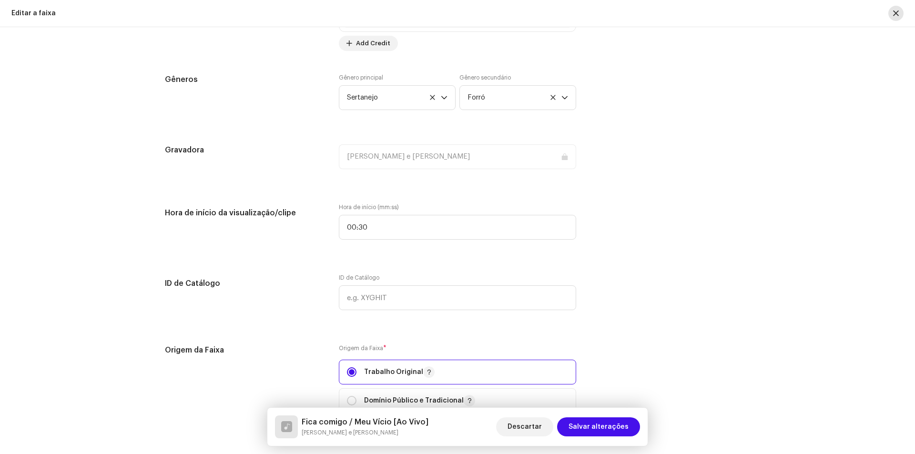
click at [897, 16] on span "button" at bounding box center [896, 14] width 6 height 8
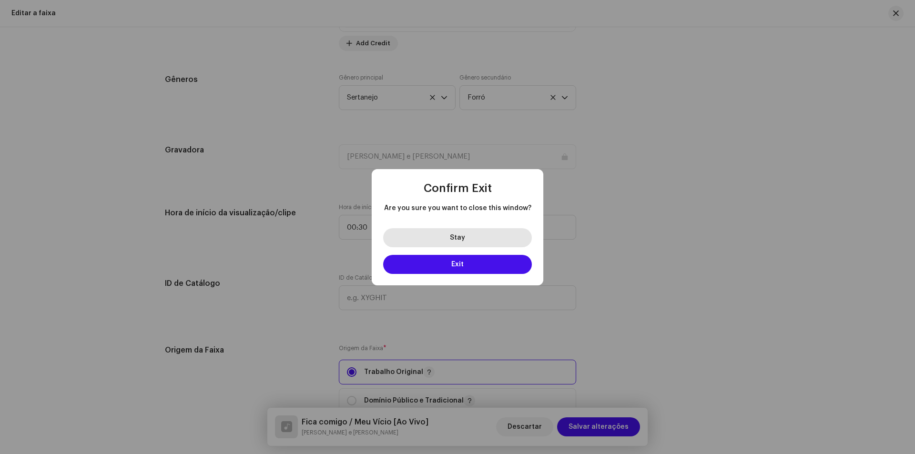
click at [478, 233] on button "Stay" at bounding box center [457, 237] width 149 height 19
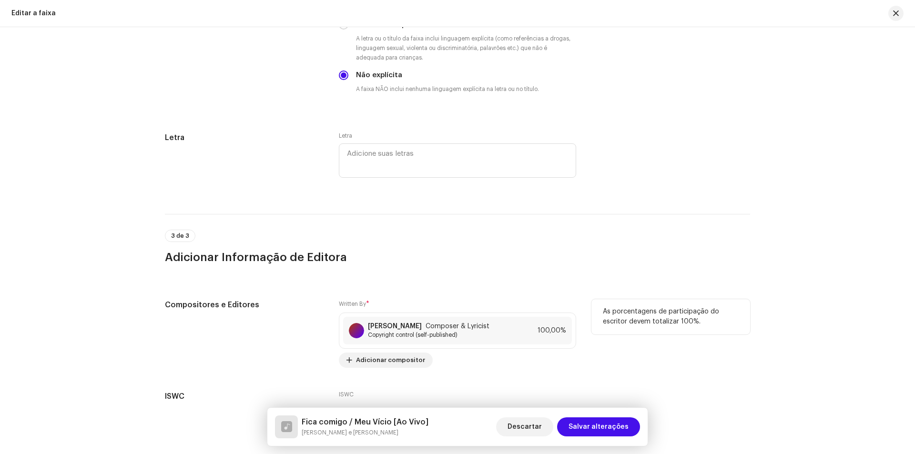
scroll to position [1758, 0]
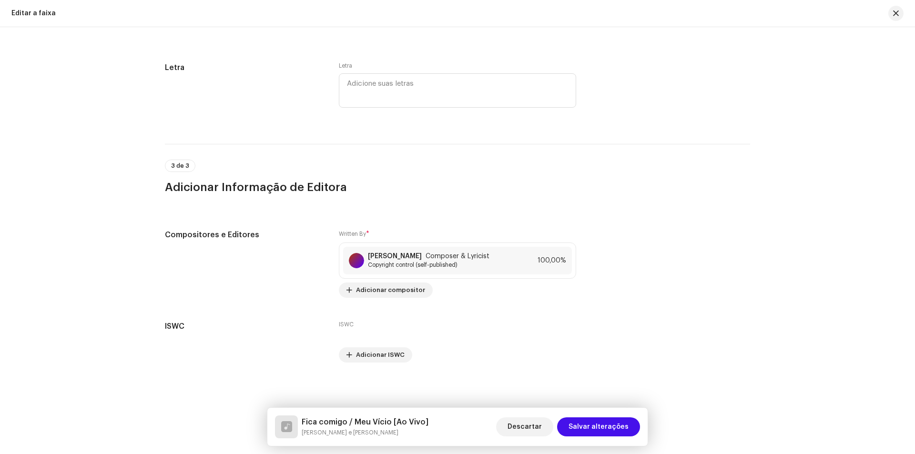
click at [887, 19] on div at bounding box center [892, 13] width 23 height 15
click at [895, 15] on span "button" at bounding box center [896, 14] width 6 height 8
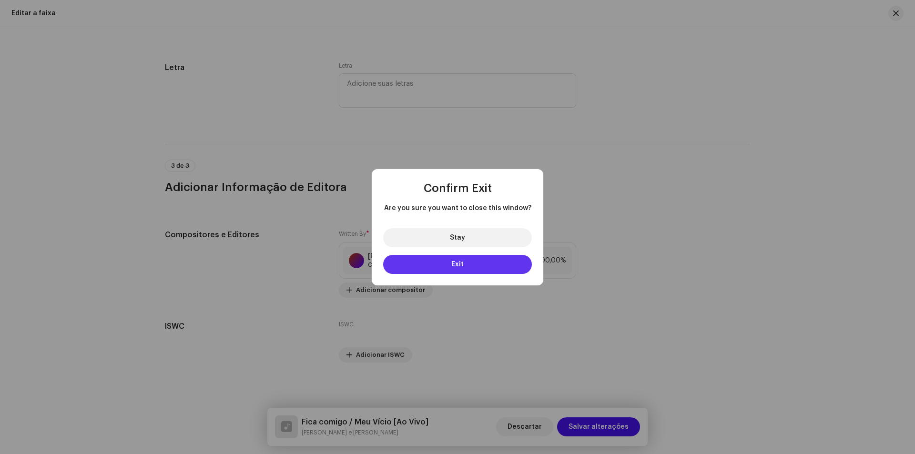
click at [467, 257] on button "Exit" at bounding box center [457, 264] width 149 height 19
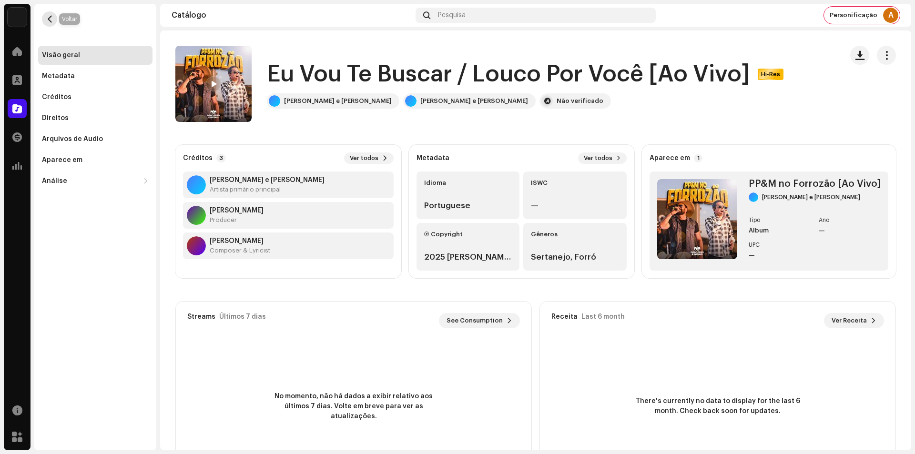
click at [49, 24] on button "button" at bounding box center [49, 18] width 15 height 15
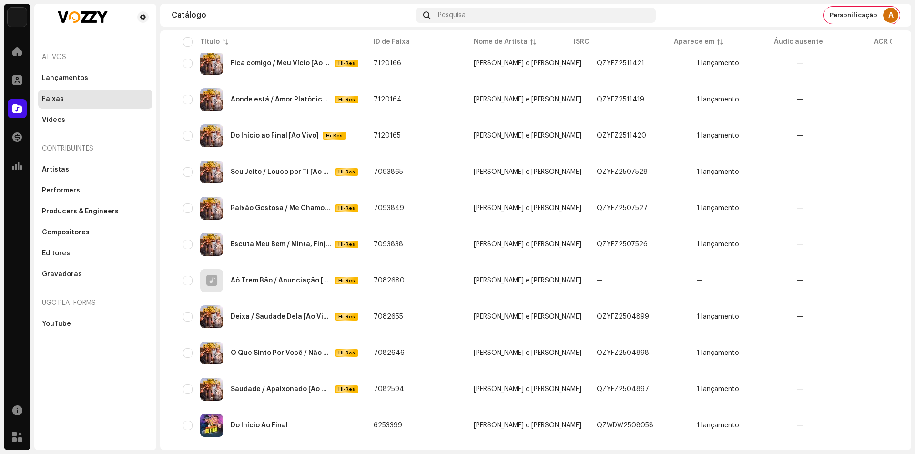
scroll to position [311, 0]
